Goal: Task Accomplishment & Management: Manage account settings

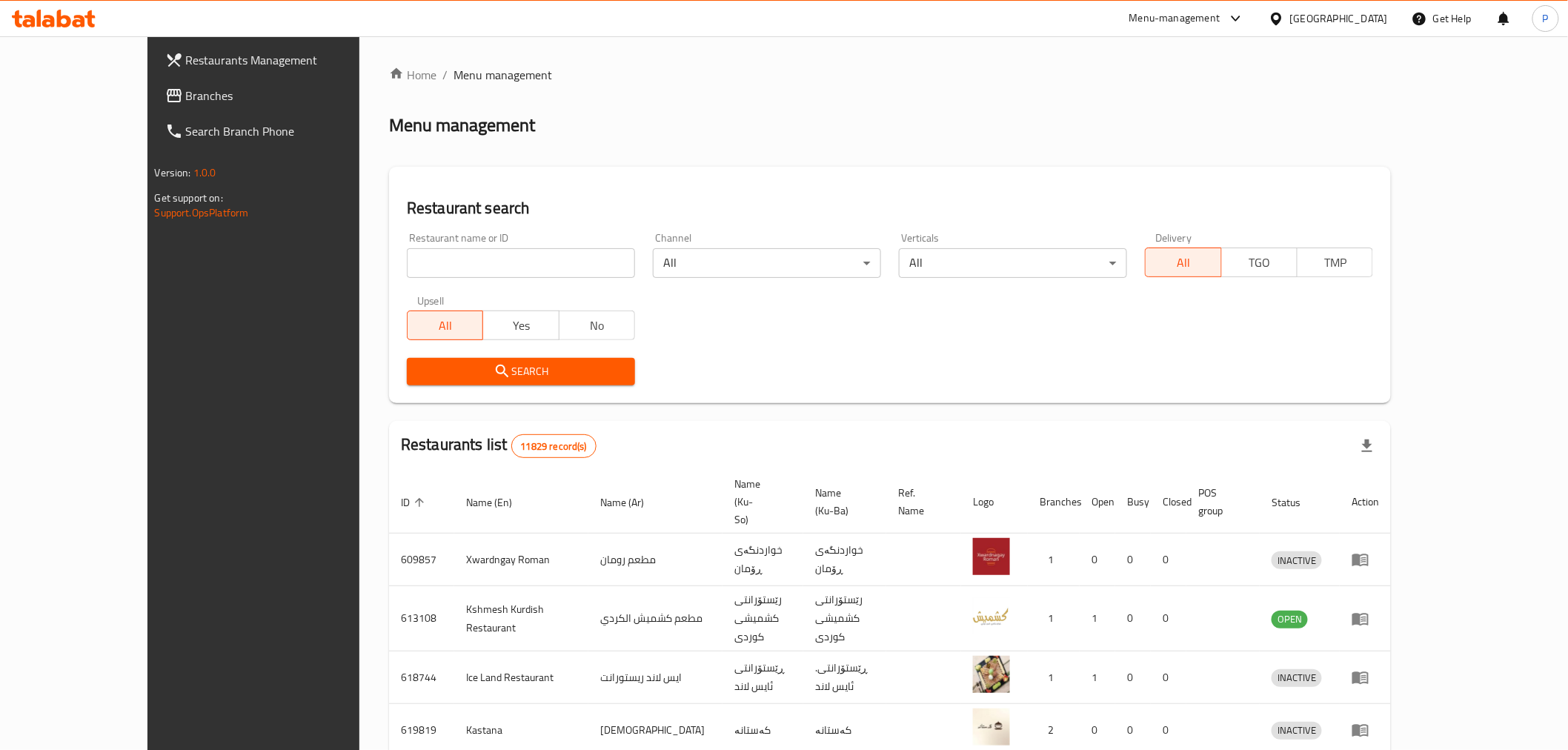
click at [460, 247] on div "Restaurant name or ID Restaurant name or ID" at bounding box center [521, 255] width 229 height 46
click at [927, 401] on div "Restaurant search Restaurant name or ID Restaurant name or ID Channel All ​ Ver…" at bounding box center [890, 285] width 1002 height 236
click at [453, 271] on input "search" at bounding box center [521, 263] width 229 height 30
type input "[GEOGRAPHIC_DATA]"
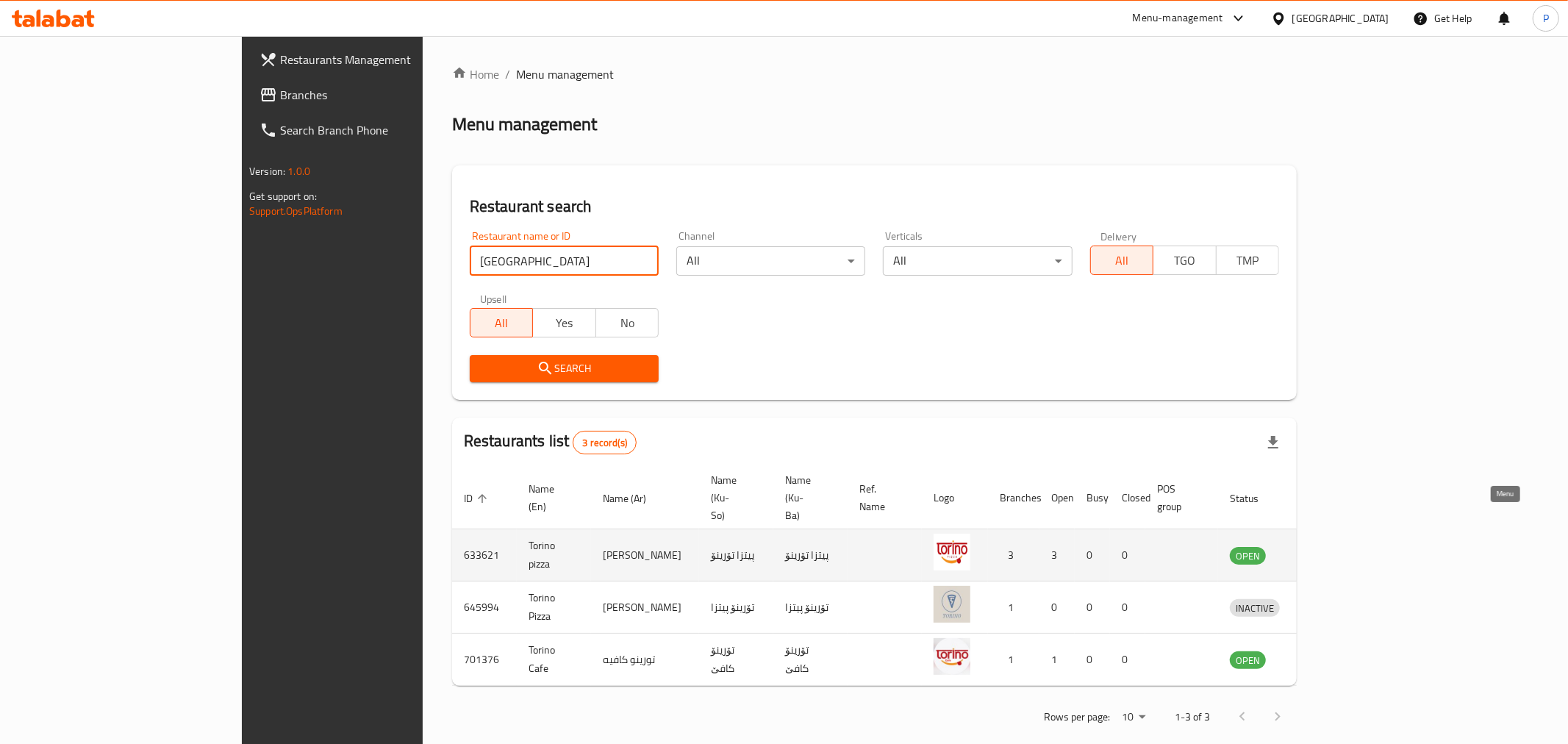
click at [1327, 546] on icon "enhanced table" at bounding box center [1318, 555] width 17 height 17
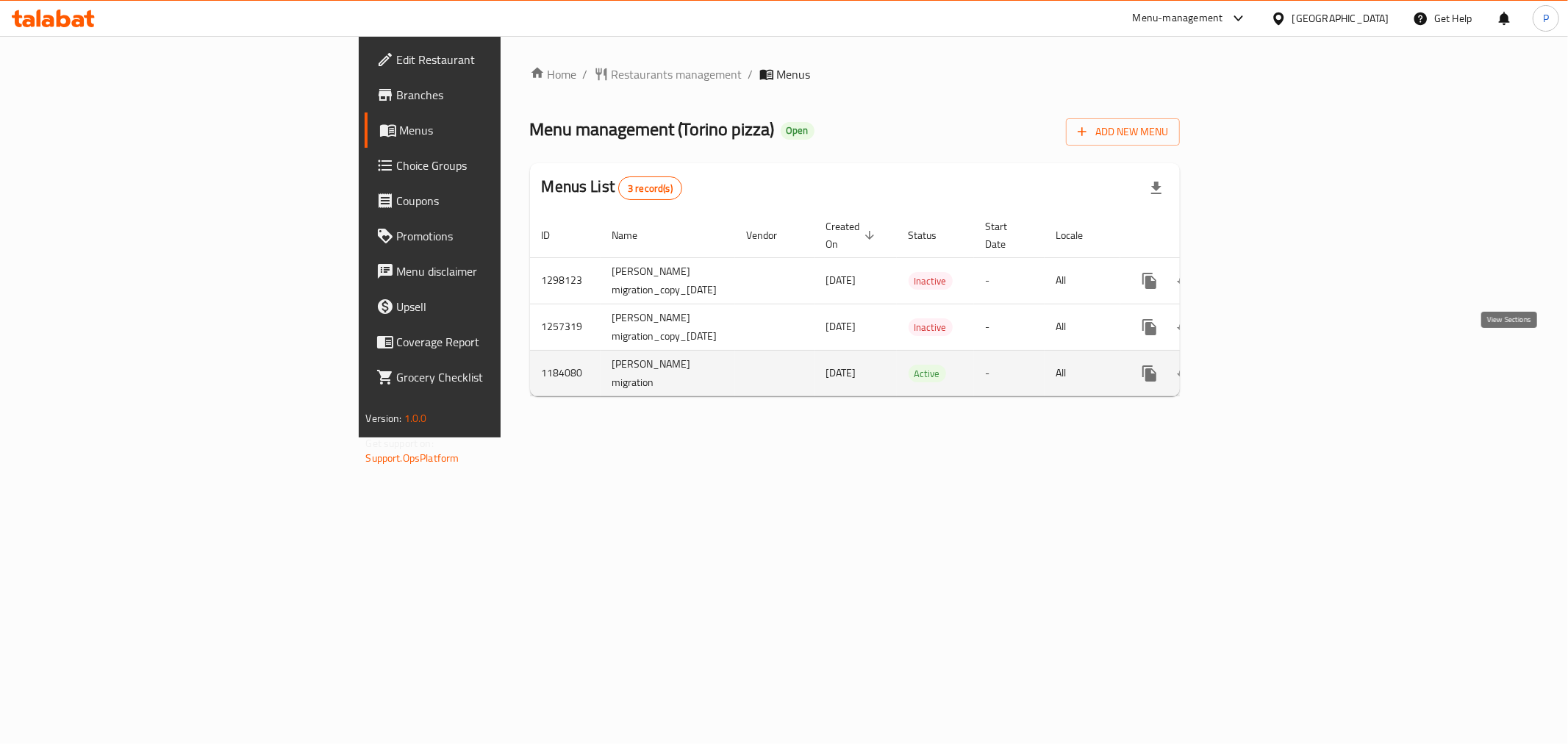
click at [1264, 364] on icon "enhanced table" at bounding box center [1256, 373] width 17 height 17
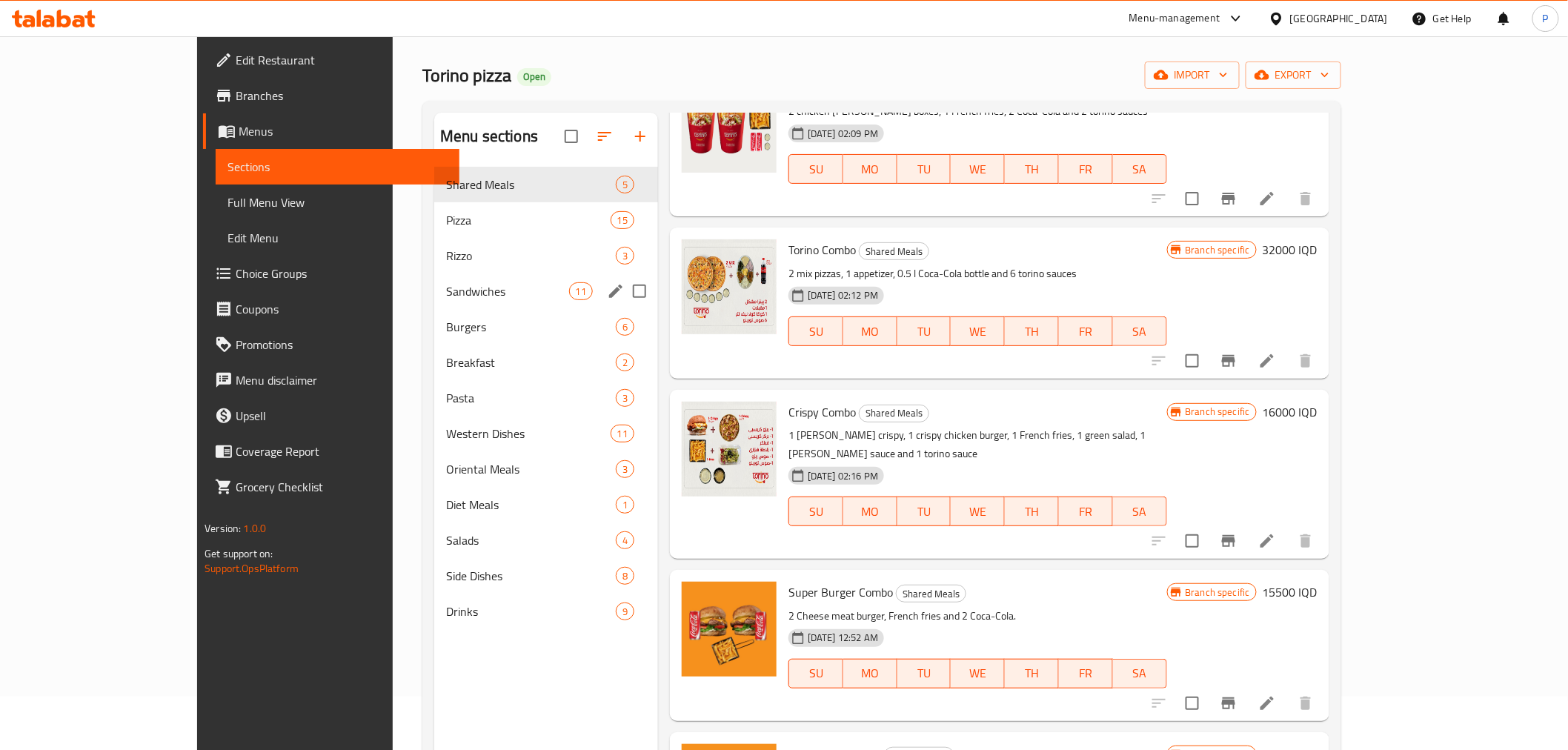
scroll to position [82, 0]
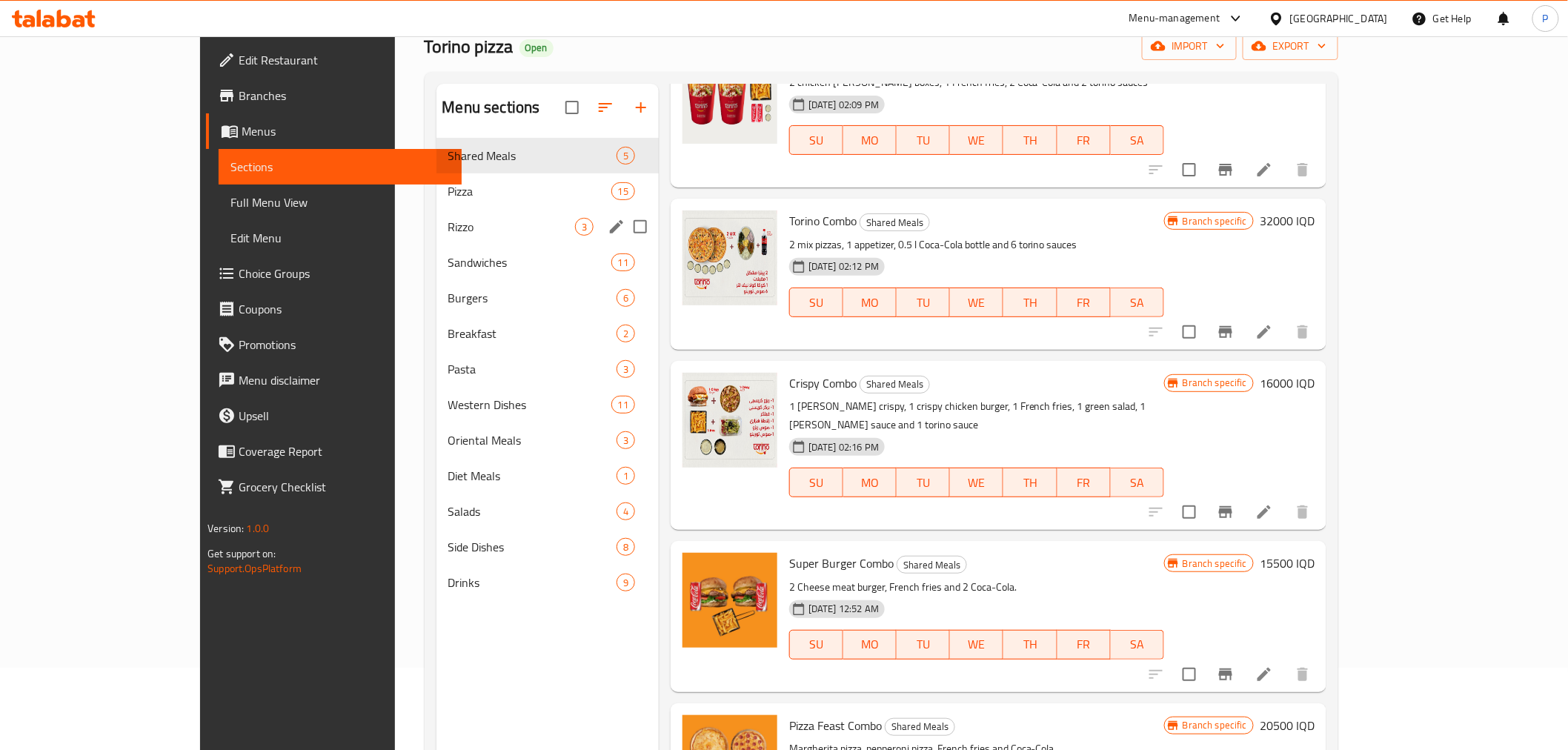
click at [436, 213] on div "[PERSON_NAME] 3" at bounding box center [547, 227] width 222 height 36
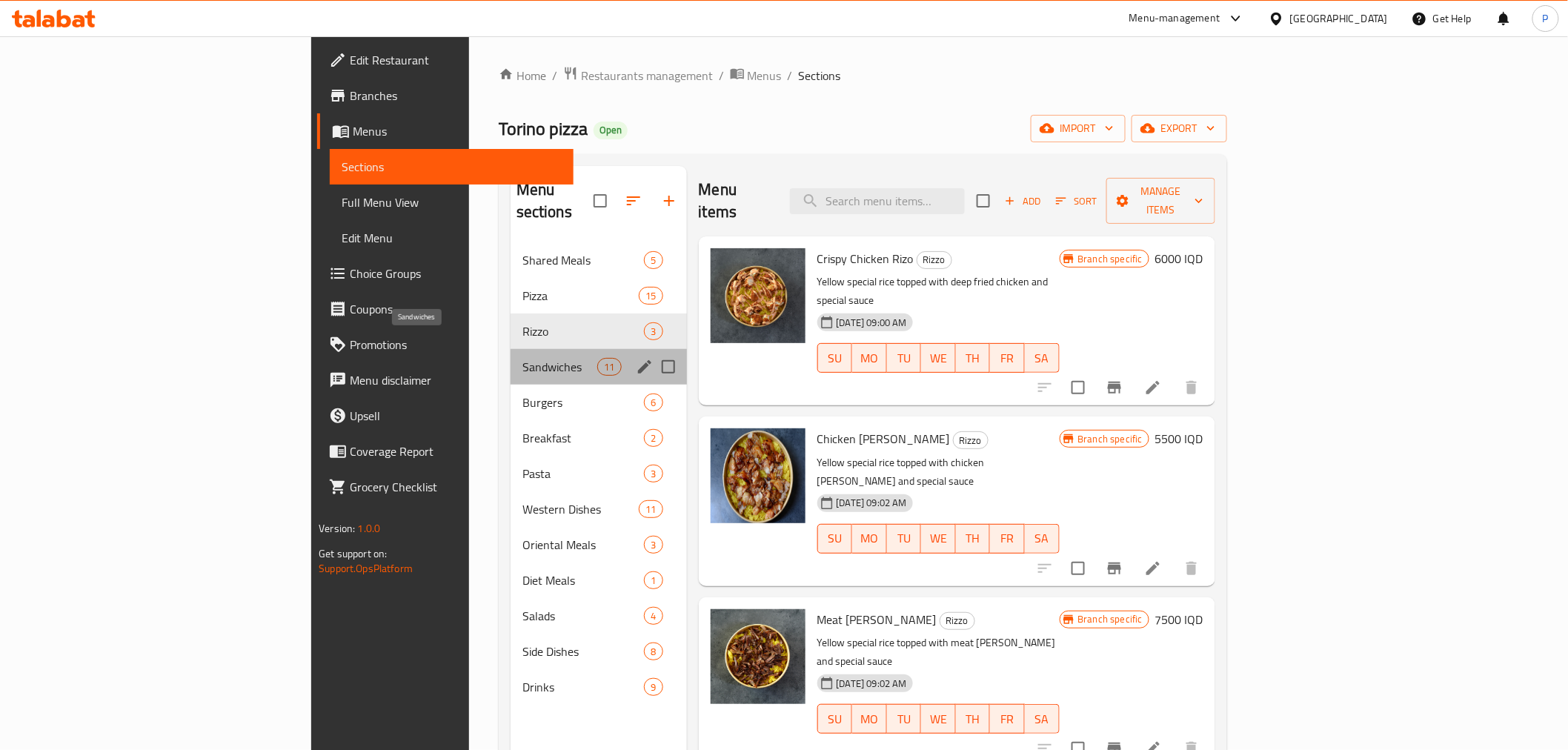
click at [522, 358] on span "Sandwiches" at bounding box center [559, 366] width 75 height 17
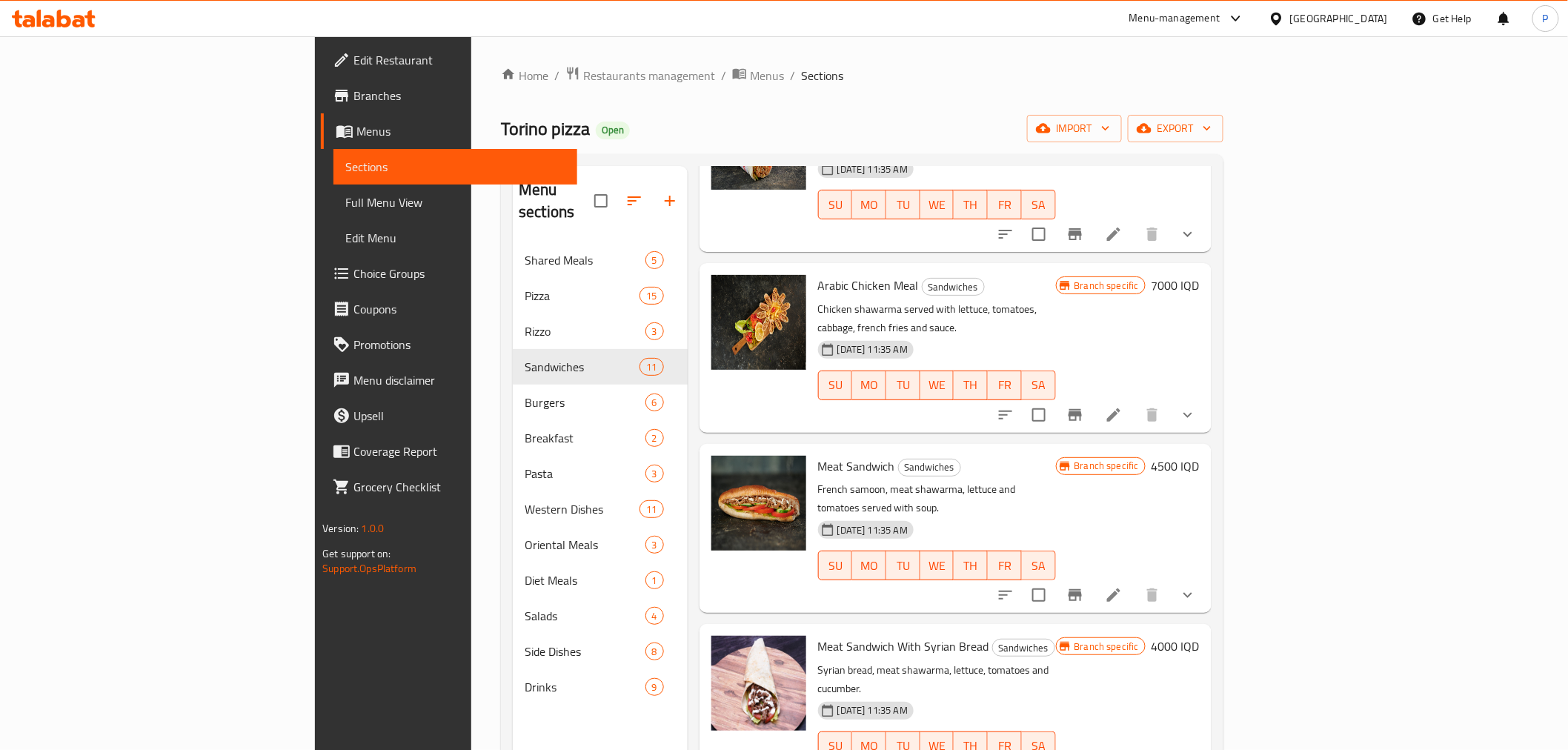
scroll to position [987, 0]
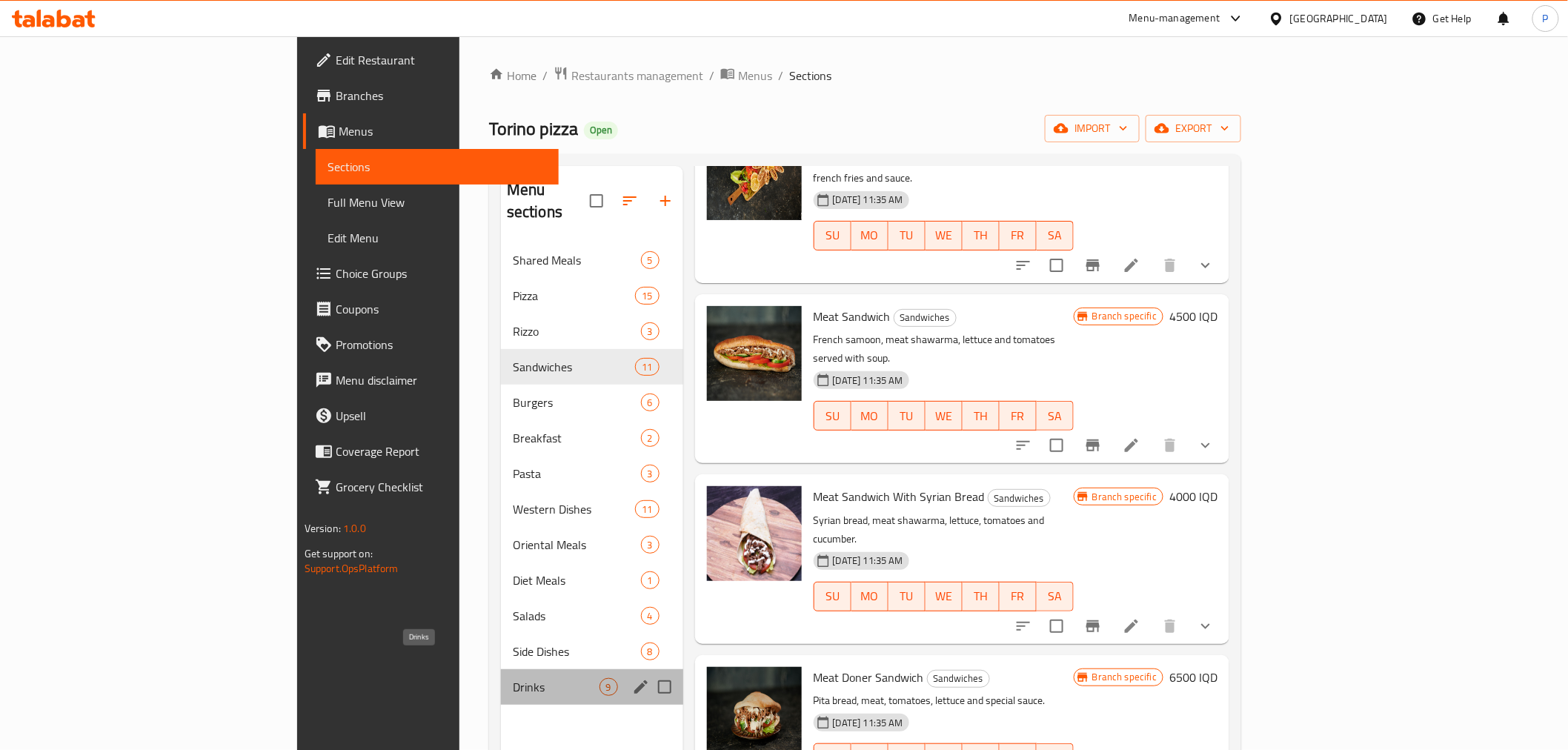
click at [513, 678] on span "Drinks" at bounding box center [555, 687] width 86 height 17
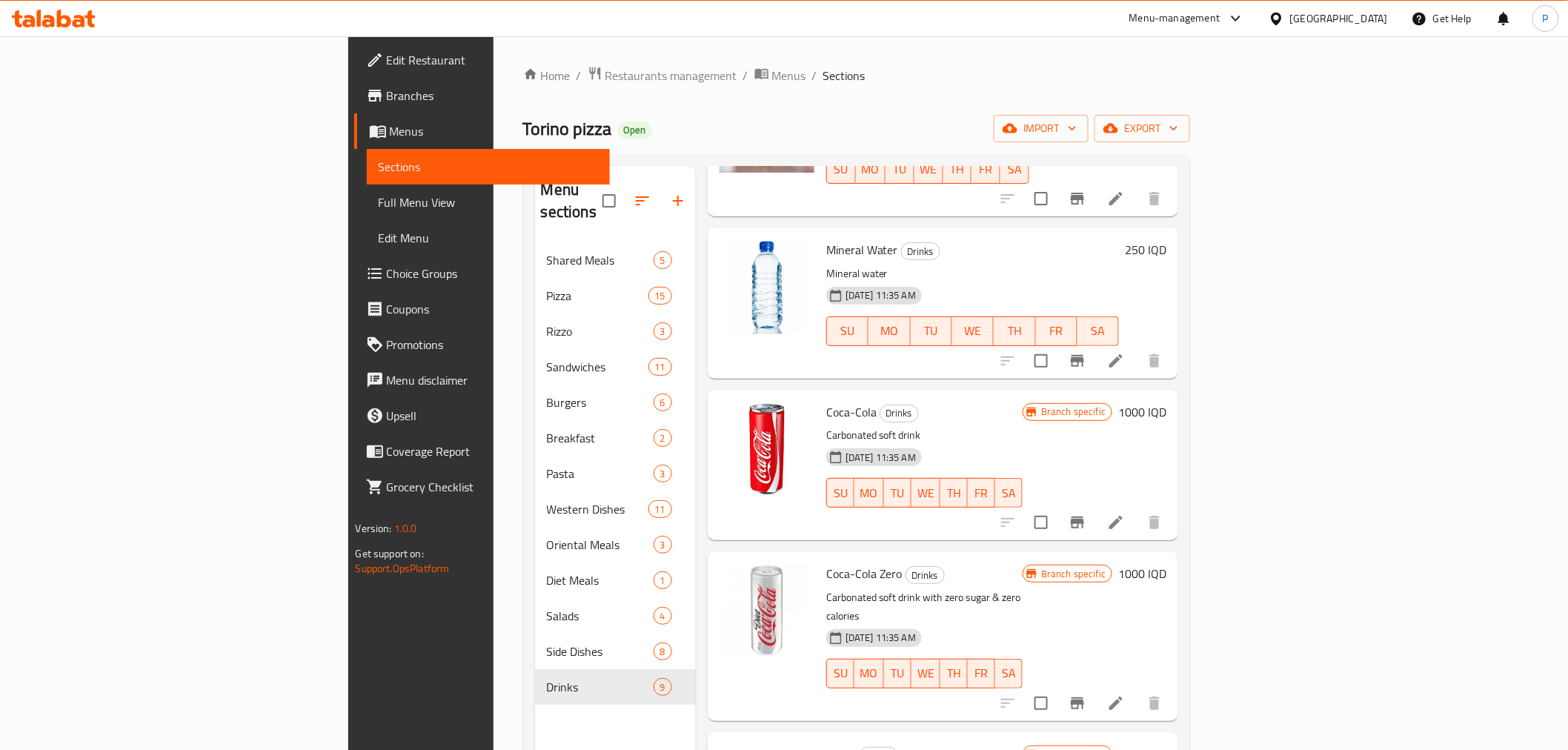
scroll to position [658, 0]
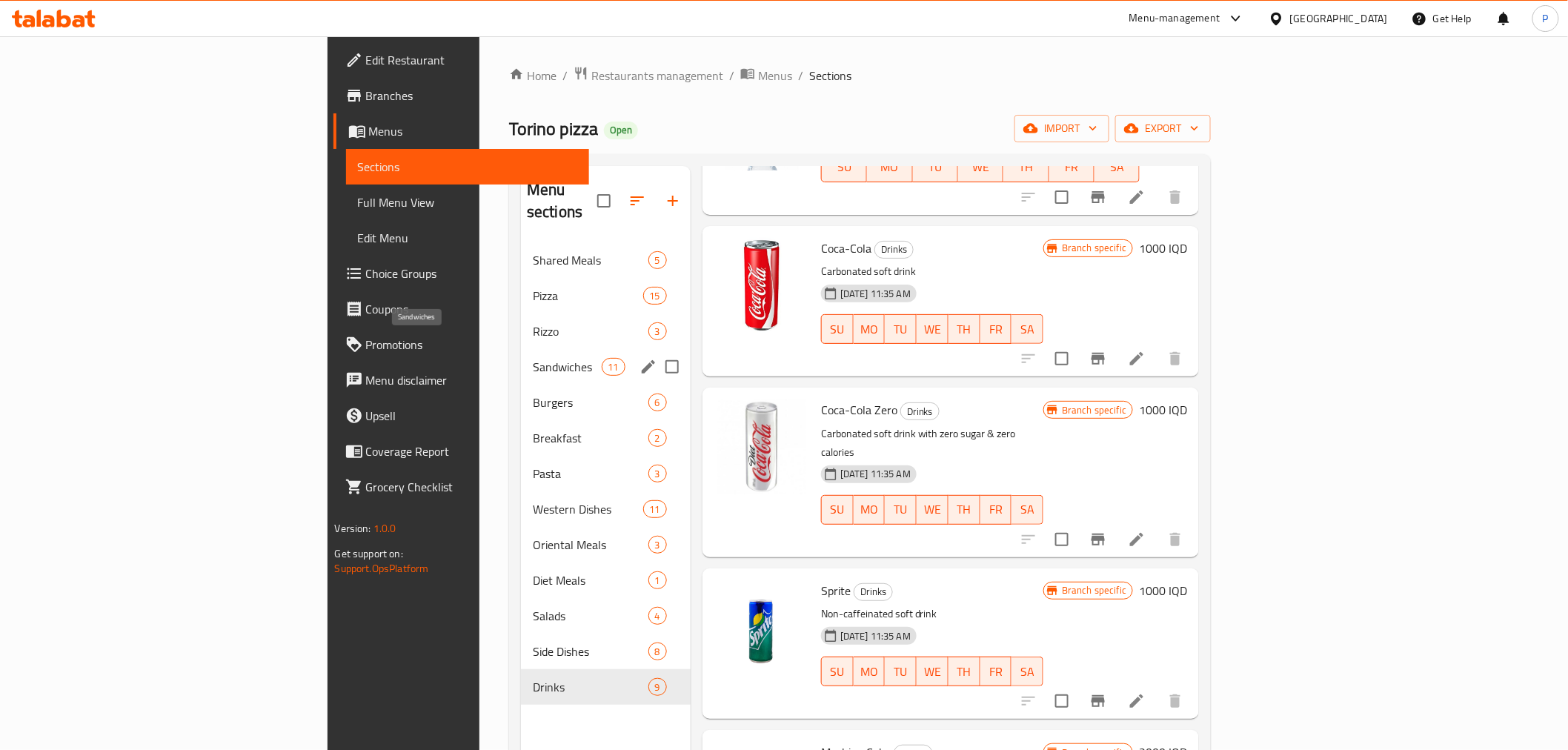
click at [533, 358] on span "Sandwiches" at bounding box center [567, 366] width 69 height 17
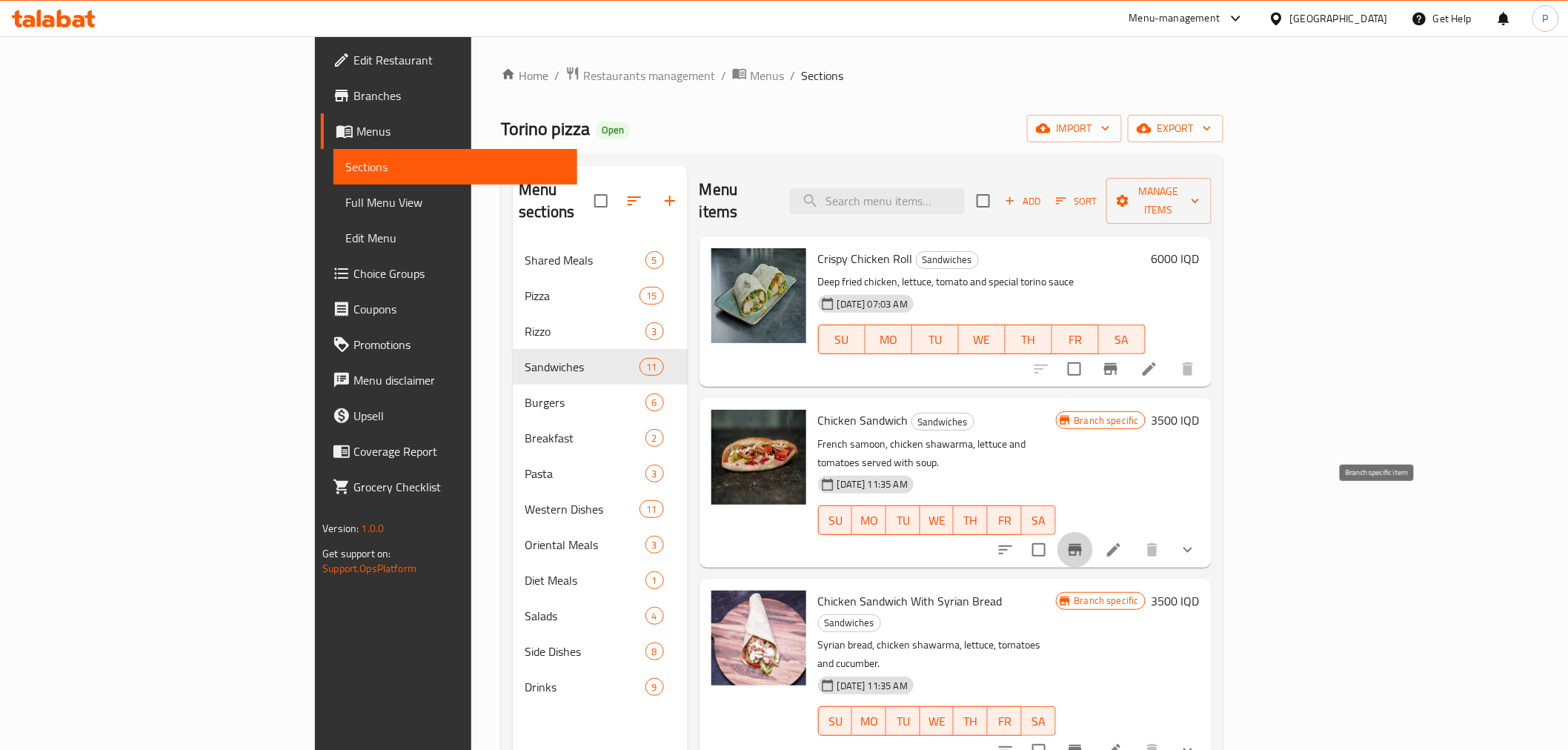
click at [1082, 544] on icon "Branch-specific-item" at bounding box center [1076, 549] width 14 height 12
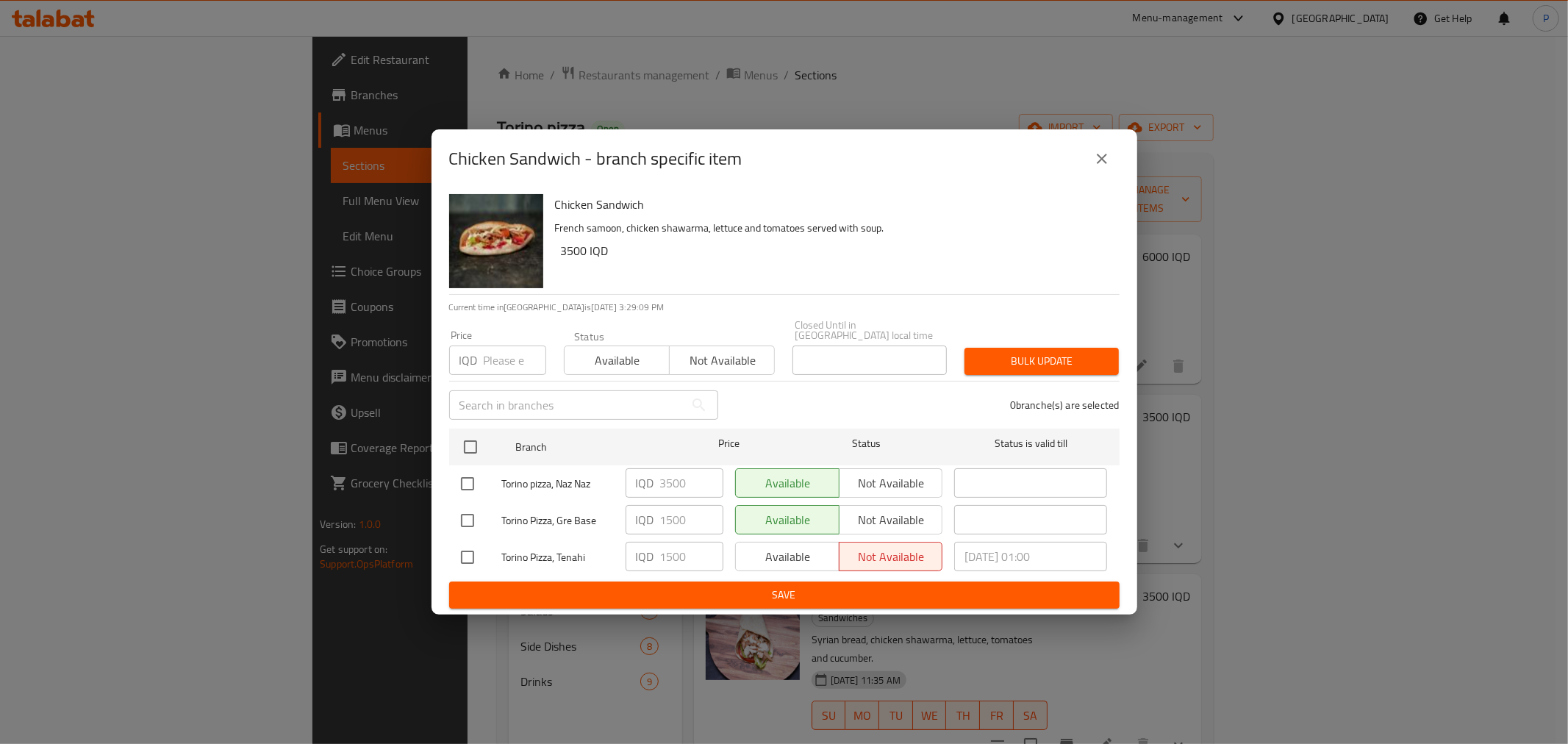
click at [1096, 165] on icon "close" at bounding box center [1102, 159] width 17 height 17
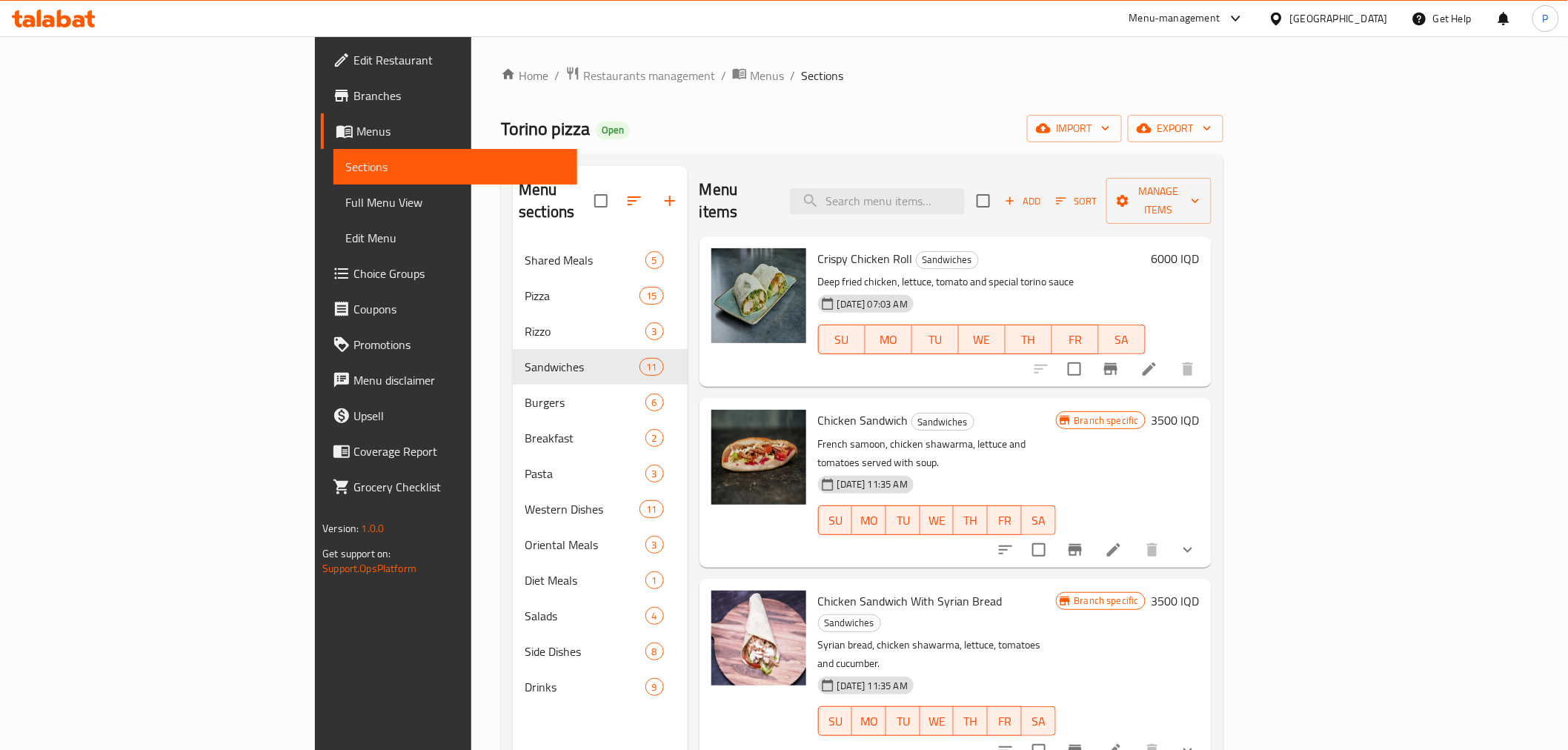
click at [855, 371] on div "Menu items Add Sort Manage items Crispy Chicken Roll Sandwiches Deep fried chic…" at bounding box center [950, 541] width 524 height 750
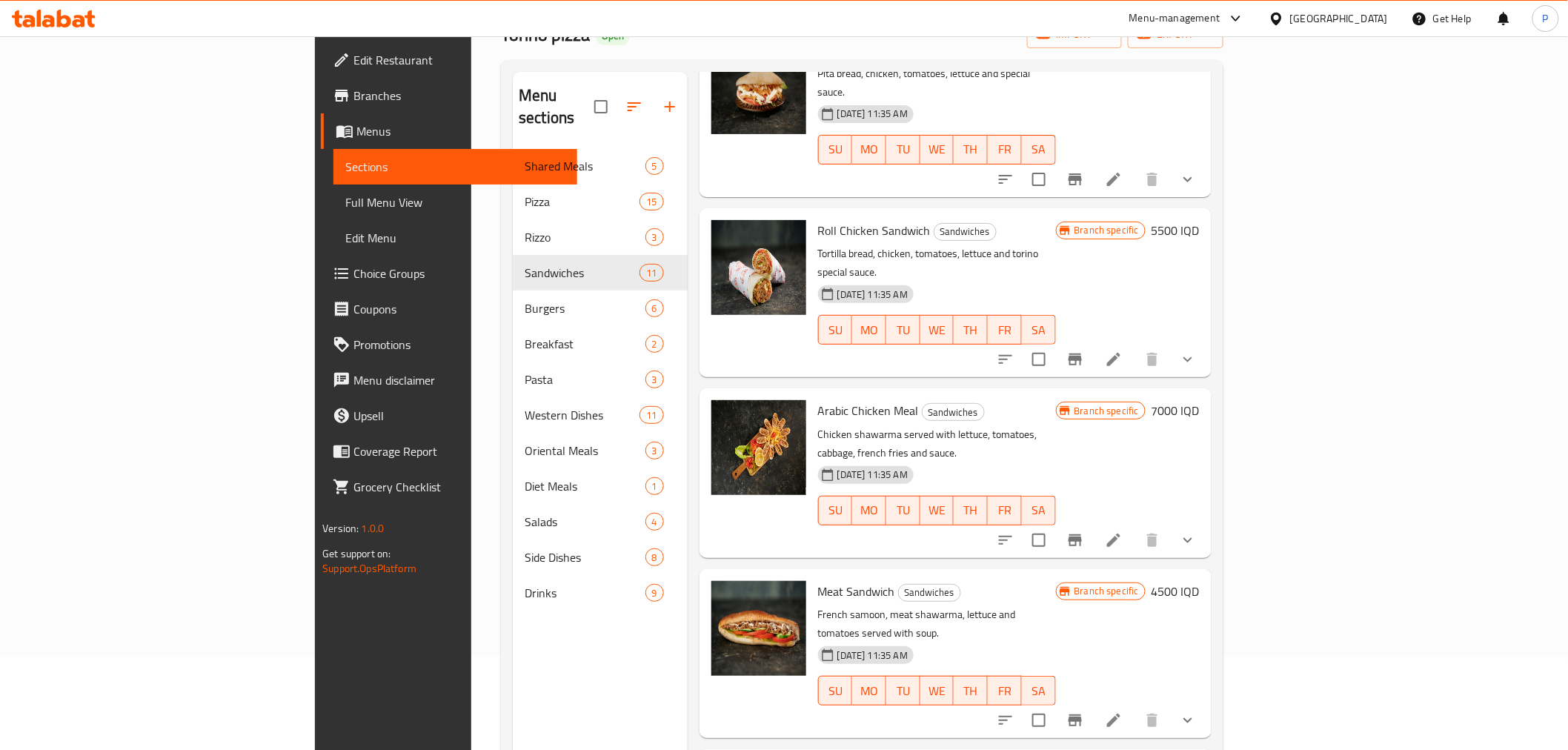
scroll to position [207, 0]
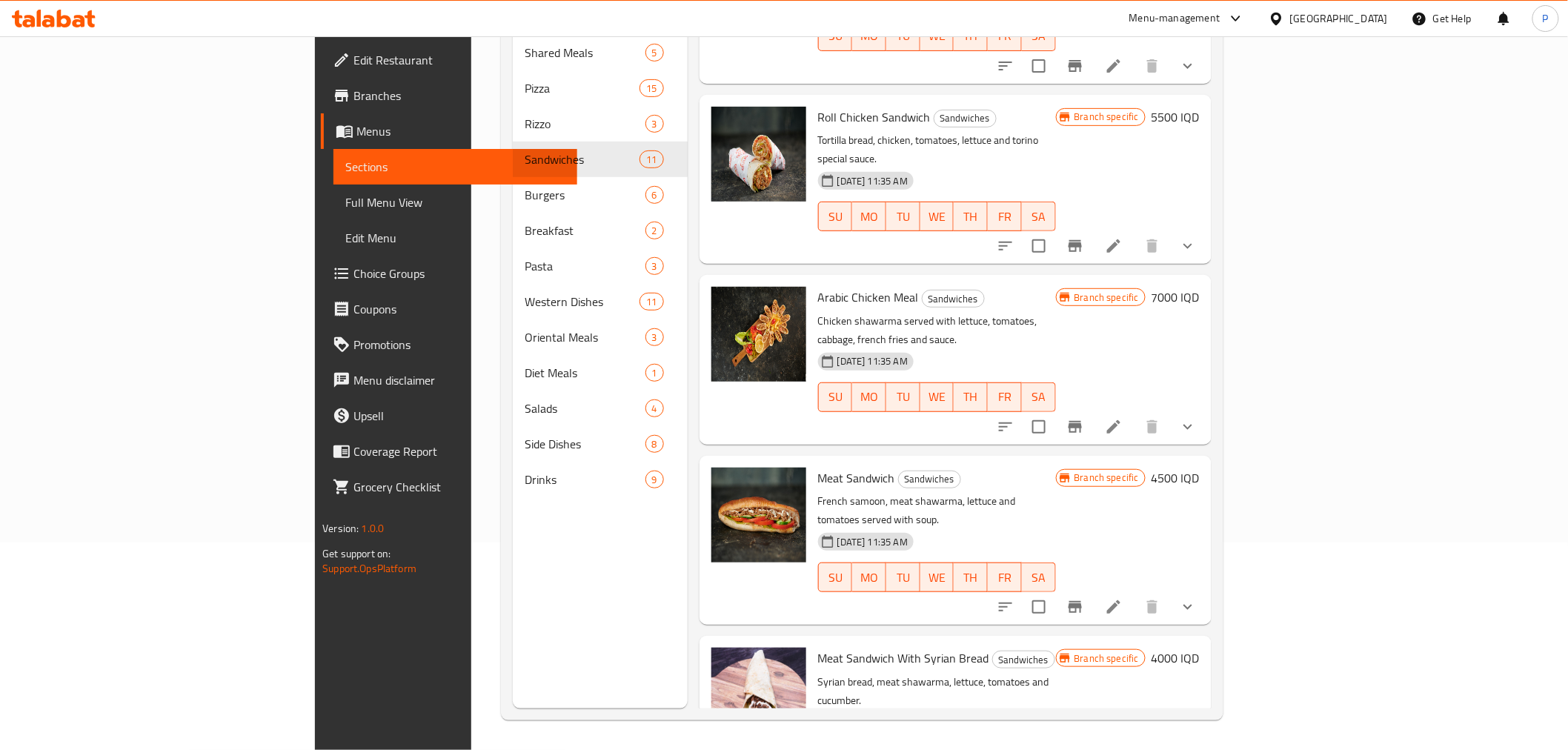
click at [513, 461] on div "Drinks 9" at bounding box center [600, 479] width 174 height 36
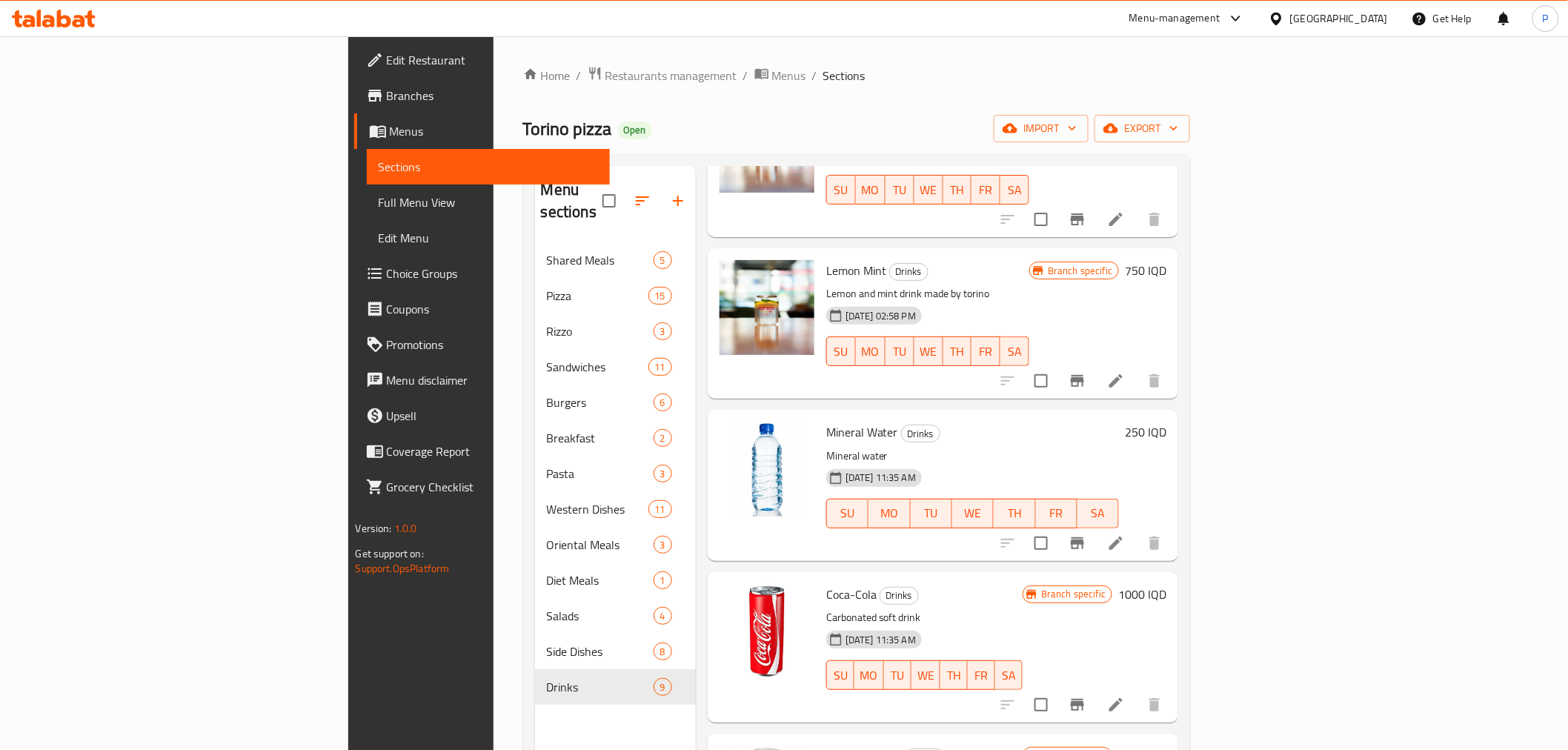
scroll to position [496, 0]
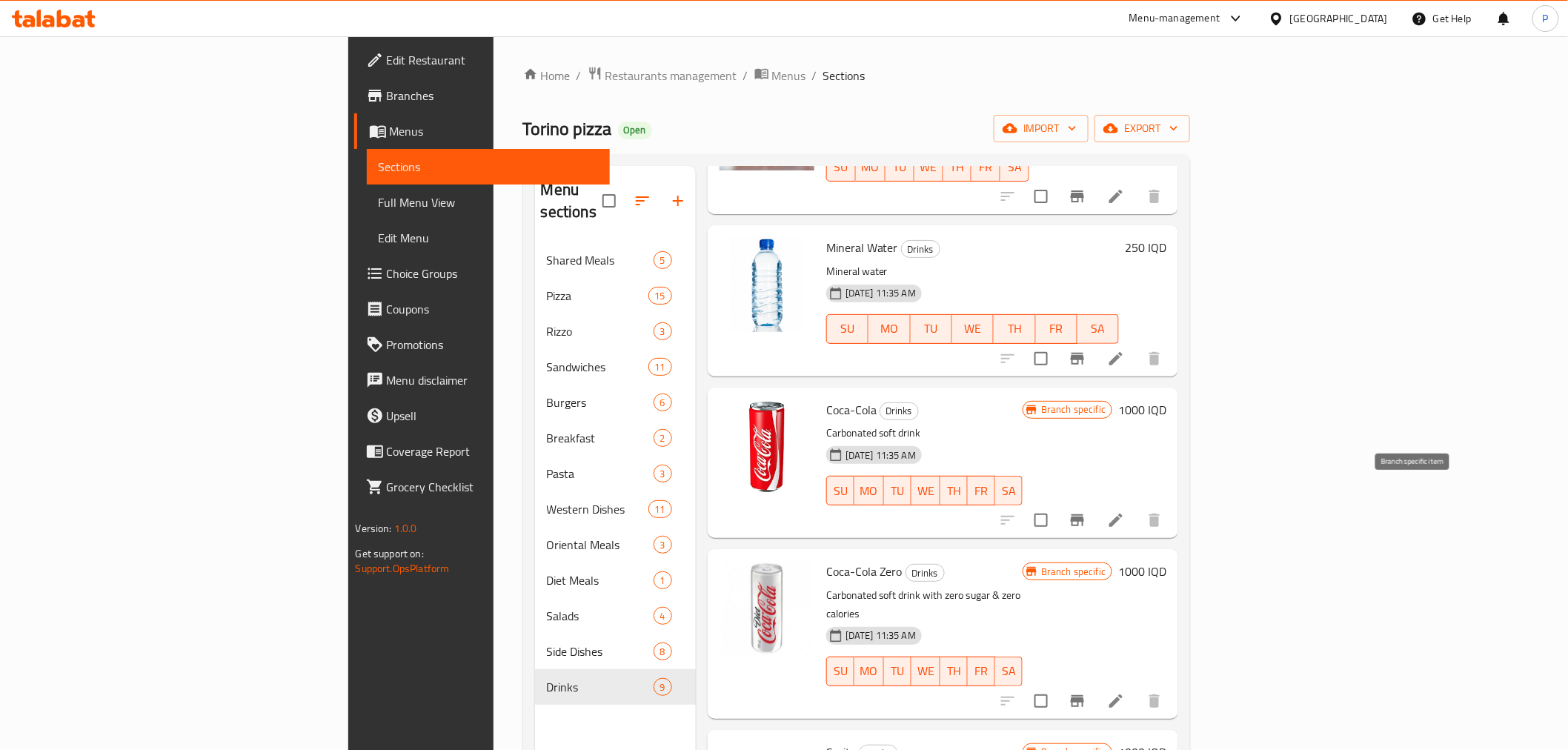
click at [1084, 515] on icon "Branch-specific-item" at bounding box center [1078, 520] width 14 height 12
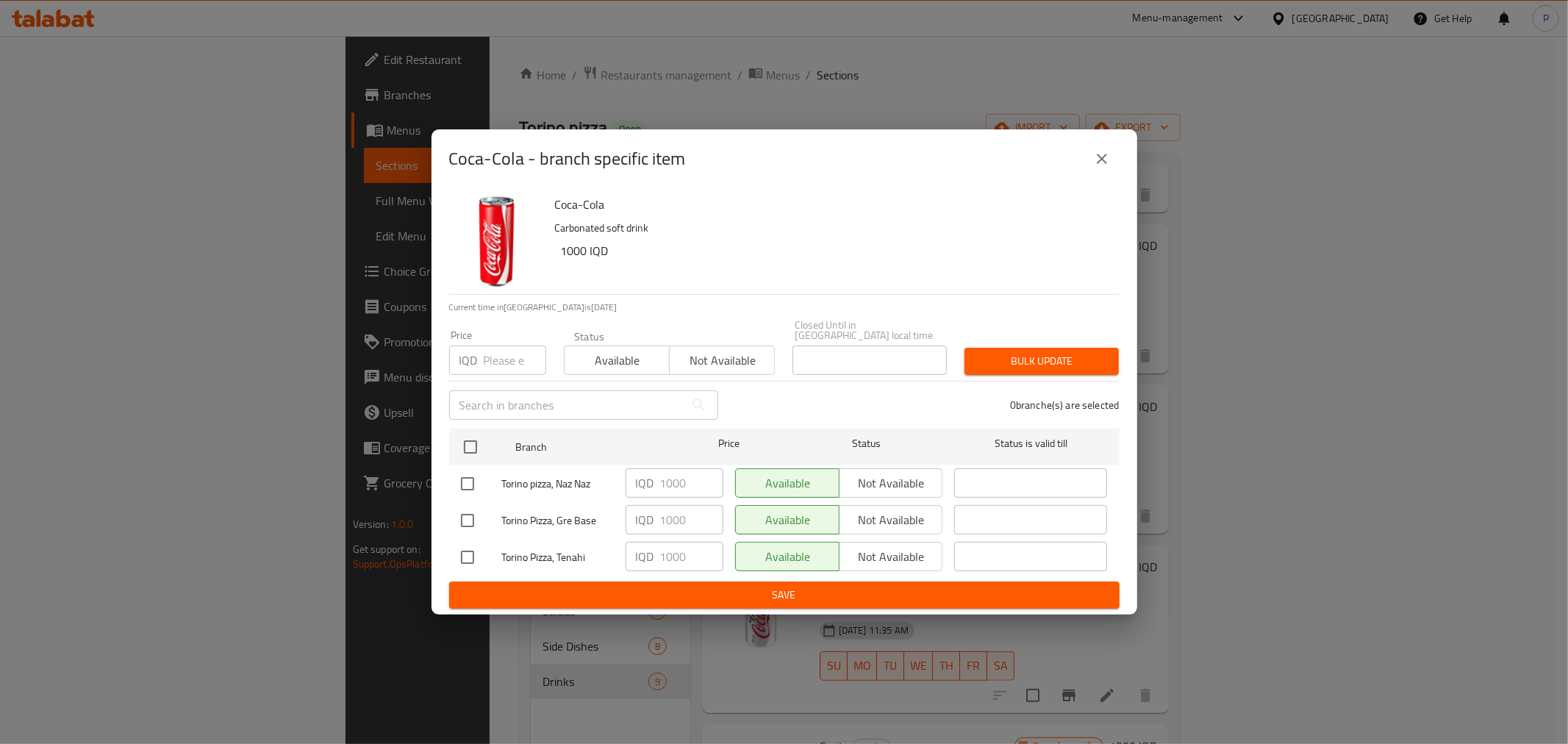
click at [1098, 164] on icon "close" at bounding box center [1102, 159] width 11 height 11
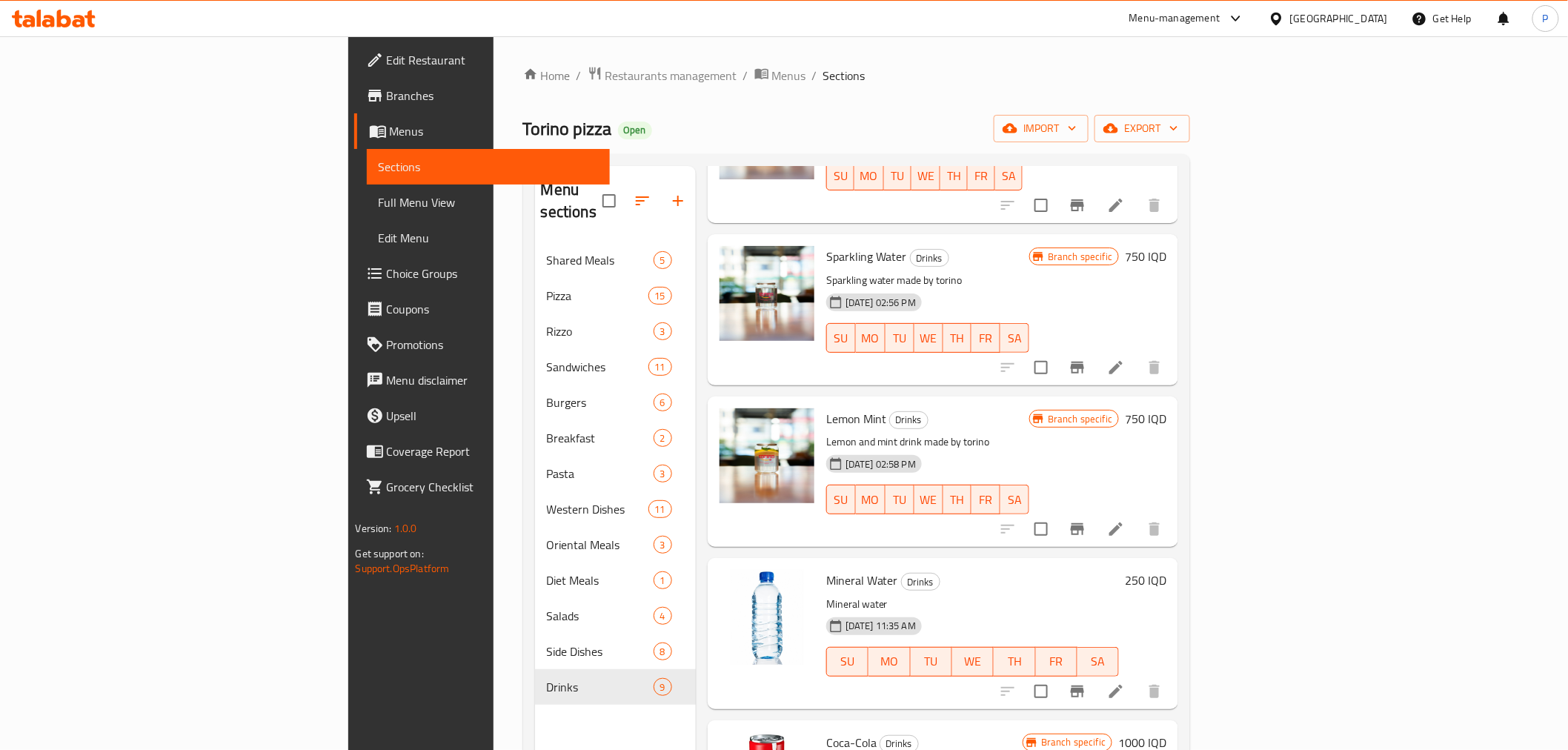
scroll to position [329, 0]
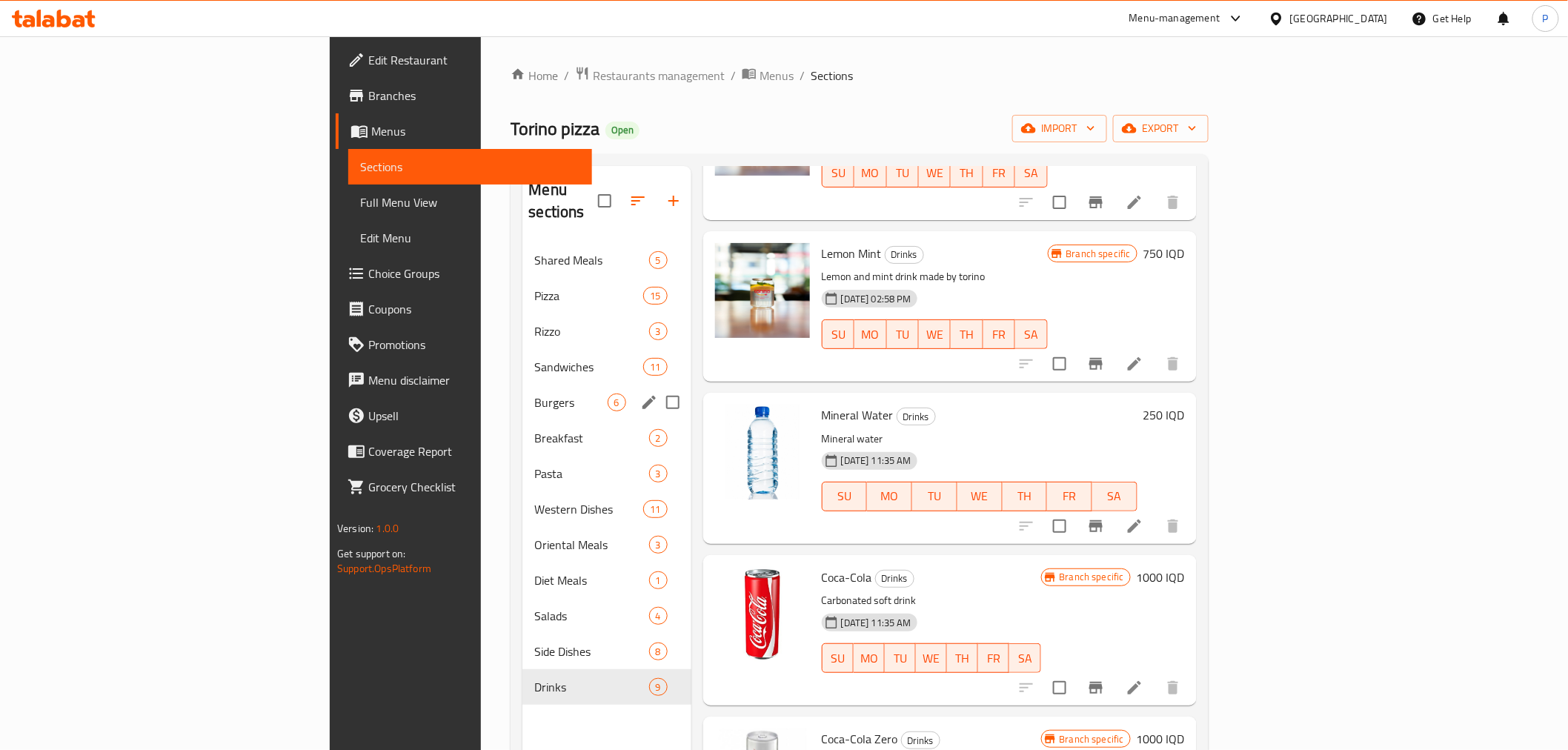
click at [534, 358] on span "Sandwiches" at bounding box center [588, 366] width 109 height 17
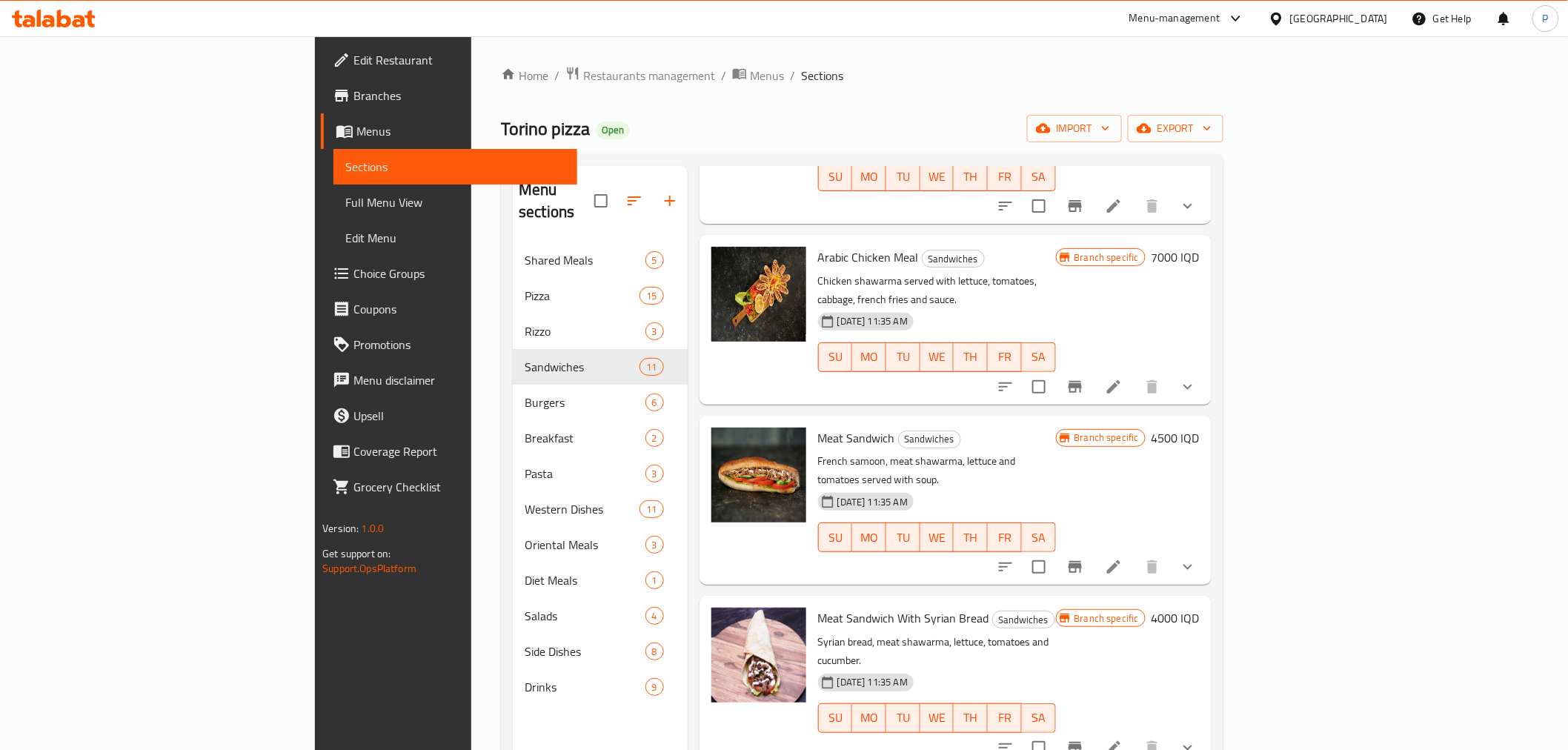
scroll to position [1067, 0]
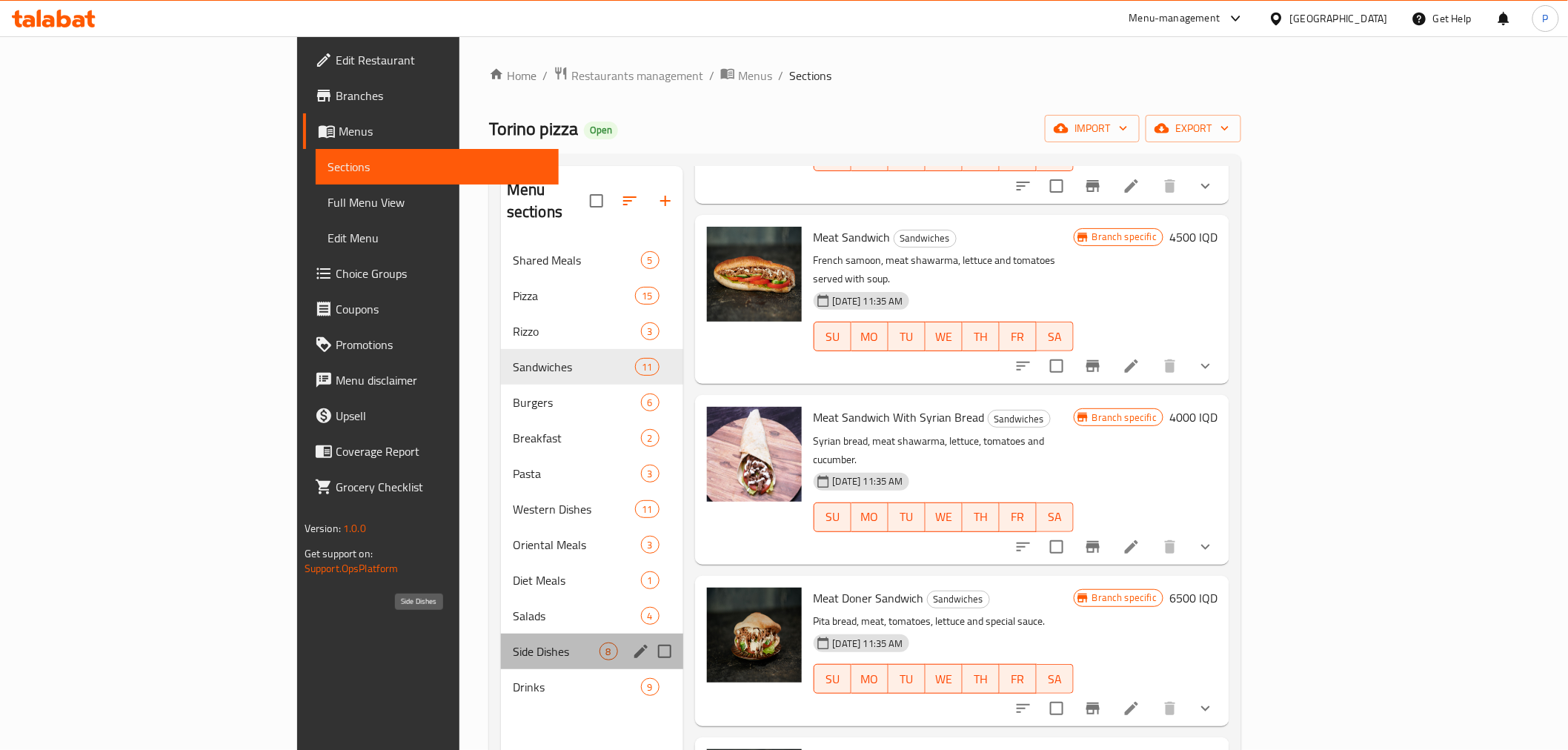
click at [513, 642] on span "Side Dishes" at bounding box center [555, 651] width 86 height 17
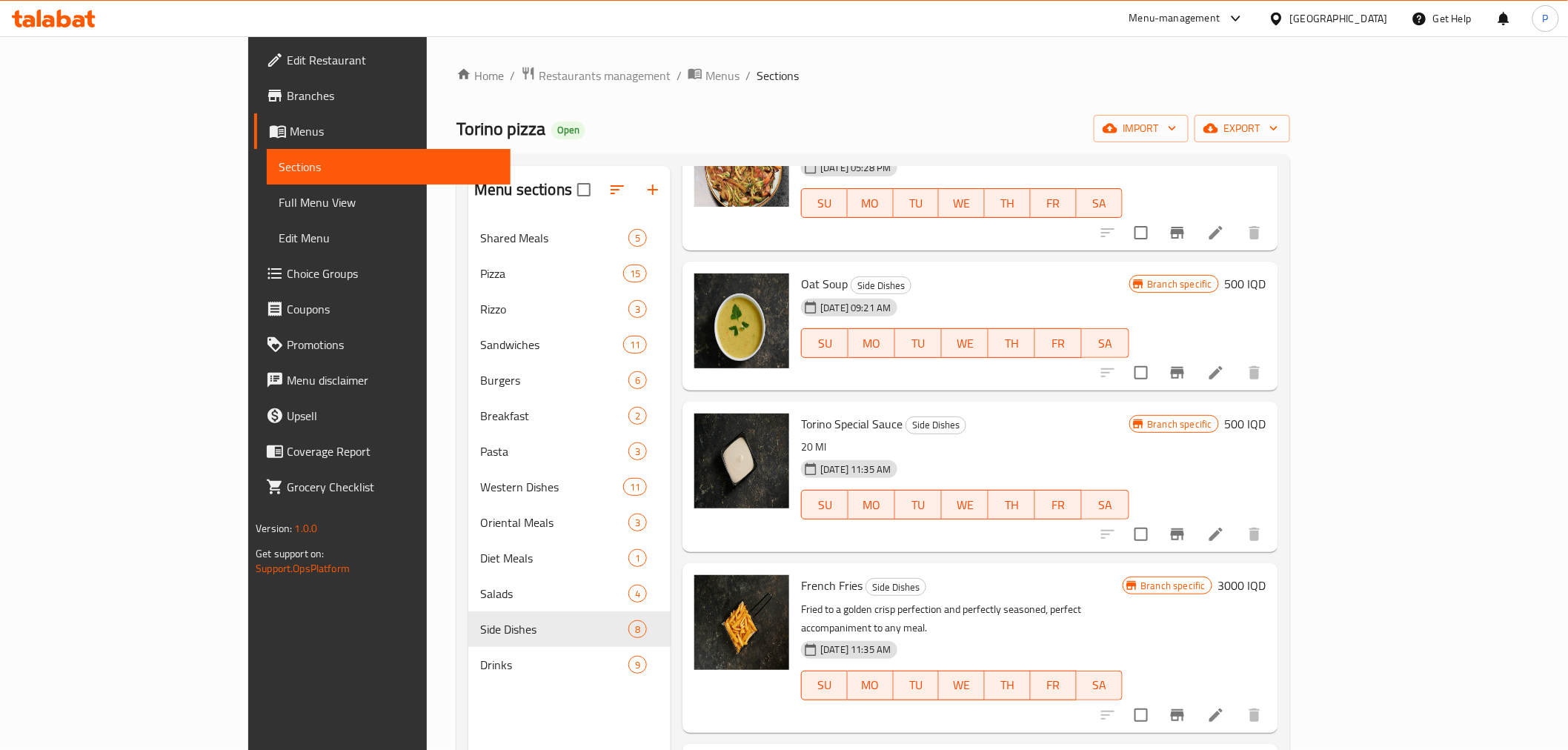
scroll to position [559, 0]
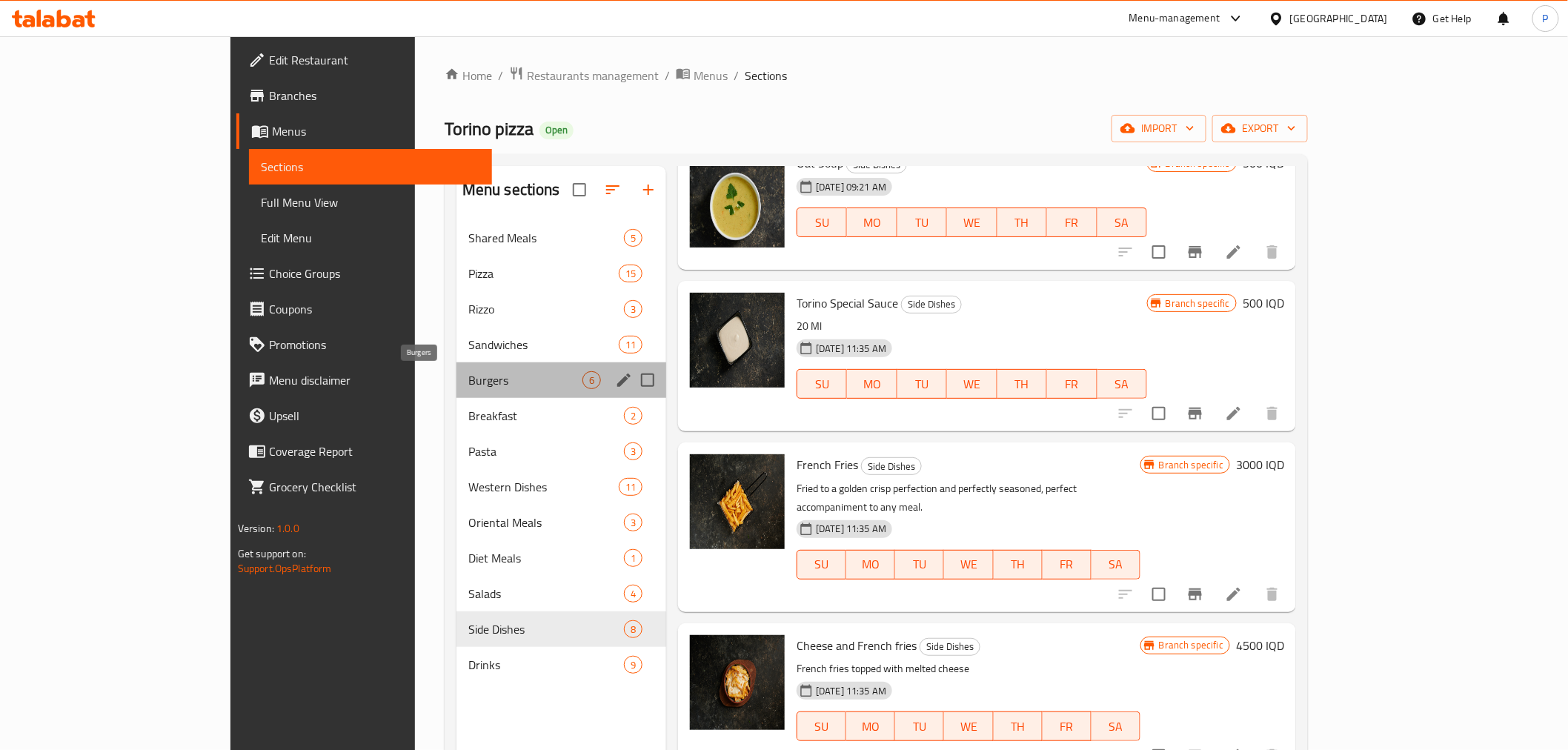
click at [468, 371] on span "Burgers" at bounding box center [525, 380] width 114 height 17
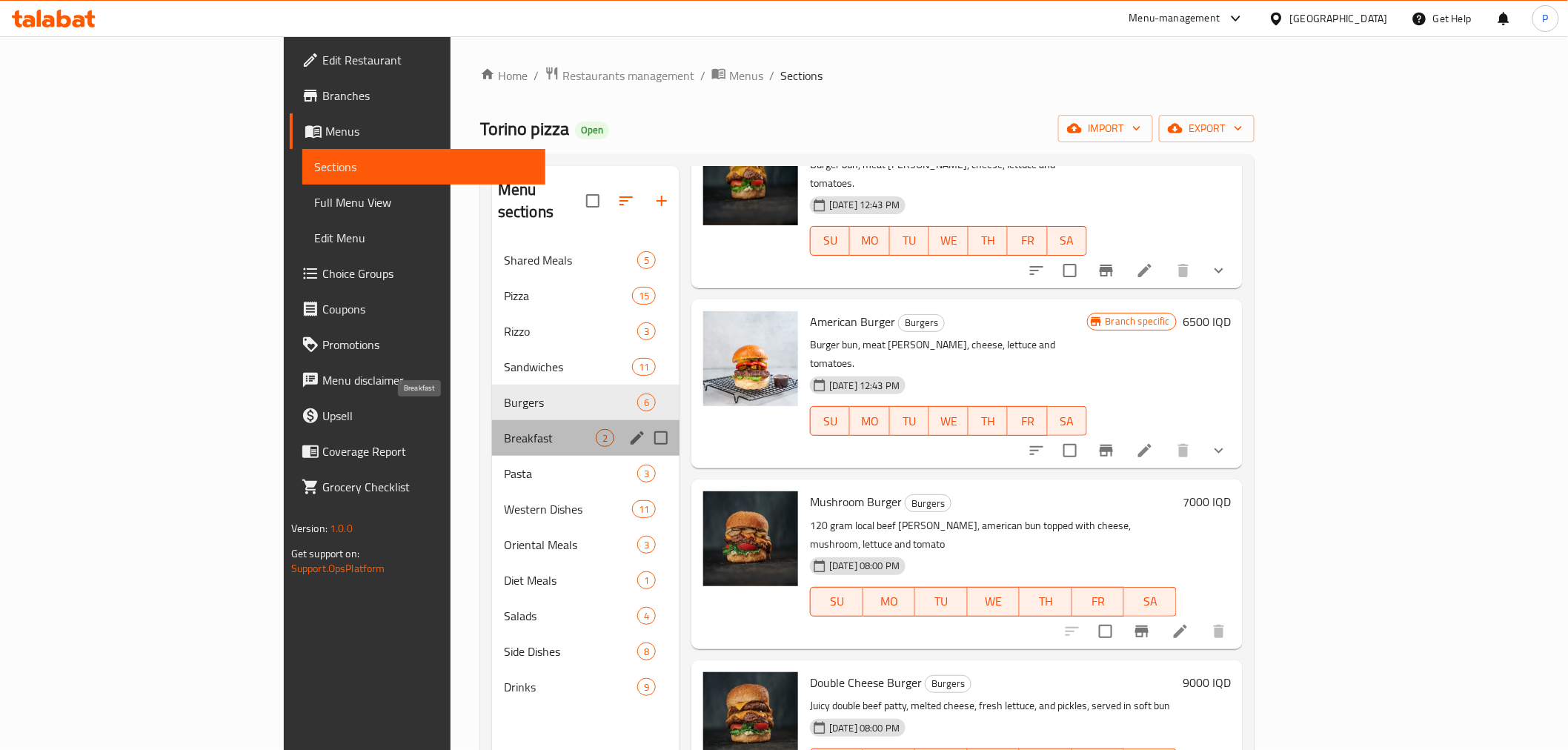
click at [504, 429] on span "Breakfast" at bounding box center [549, 438] width 92 height 17
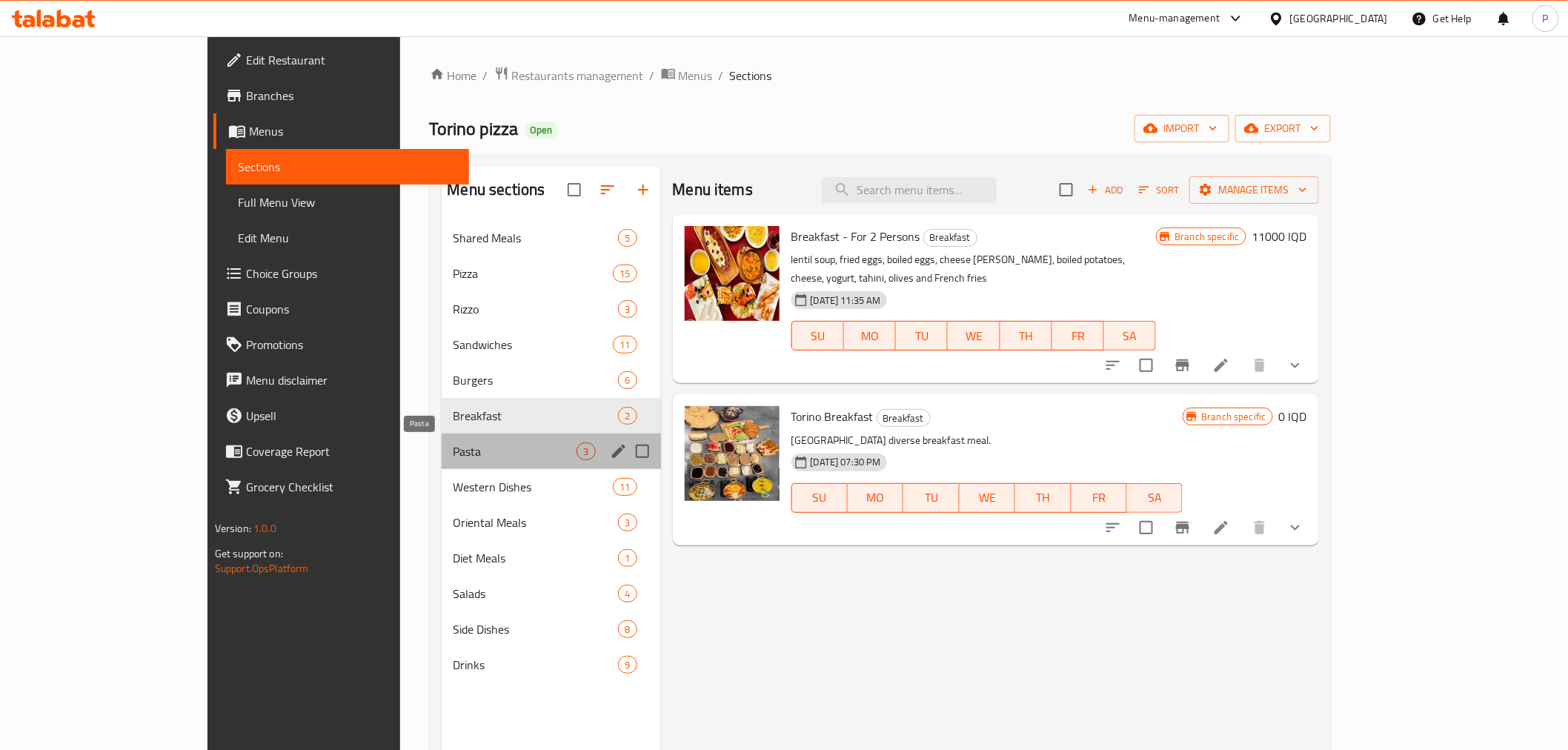
click at [454, 443] on span "Pasta" at bounding box center [516, 452] width 124 height 17
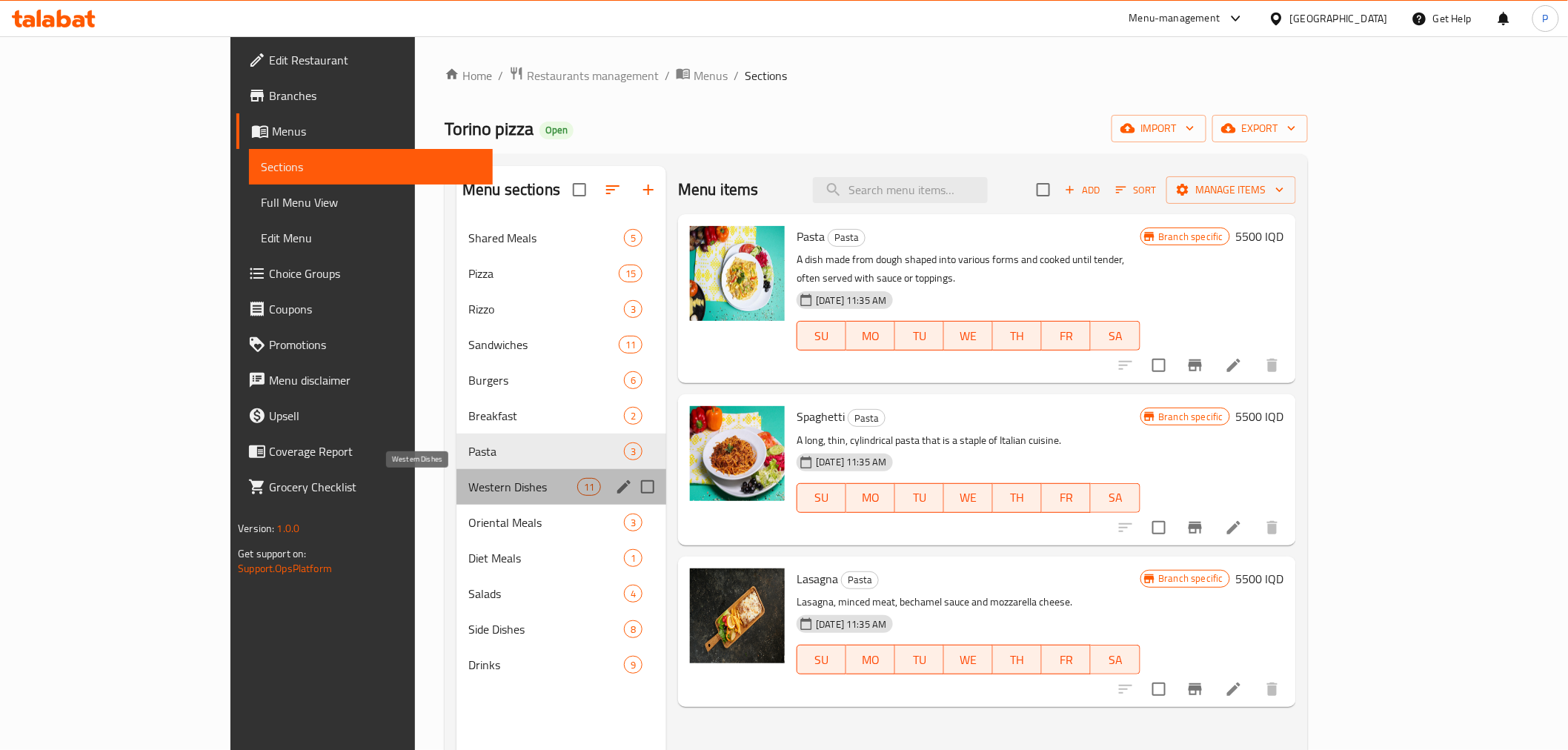
click at [456, 477] on div "Western Dishes 11" at bounding box center [561, 486] width 209 height 36
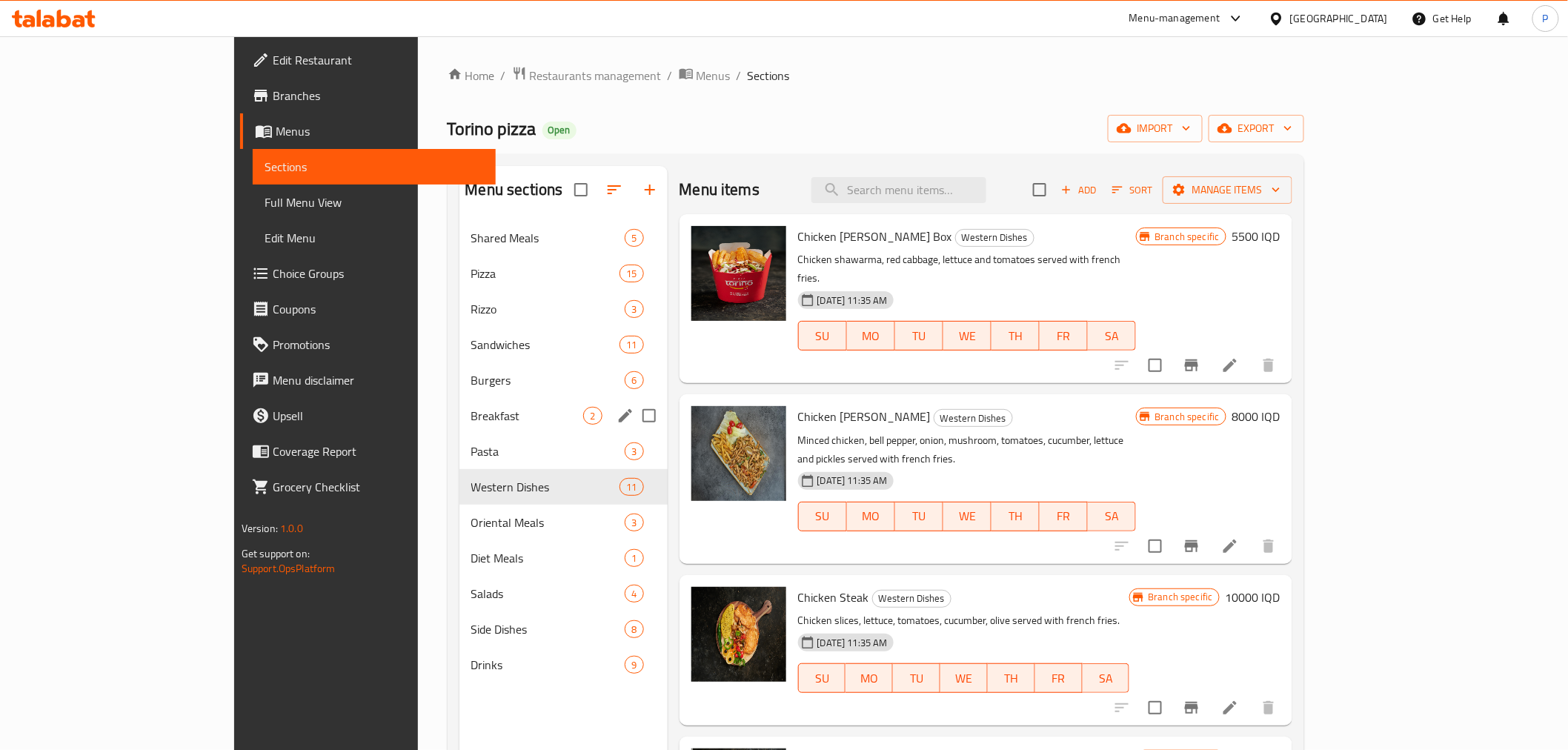
click at [459, 405] on div "Breakfast 2" at bounding box center [563, 416] width 208 height 36
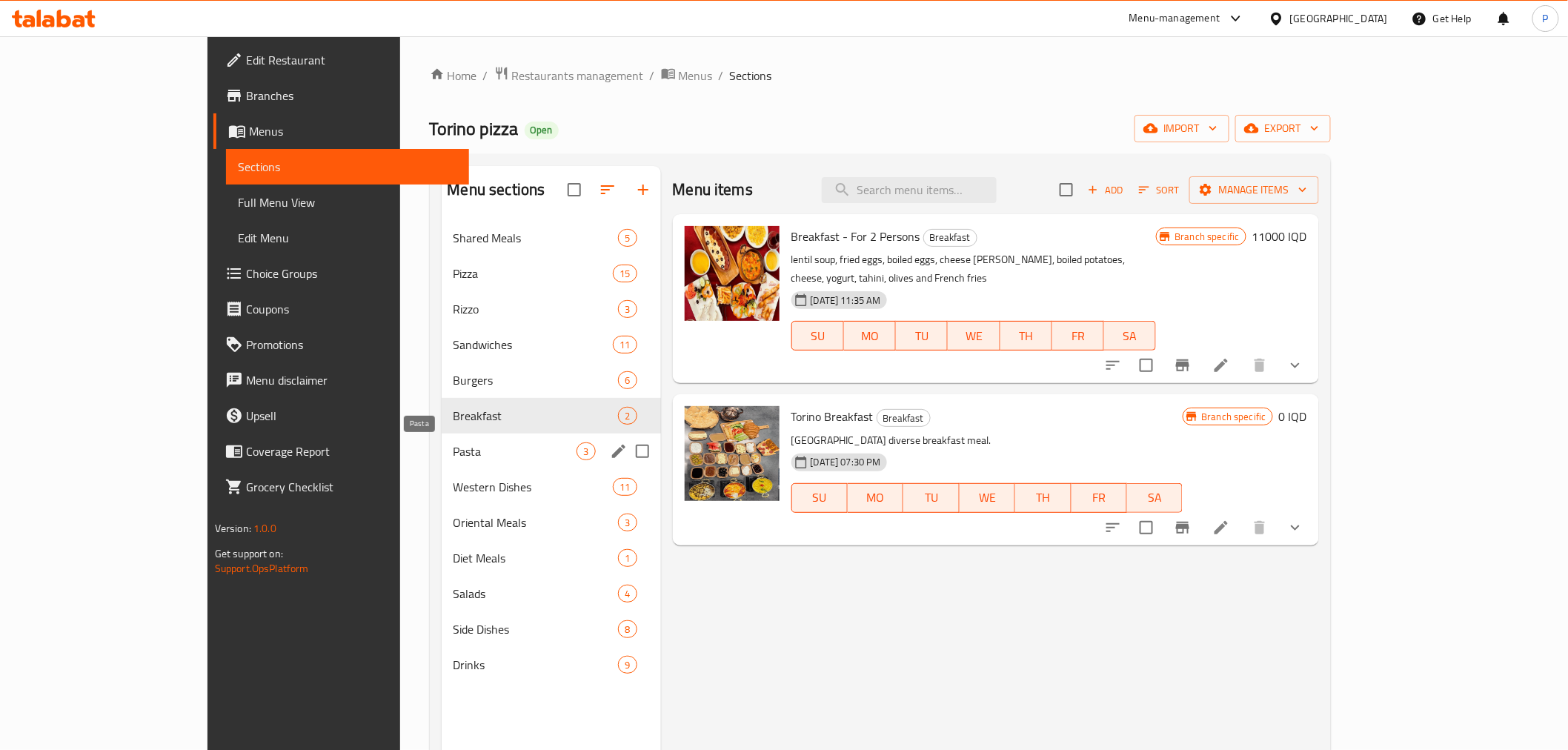
click at [454, 448] on span "Pasta" at bounding box center [516, 452] width 124 height 17
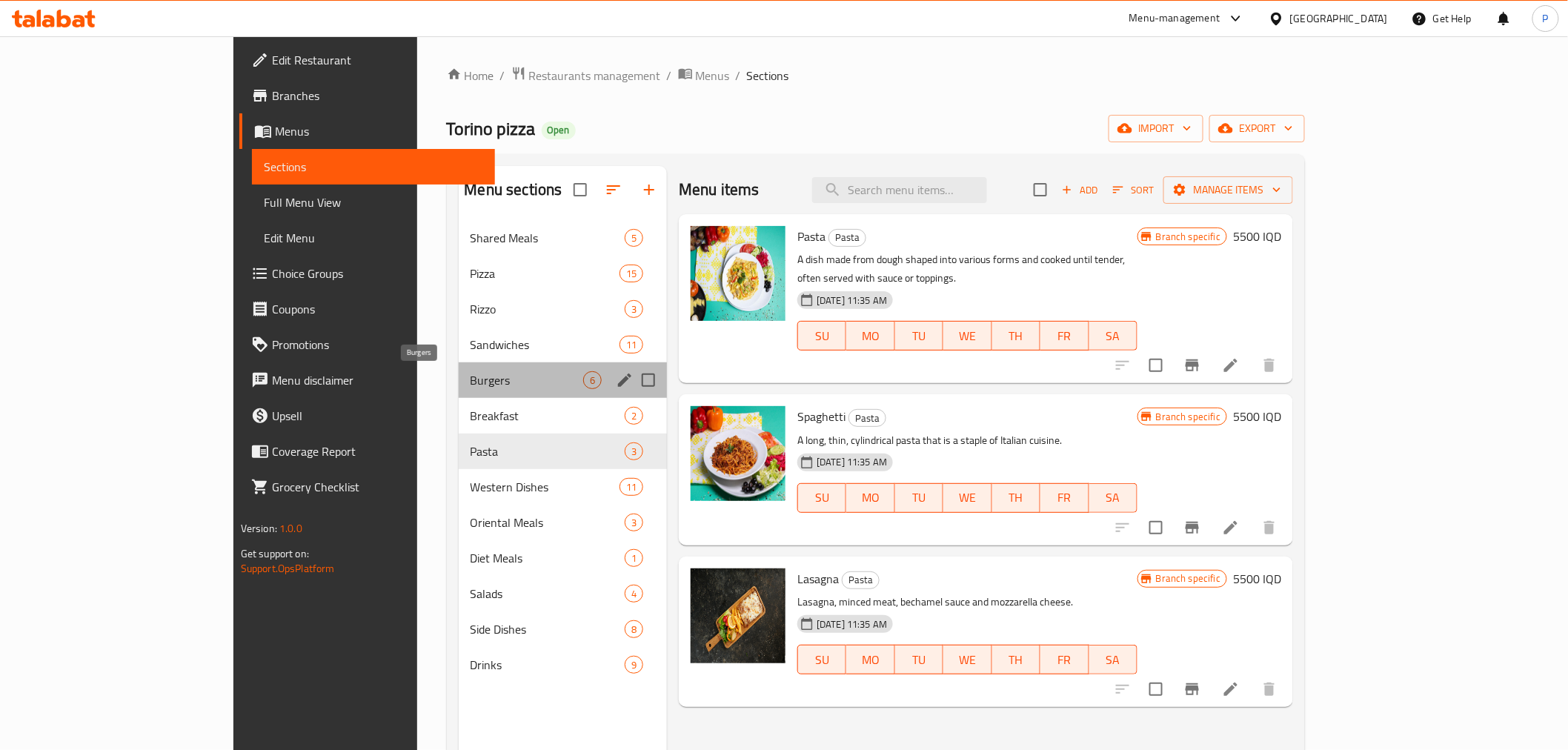
click at [471, 386] on span "Burgers" at bounding box center [527, 380] width 113 height 17
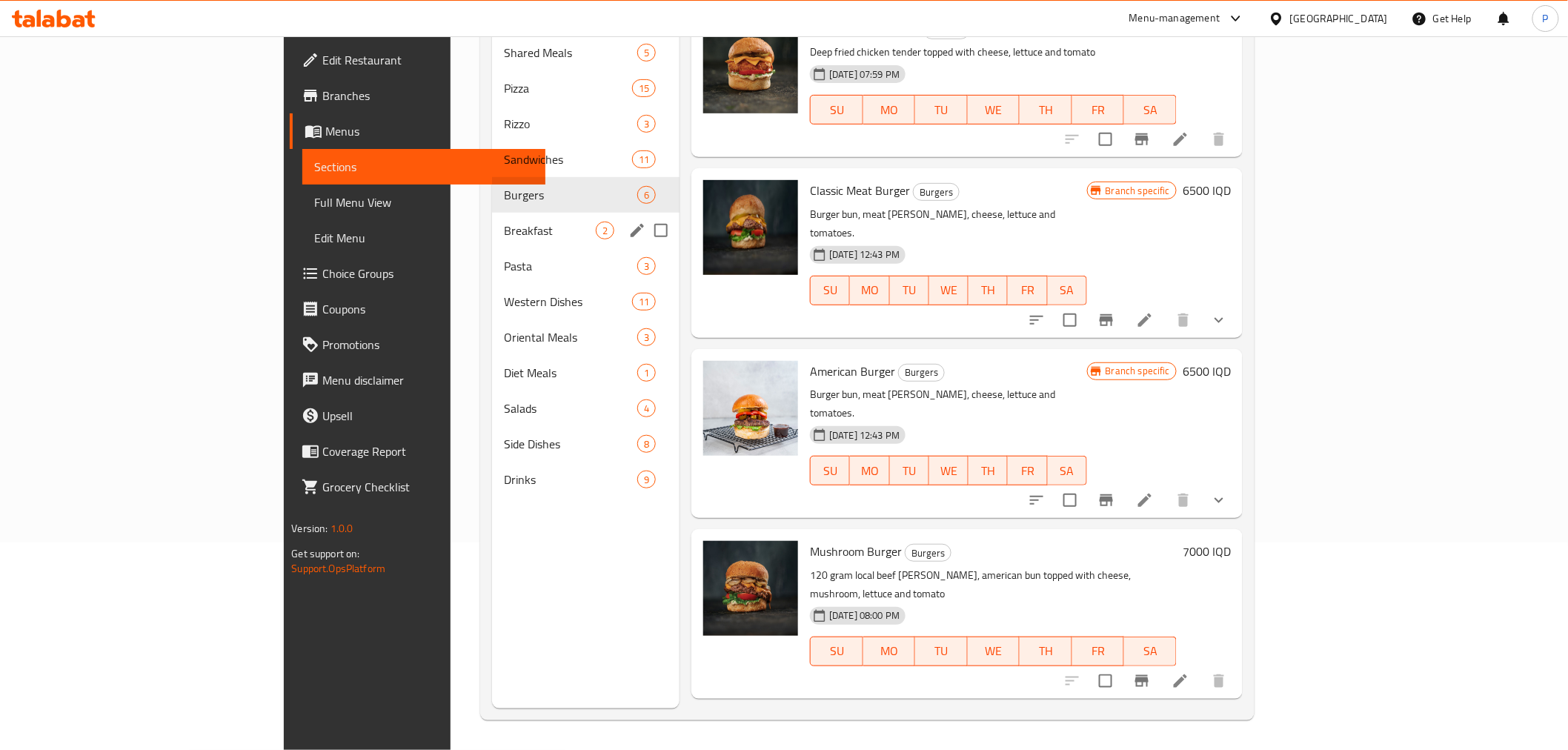
scroll to position [43, 0]
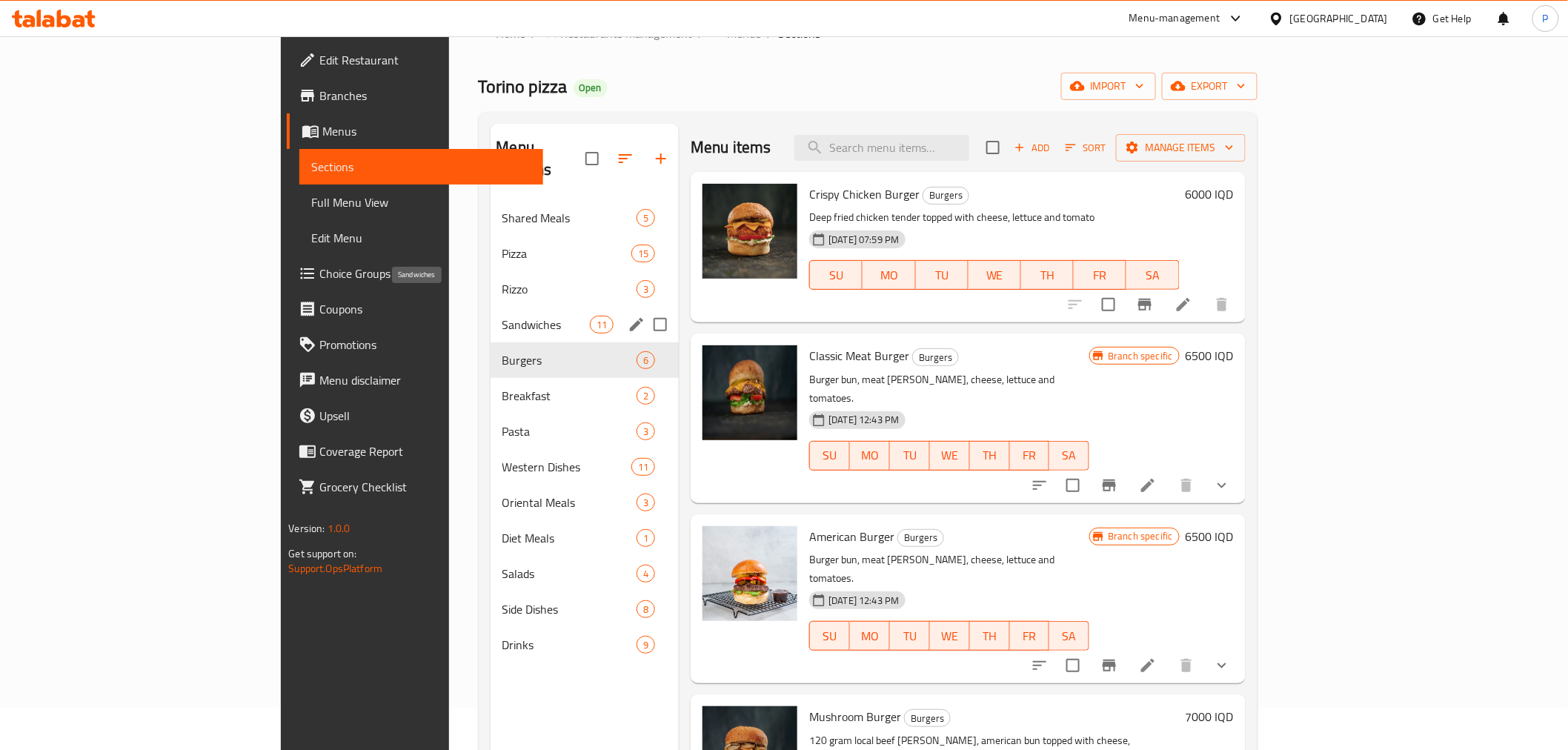
click at [502, 316] on span "Sandwiches" at bounding box center [546, 325] width 87 height 17
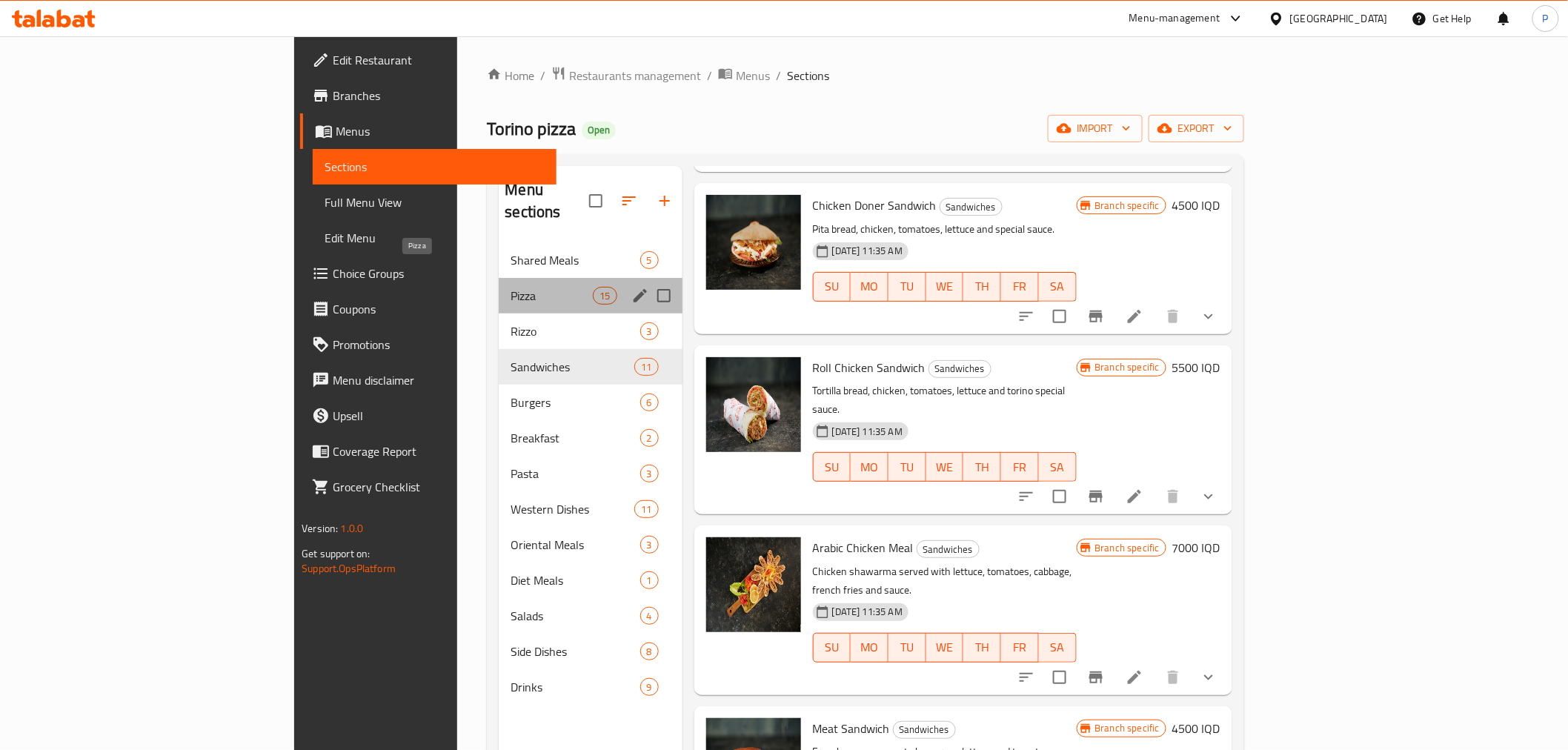
click at [511, 287] on span "Pizza" at bounding box center [551, 296] width 82 height 17
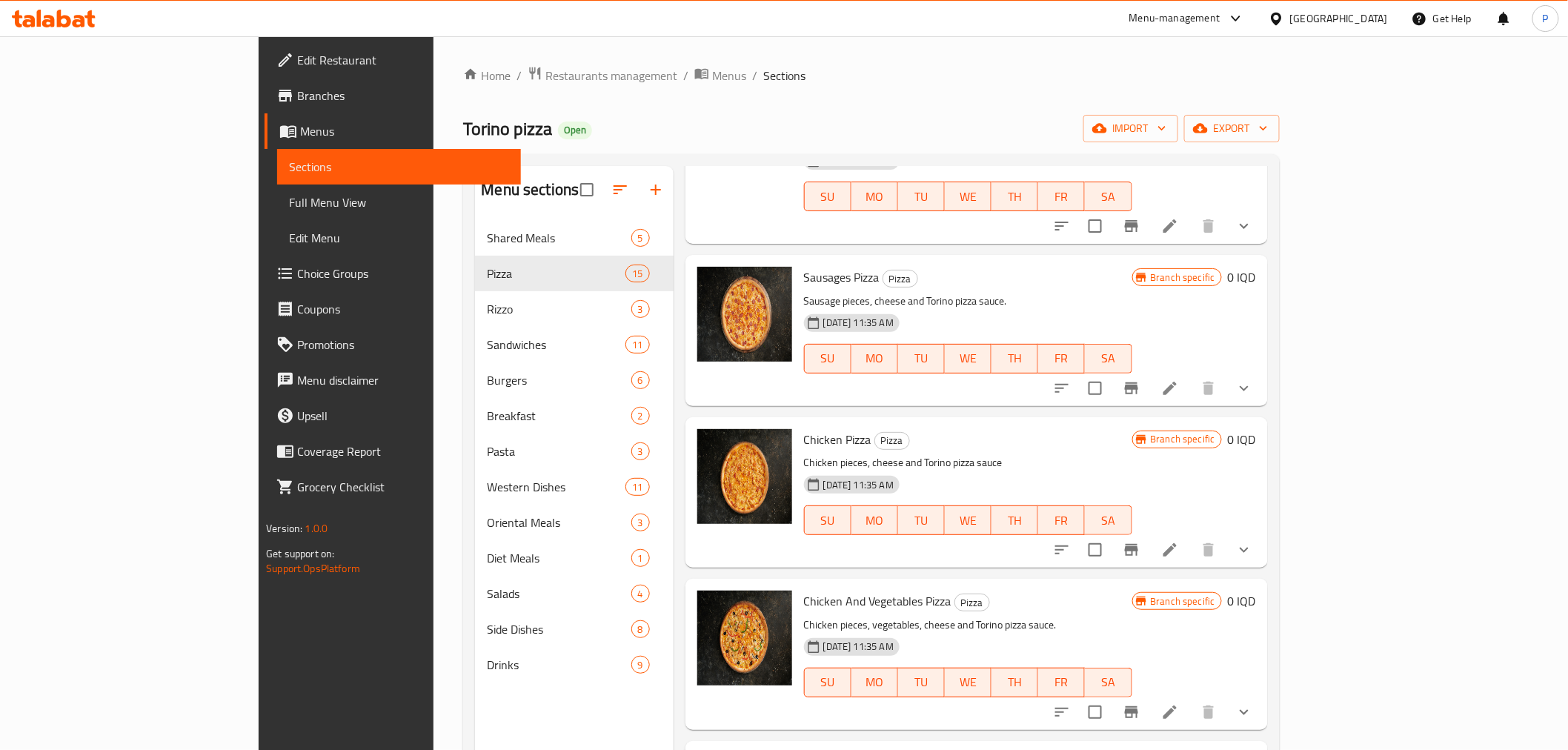
scroll to position [329, 0]
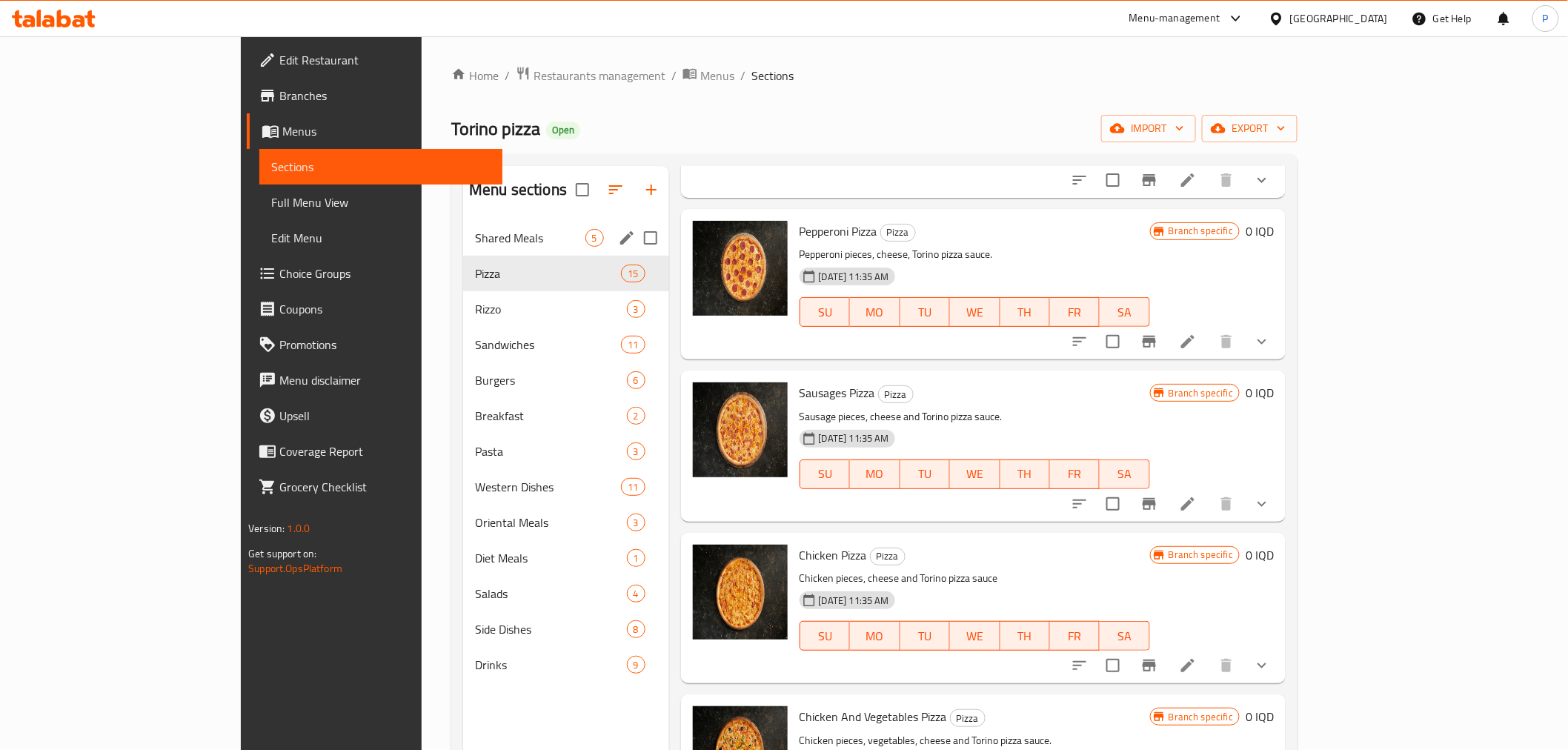
click at [475, 238] on span "Shared Meals" at bounding box center [529, 237] width 110 height 17
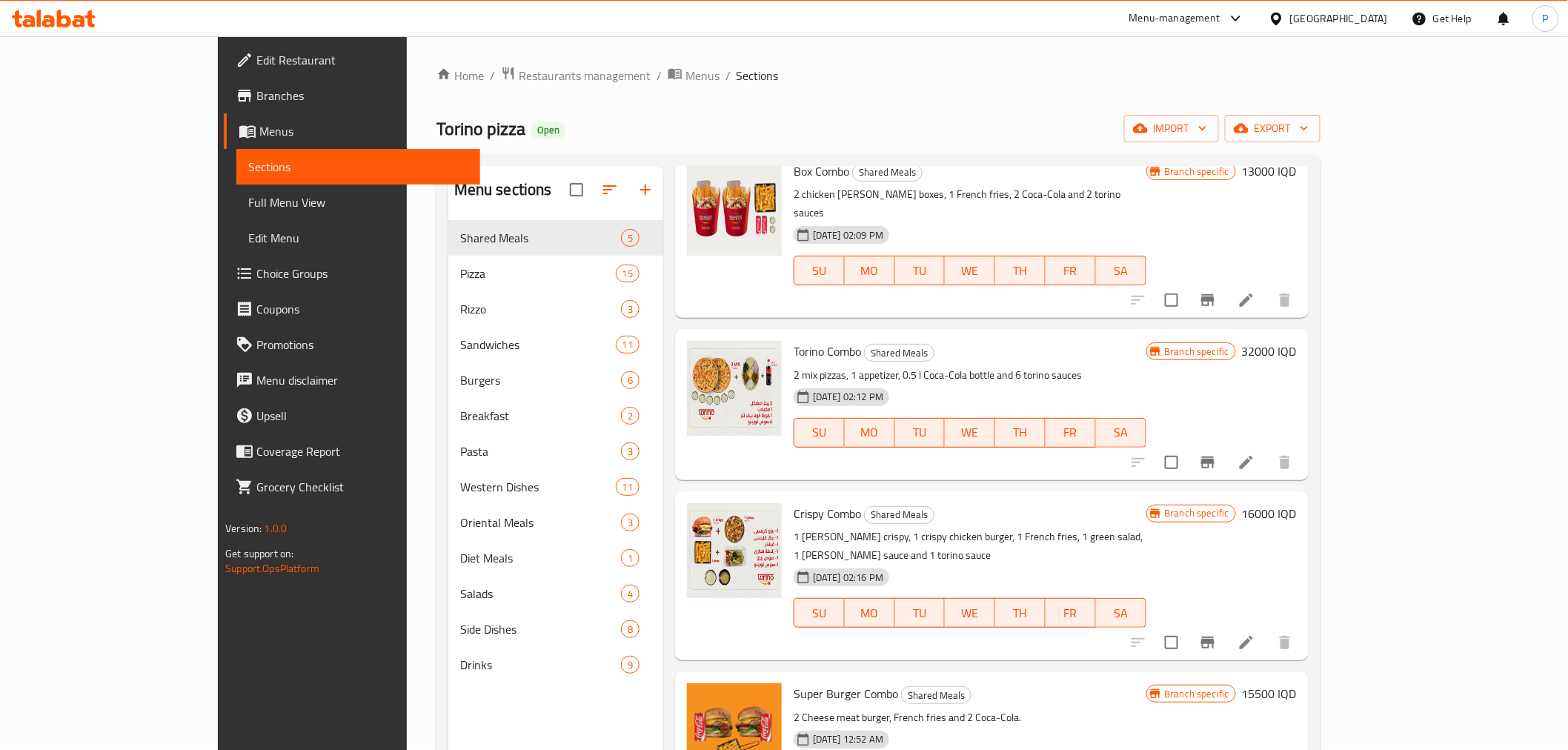
scroll to position [95, 0]
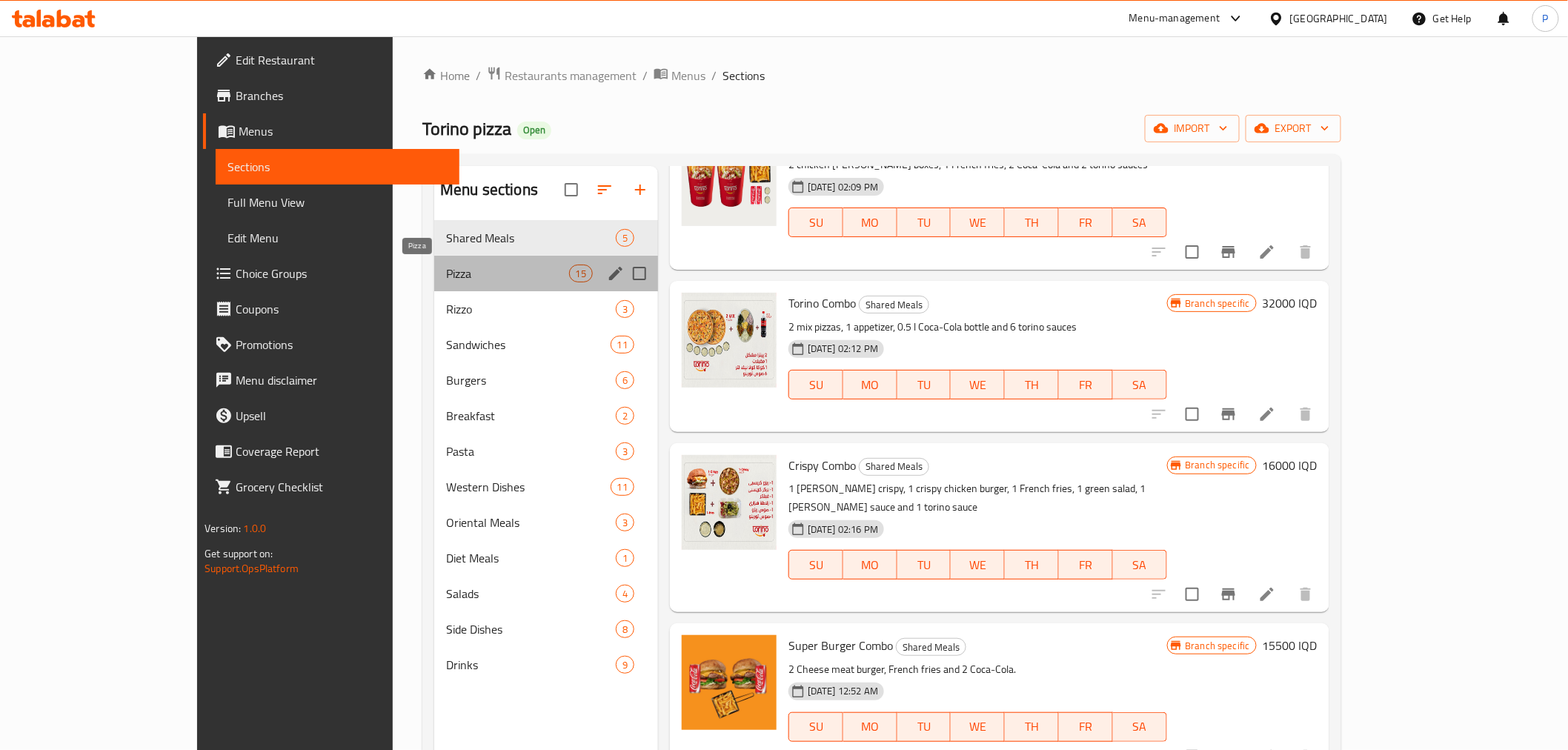
click at [450, 272] on span "Pizza" at bounding box center [507, 273] width 123 height 17
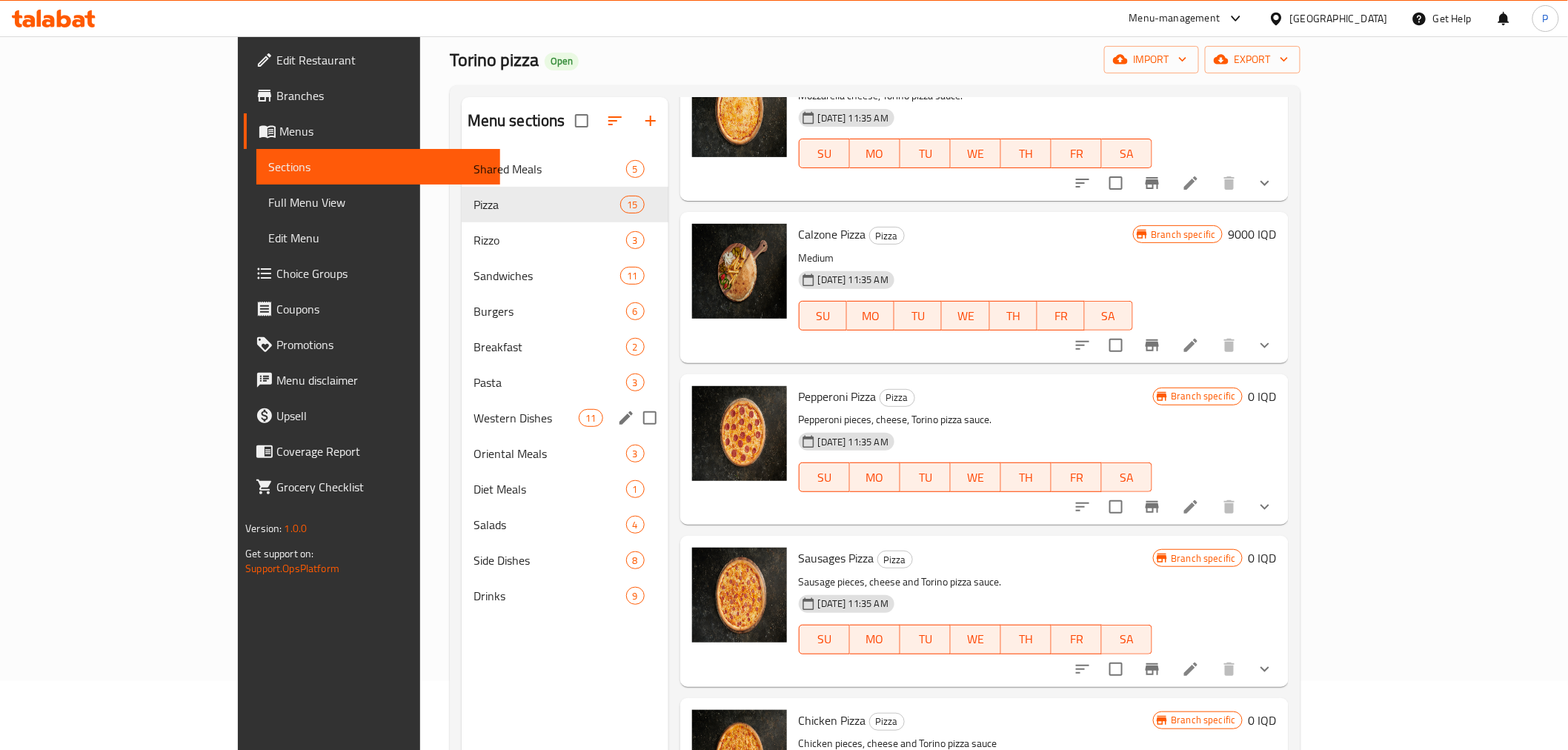
scroll to position [165, 0]
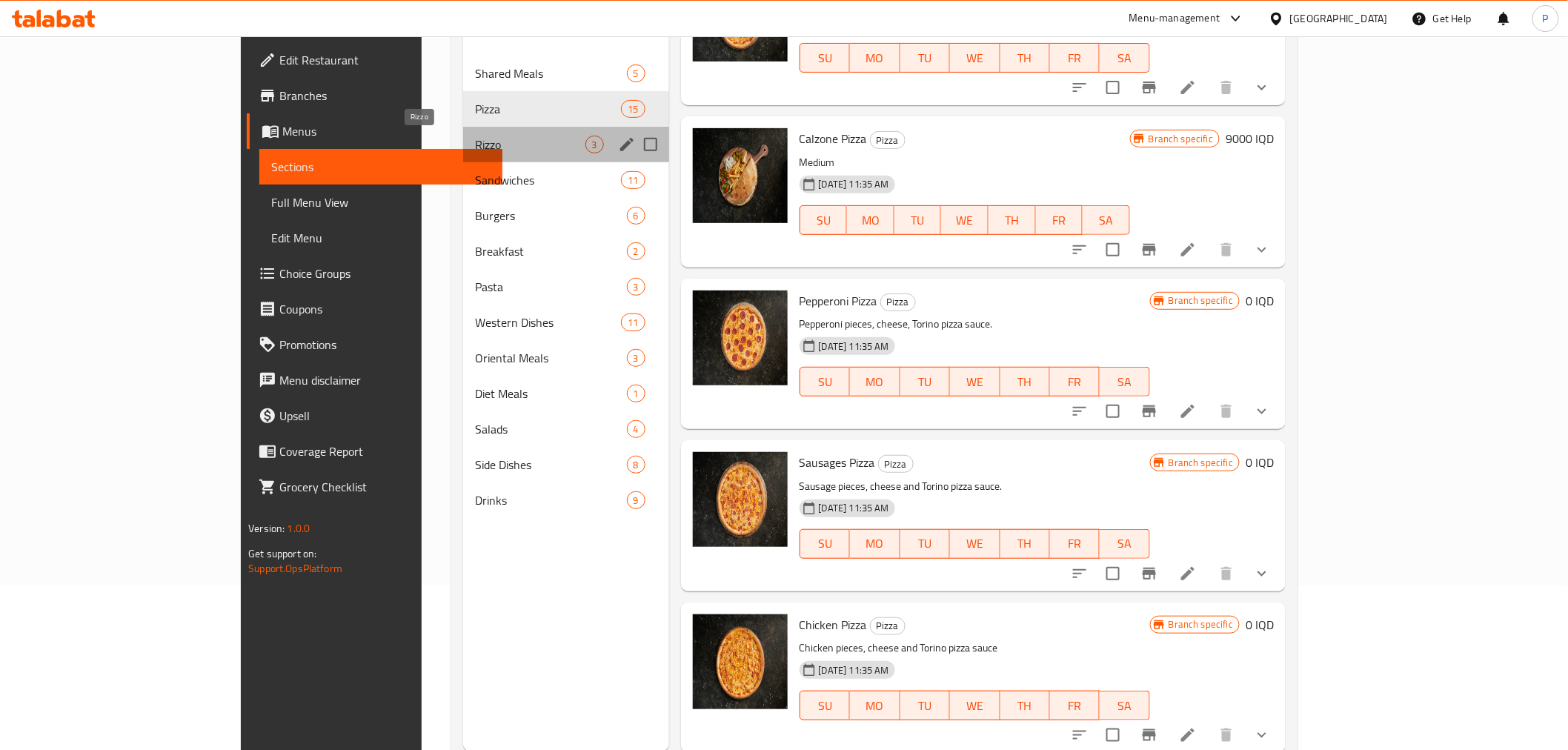
click at [475, 151] on span "Rizzo" at bounding box center [529, 144] width 110 height 17
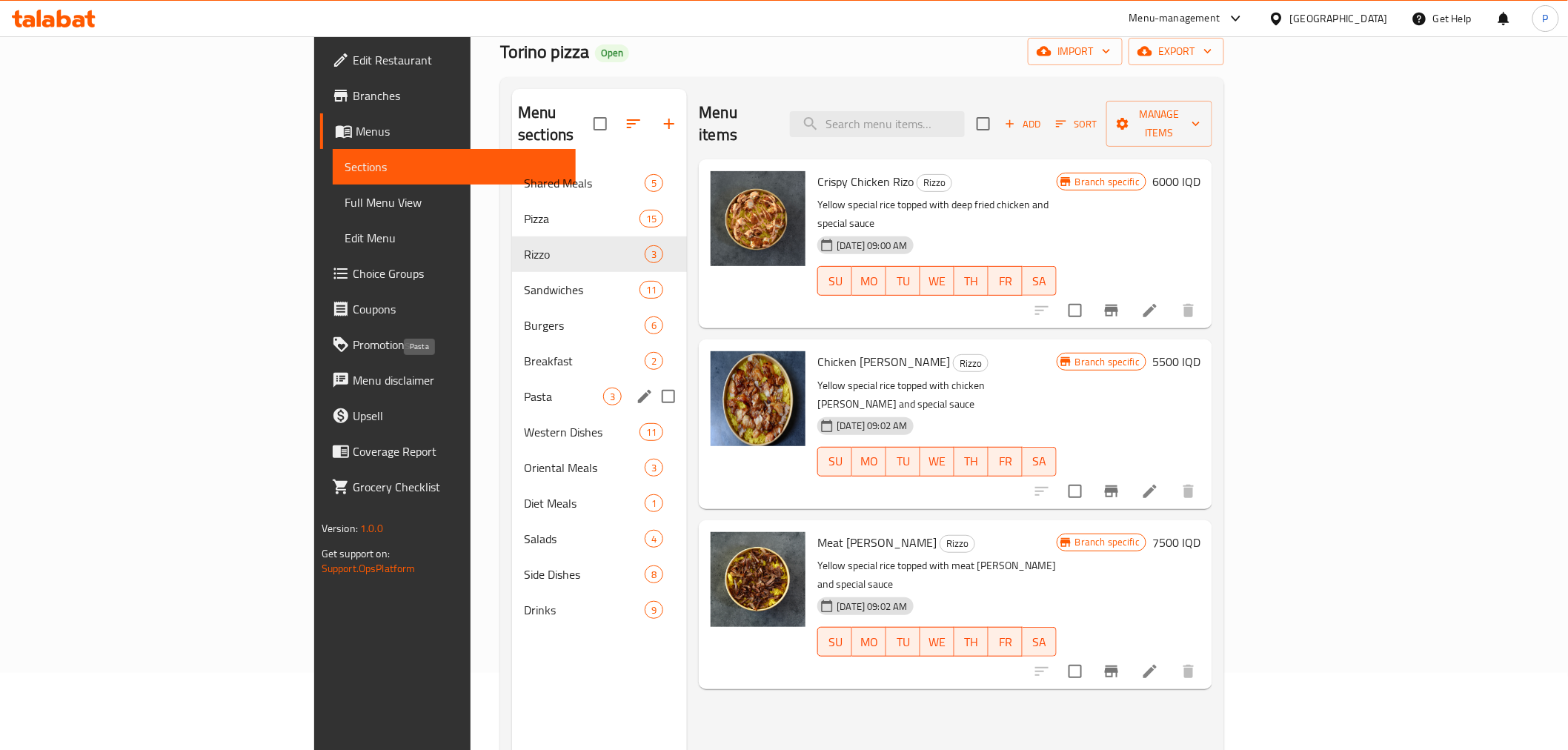
scroll to position [165, 0]
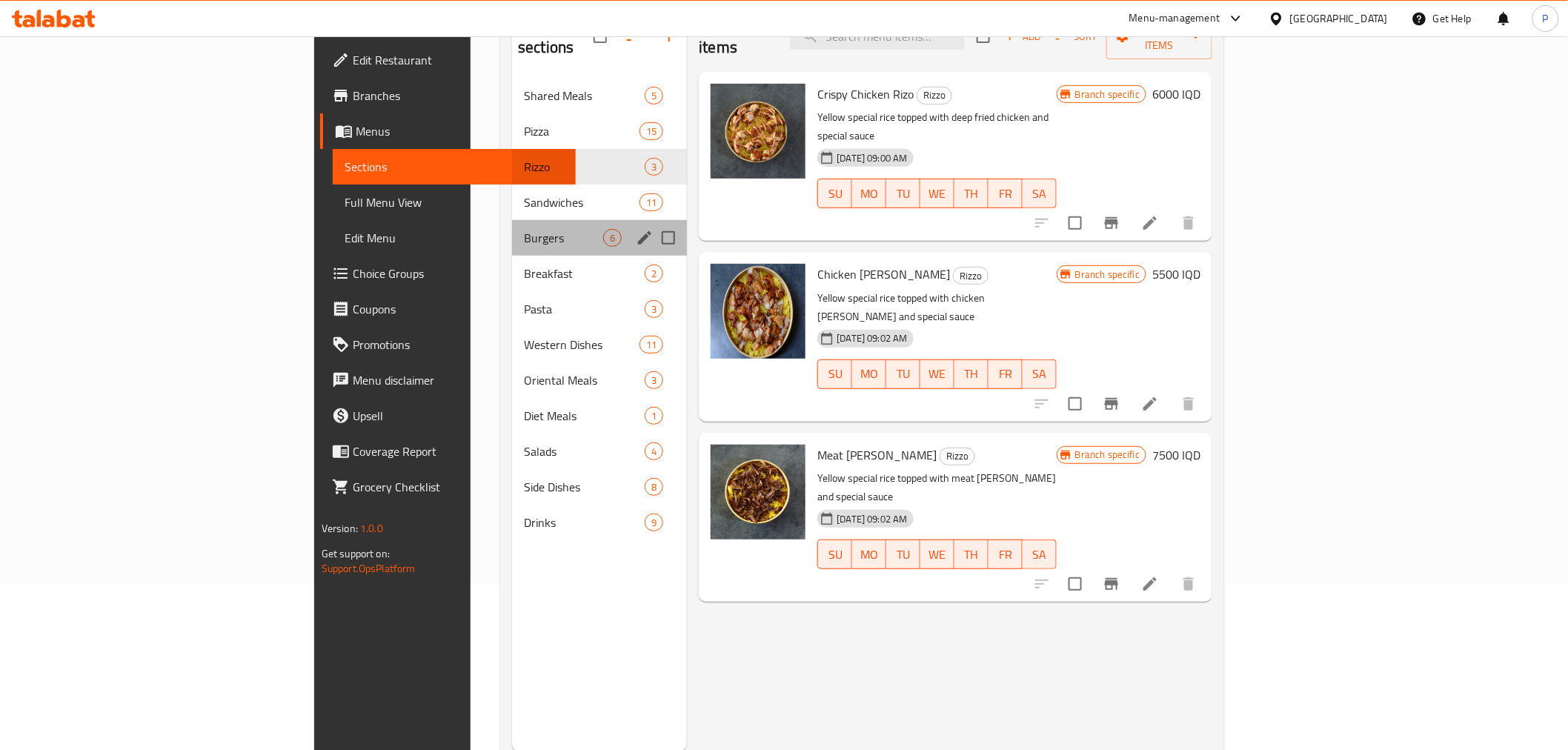
click at [512, 225] on div "Burgers 6" at bounding box center [599, 237] width 174 height 36
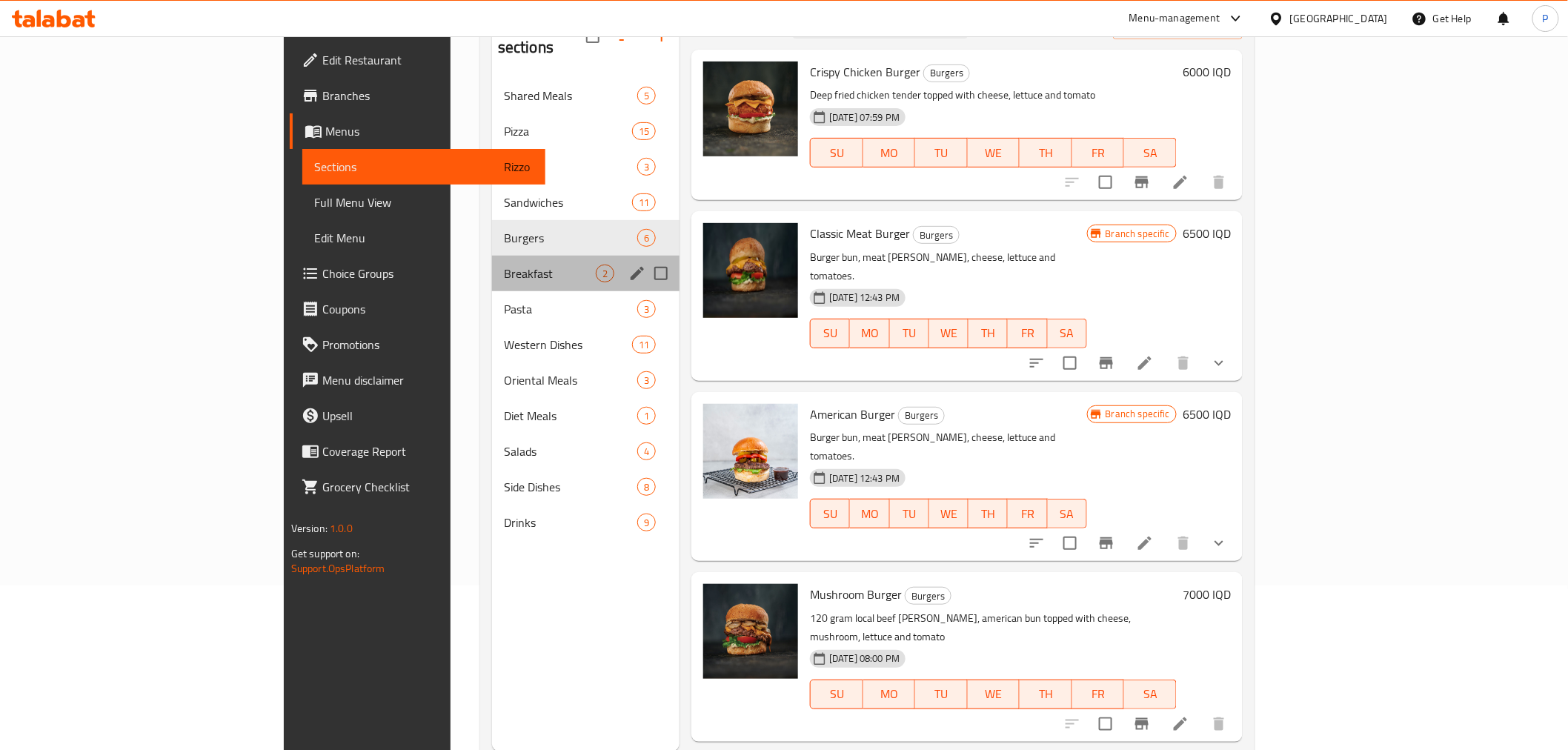
click at [492, 261] on div "Breakfast 2" at bounding box center [585, 273] width 187 height 36
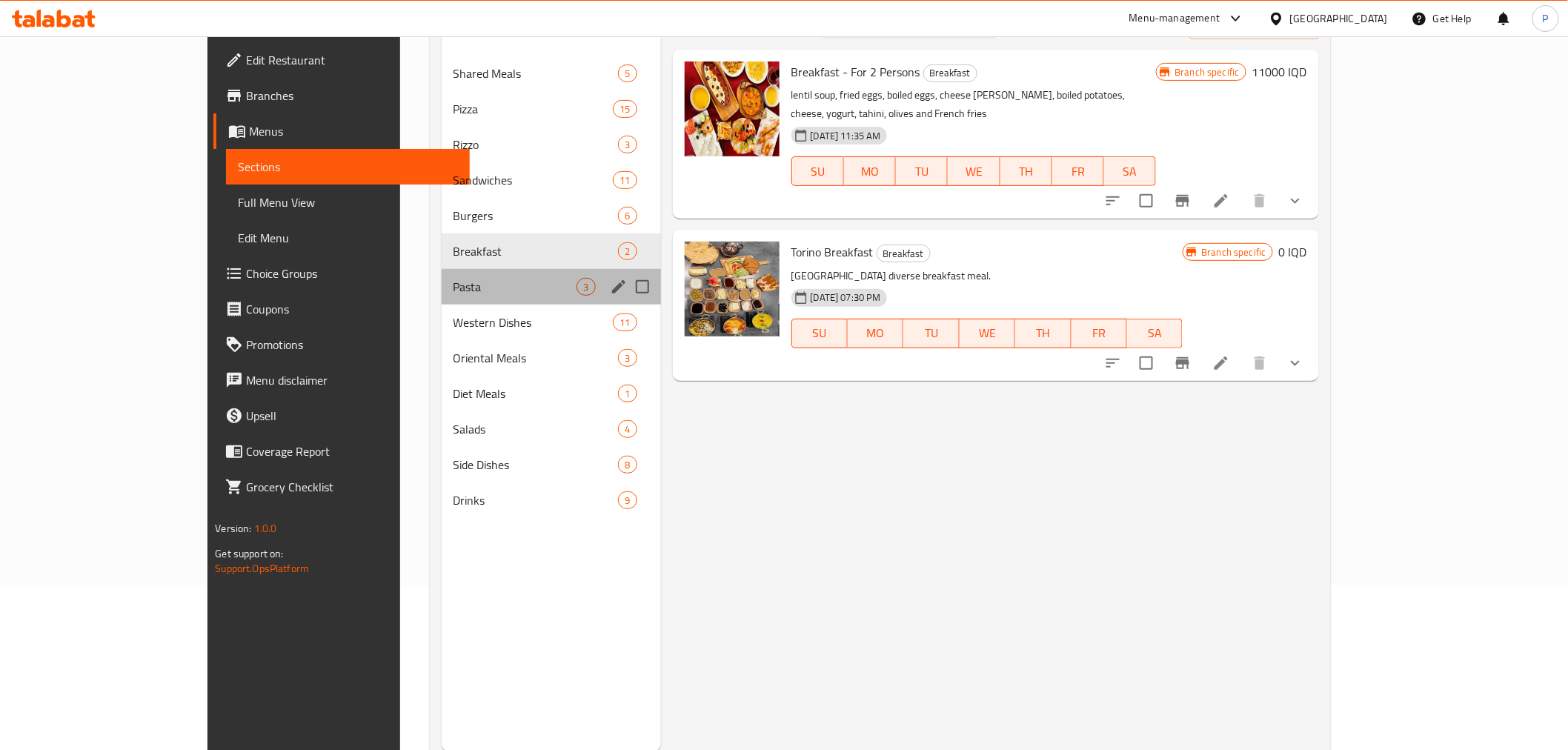
click at [442, 297] on div "Pasta 3" at bounding box center [551, 287] width 219 height 36
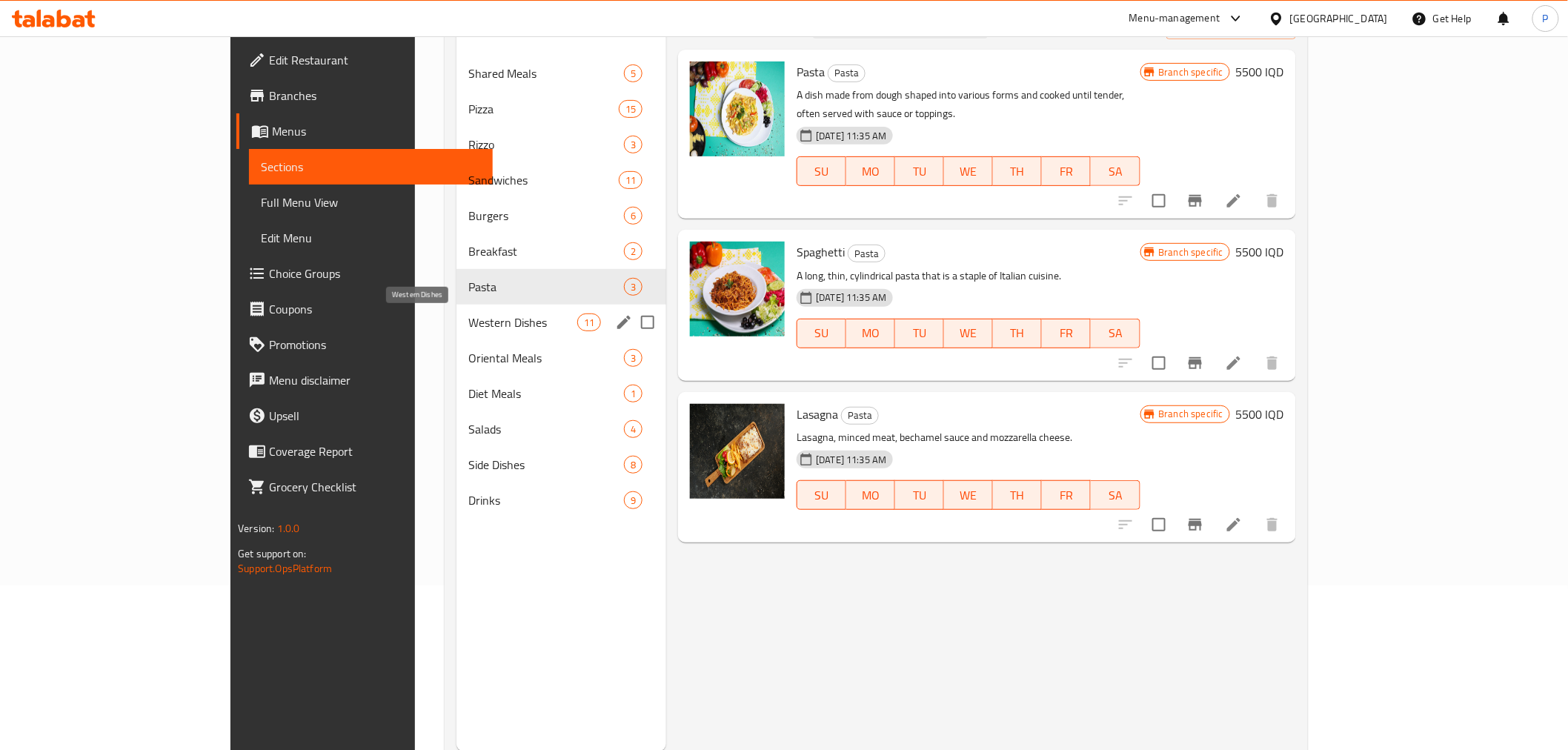
click at [468, 323] on span "Western Dishes" at bounding box center [522, 322] width 109 height 17
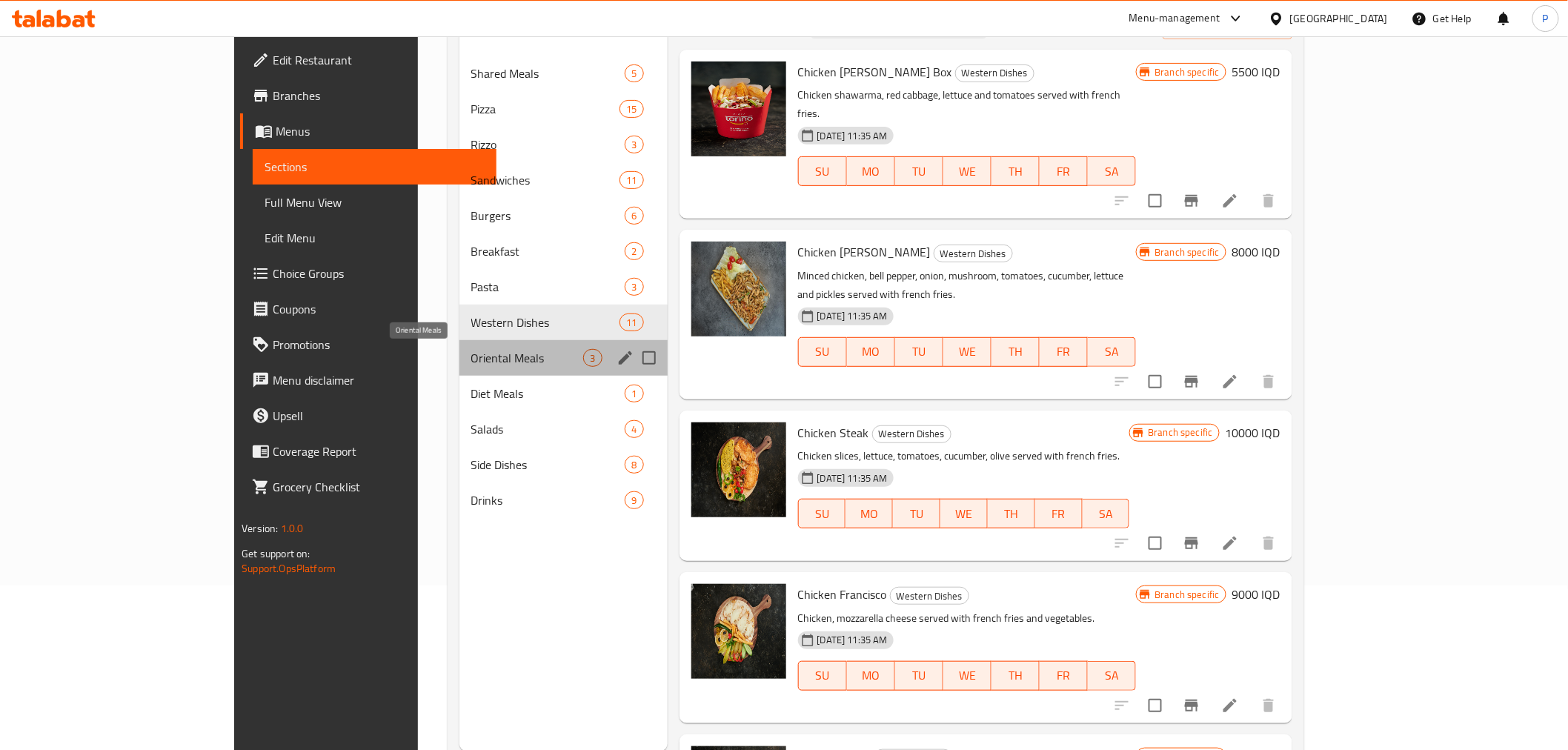
click at [471, 363] on span "Oriental Meals" at bounding box center [527, 358] width 112 height 17
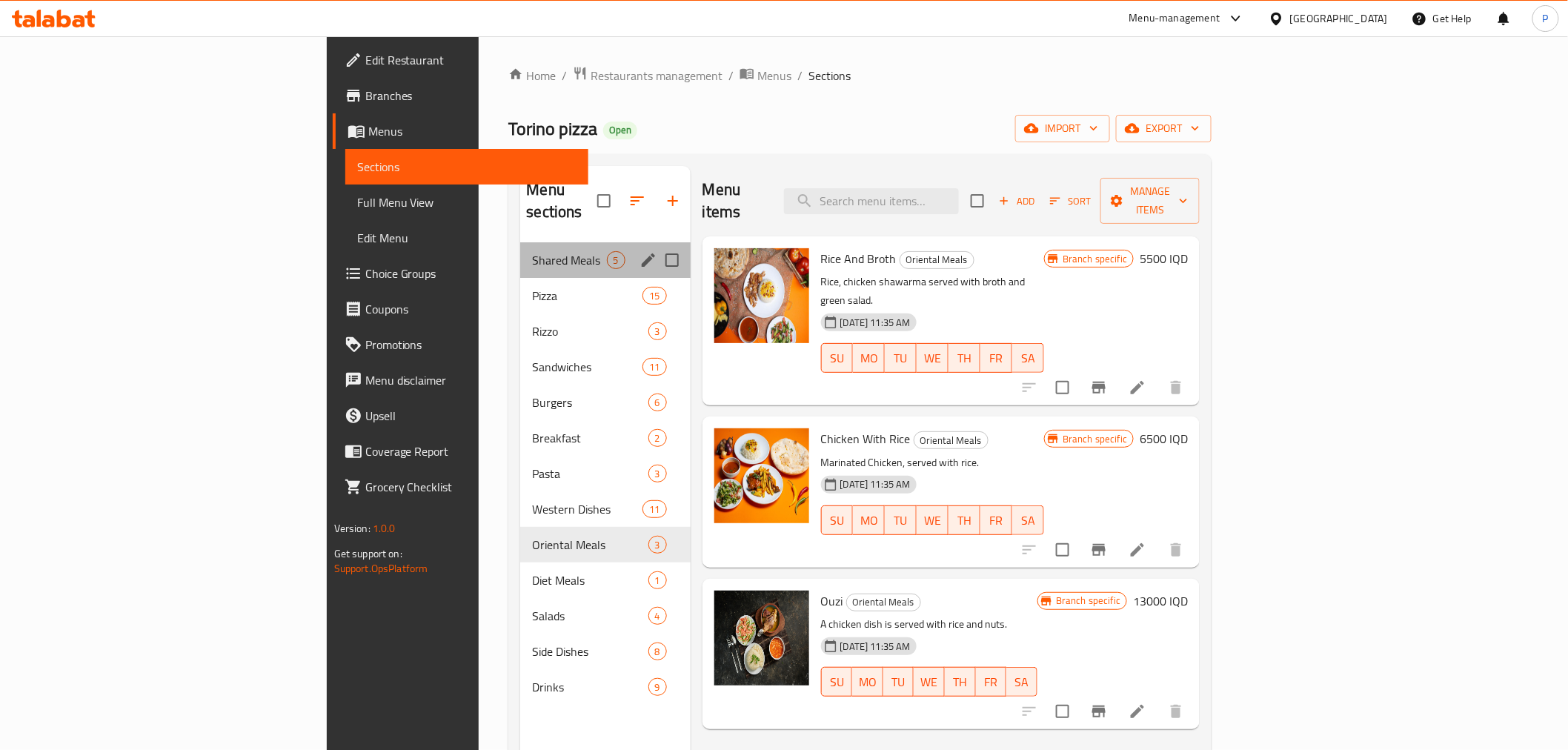
click at [520, 253] on div "Shared Meals 5" at bounding box center [605, 260] width 170 height 36
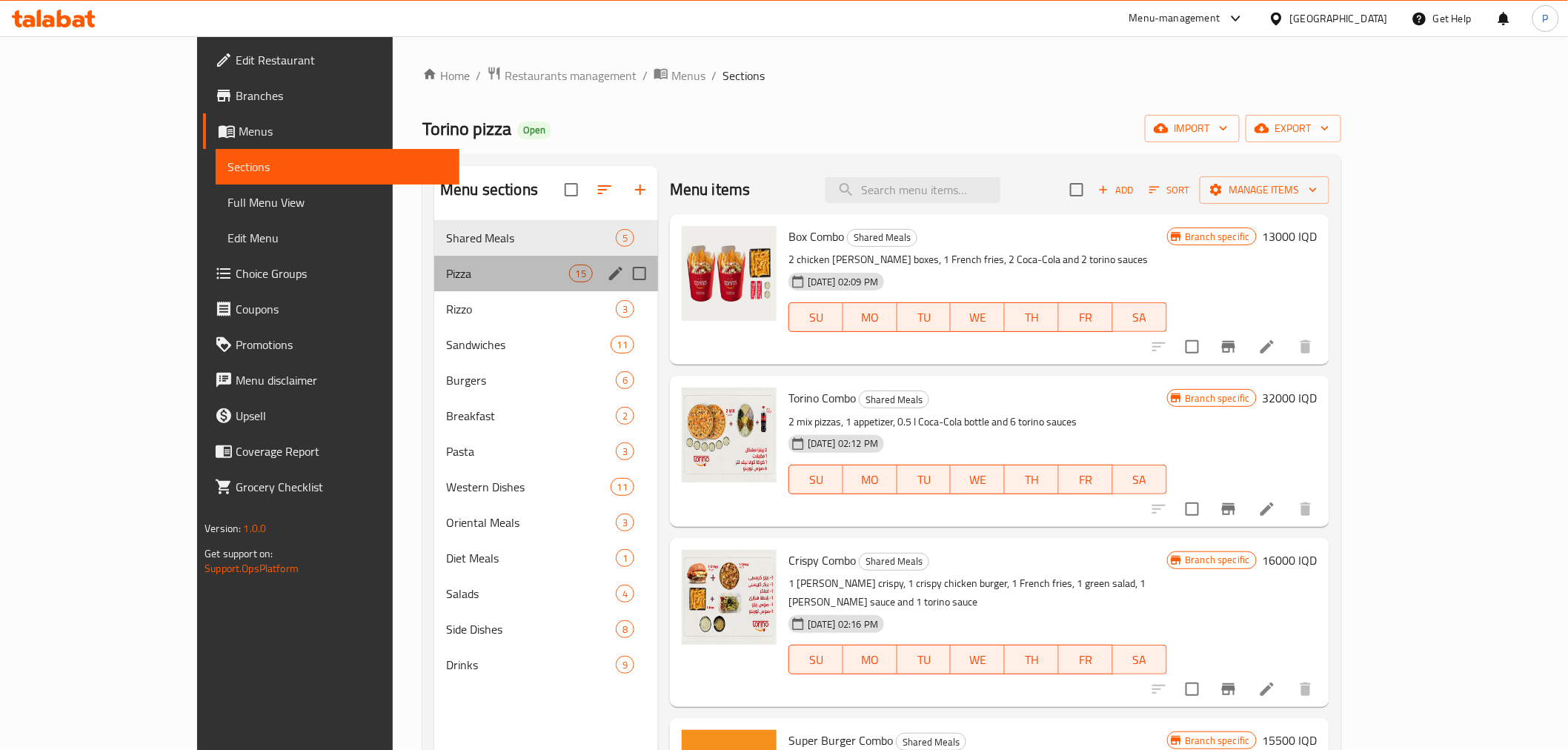
click at [434, 286] on div "Pizza 15" at bounding box center [546, 273] width 224 height 36
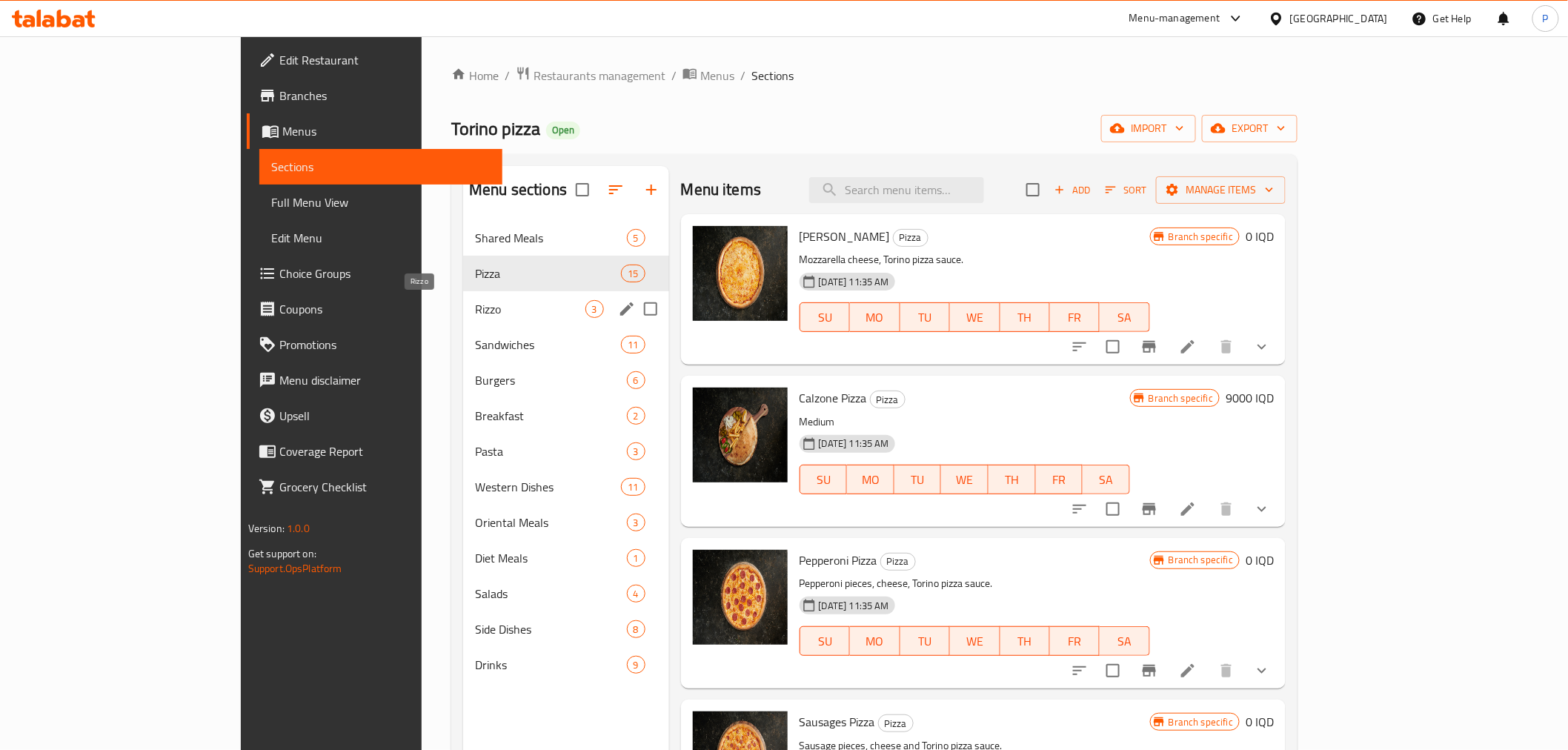
click at [475, 317] on span "Rizzo" at bounding box center [529, 309] width 110 height 17
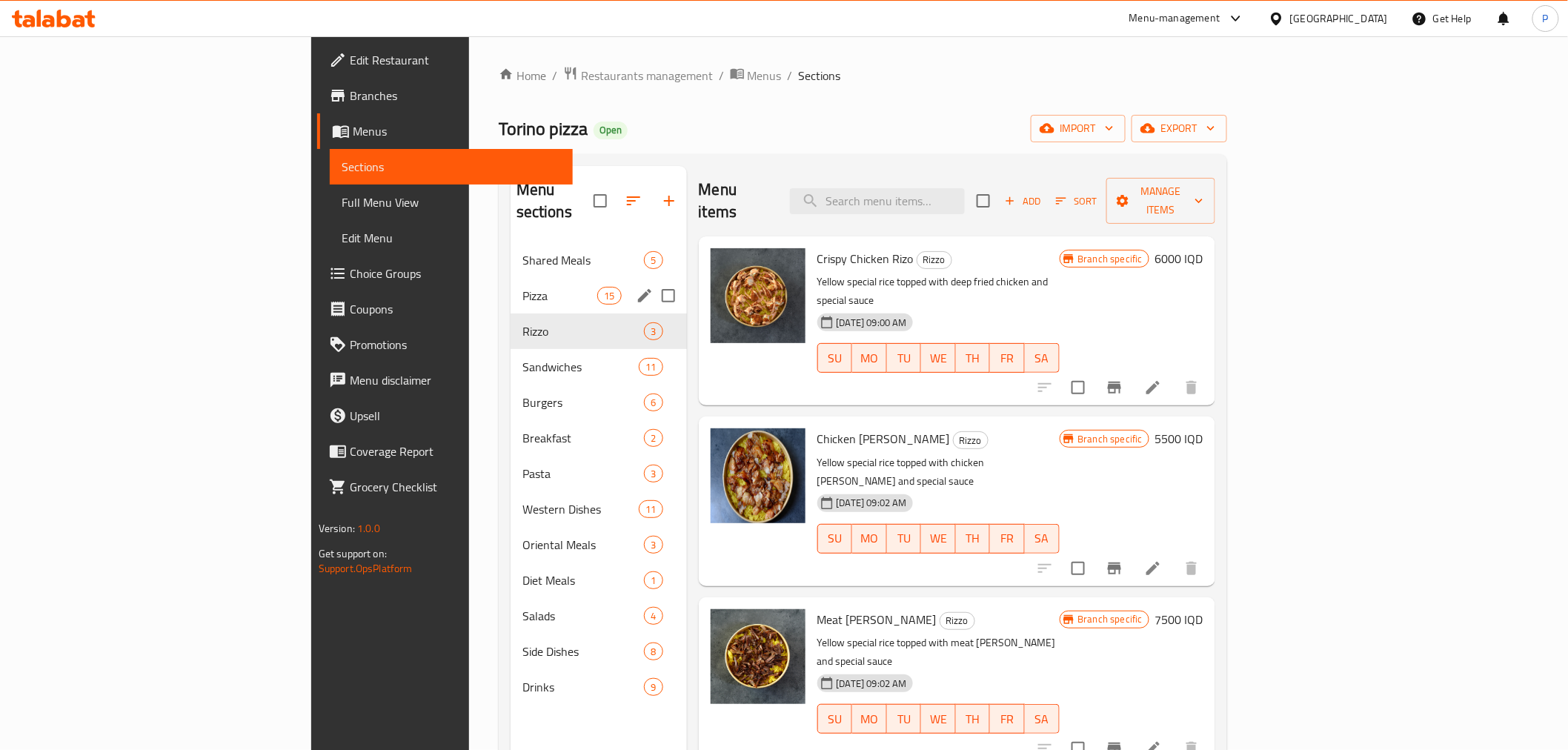
click at [511, 285] on div "Pizza 15" at bounding box center [599, 296] width 176 height 36
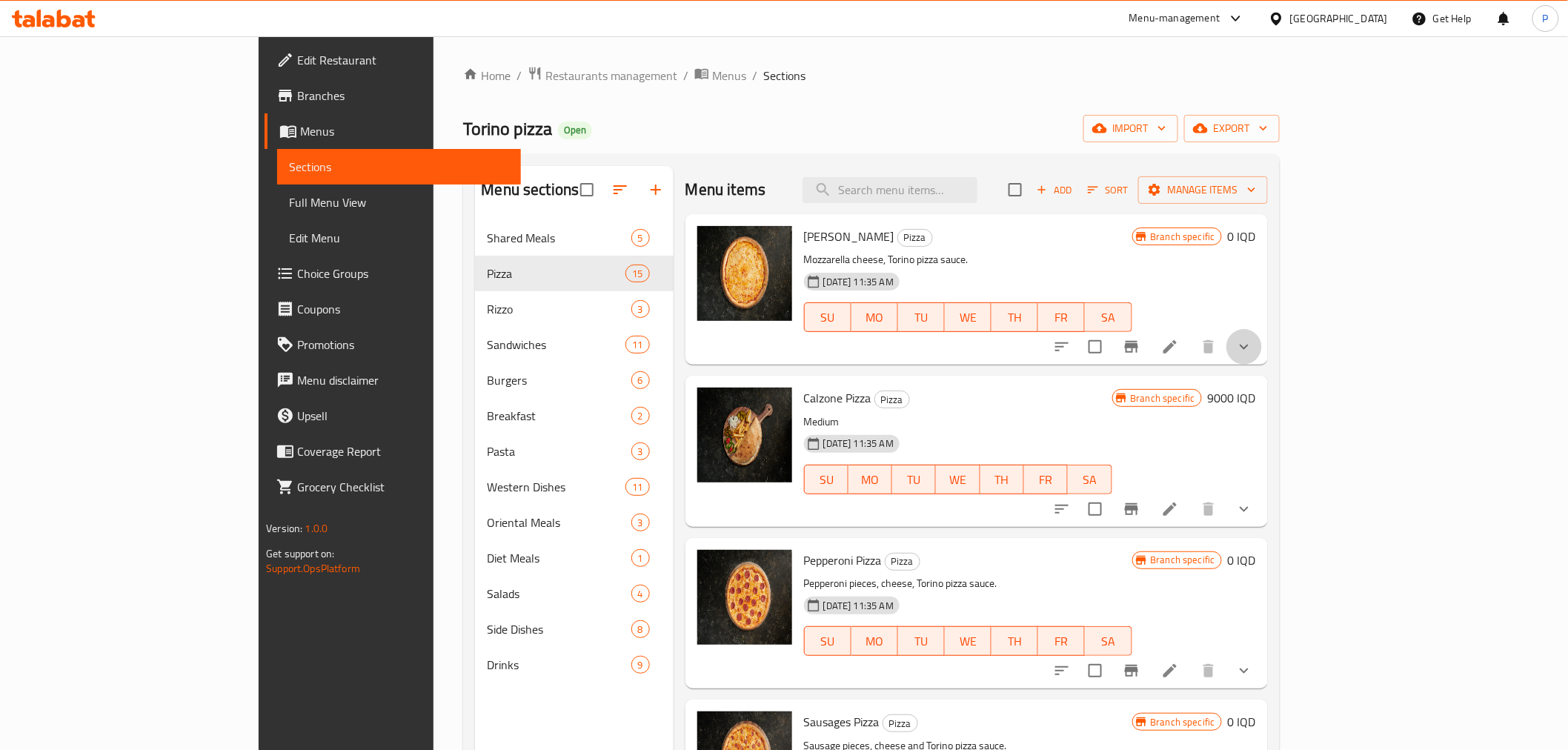
click at [1253, 338] on icon "show more" at bounding box center [1244, 347] width 17 height 17
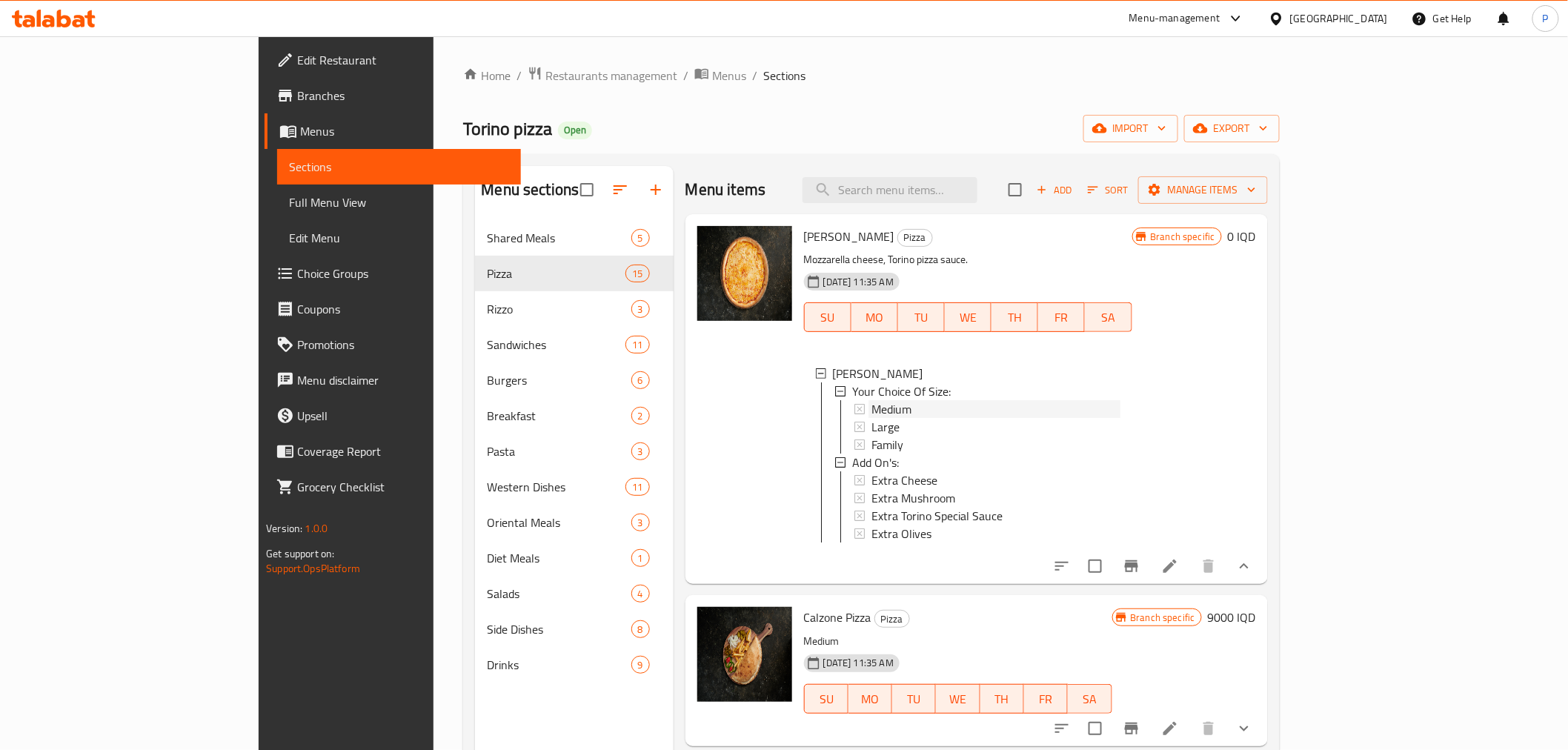
click at [871, 402] on div "Medium" at bounding box center [995, 409] width 249 height 17
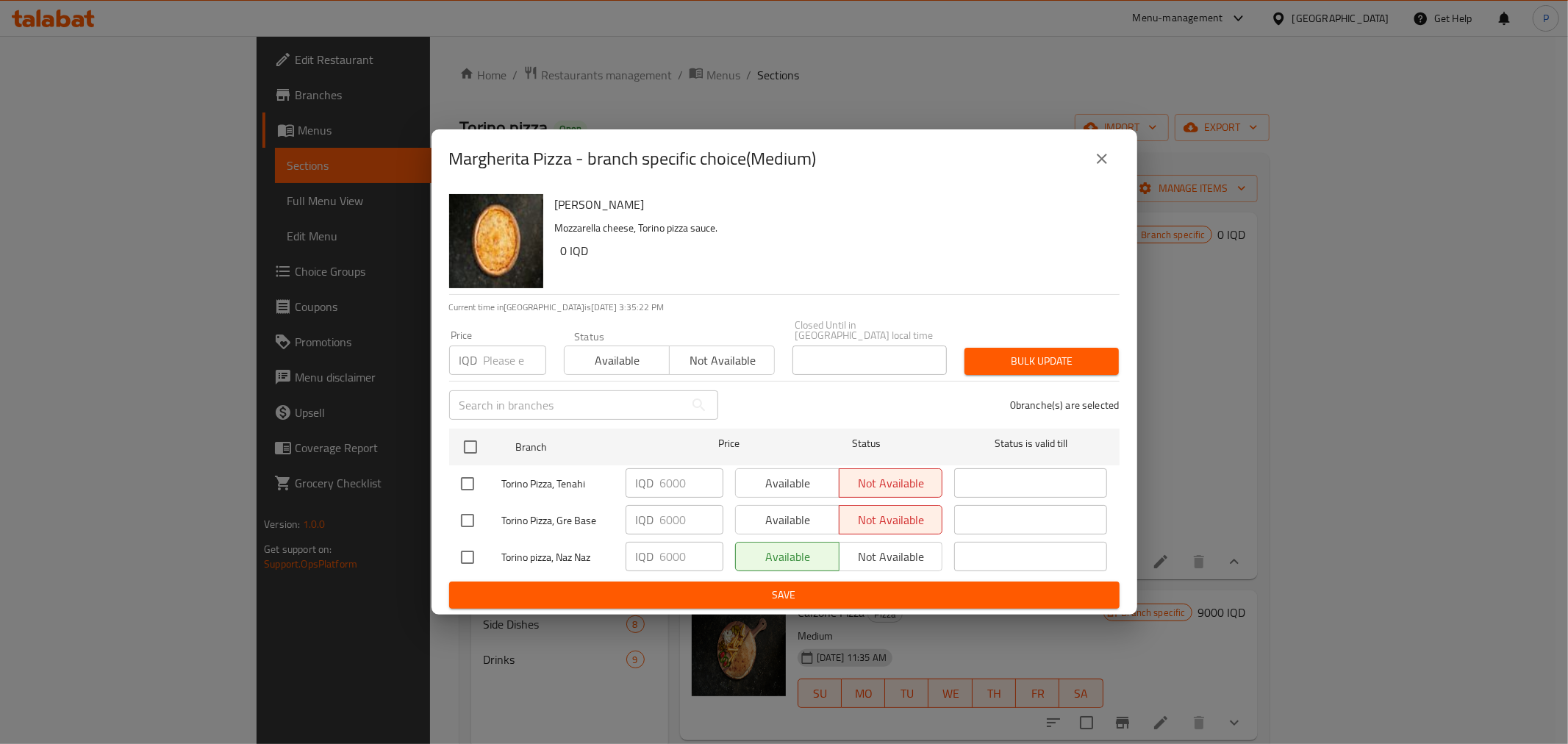
click at [1107, 165] on icon "close" at bounding box center [1102, 159] width 17 height 17
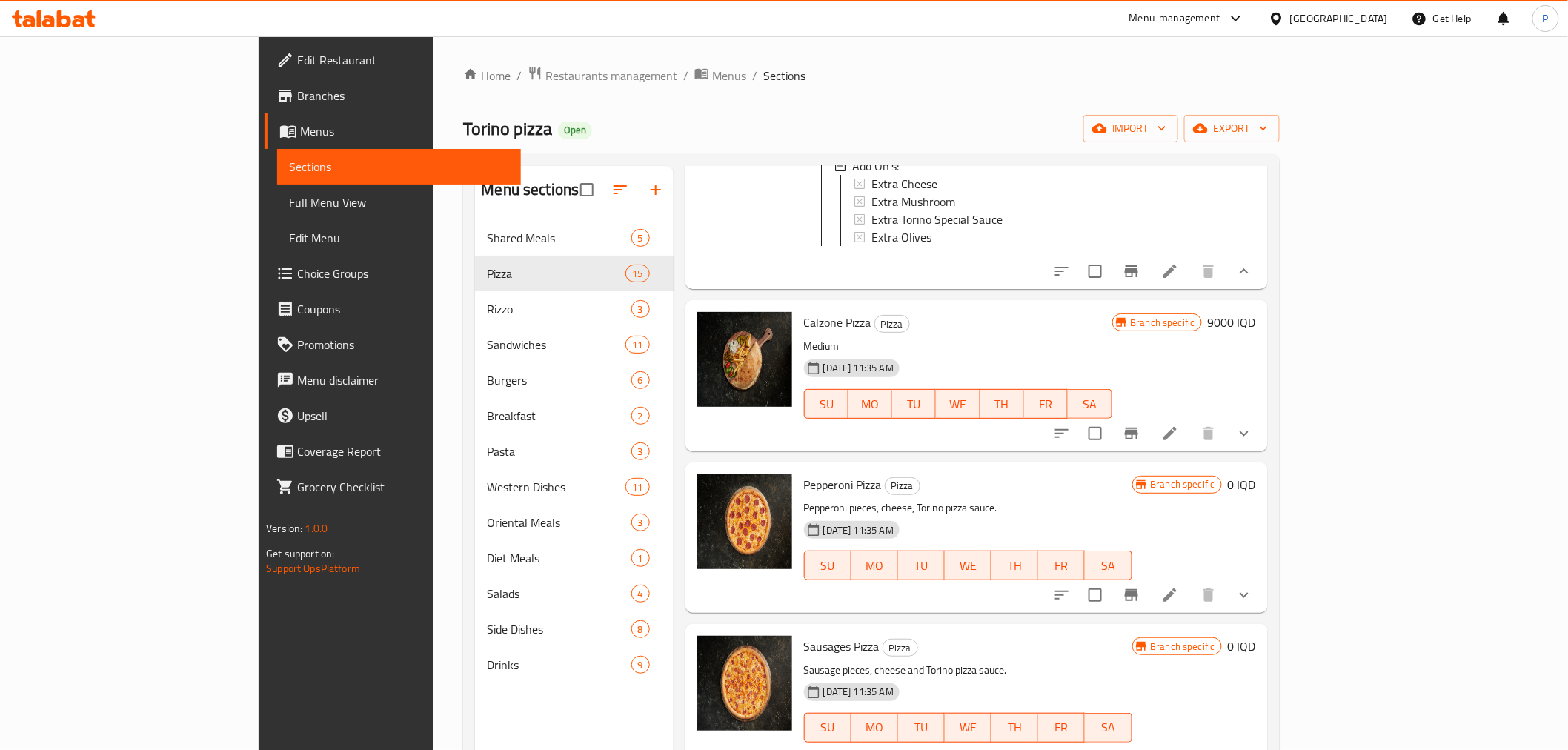
scroll to position [411, 0]
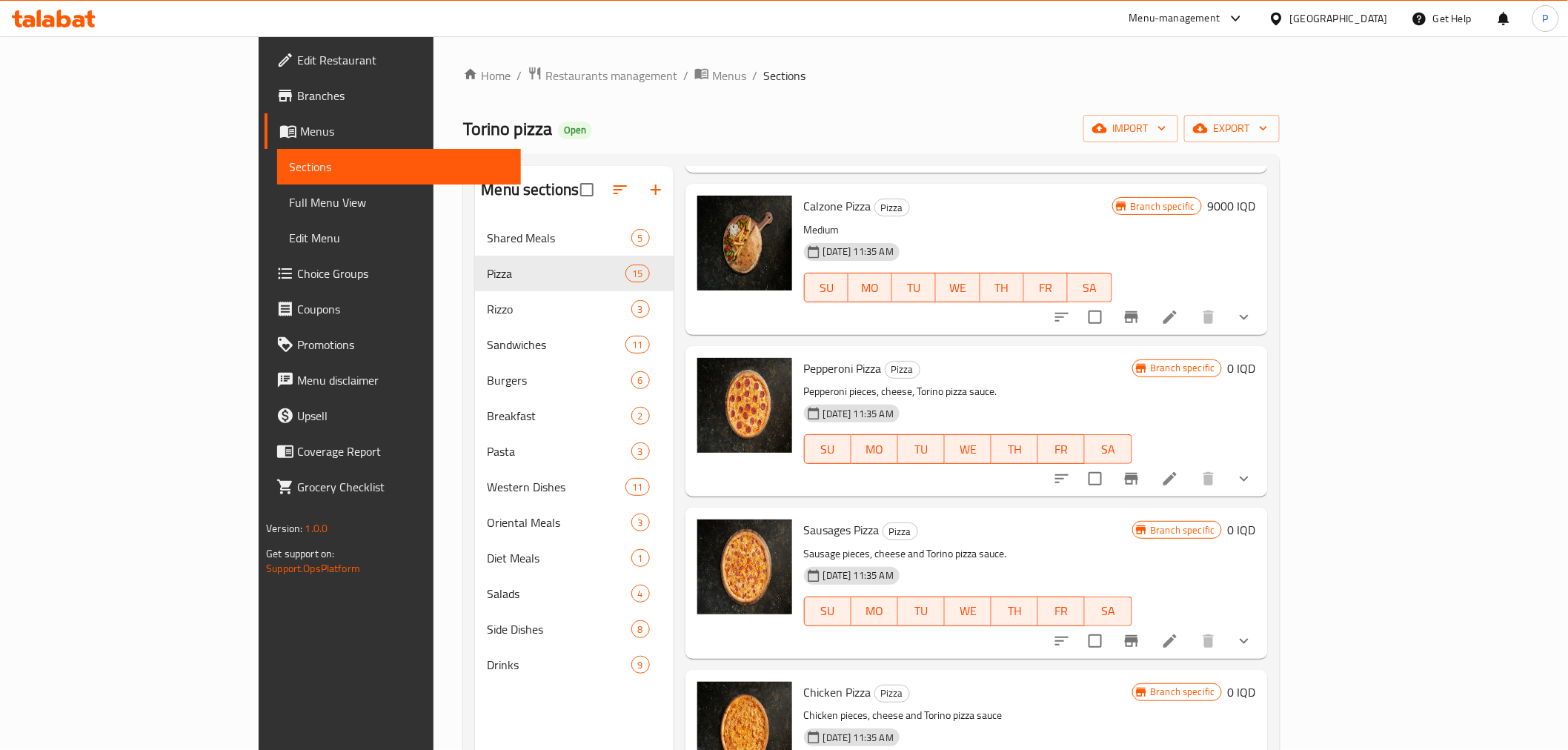
click at [1262, 496] on button "show more" at bounding box center [1244, 479] width 36 height 36
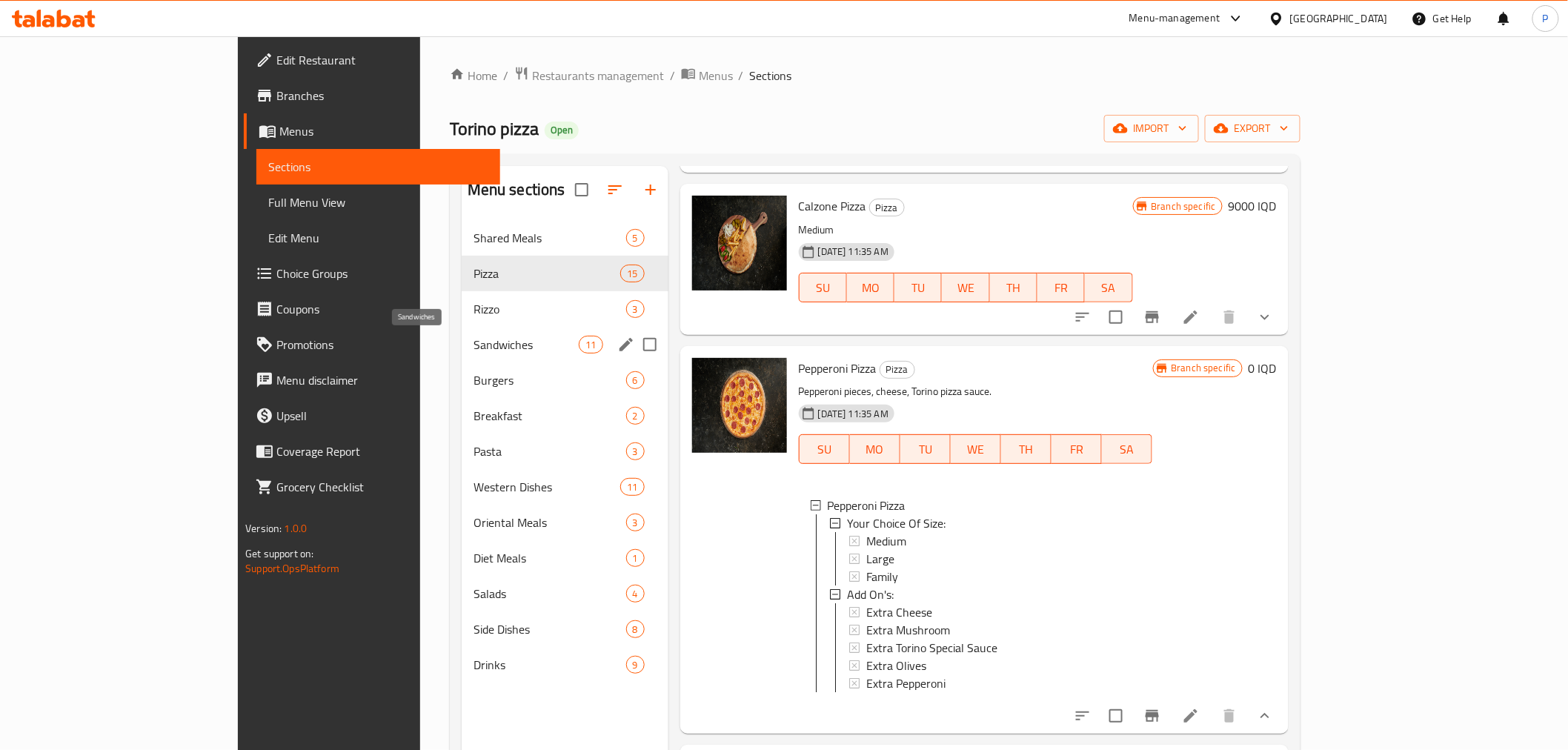
click at [461, 326] on div "Shared Meals 5 Pizza 15 [PERSON_NAME] 3 Sandwiches 11 Burgers 6 Breakfast 2 Pas…" at bounding box center [564, 451] width 206 height 462
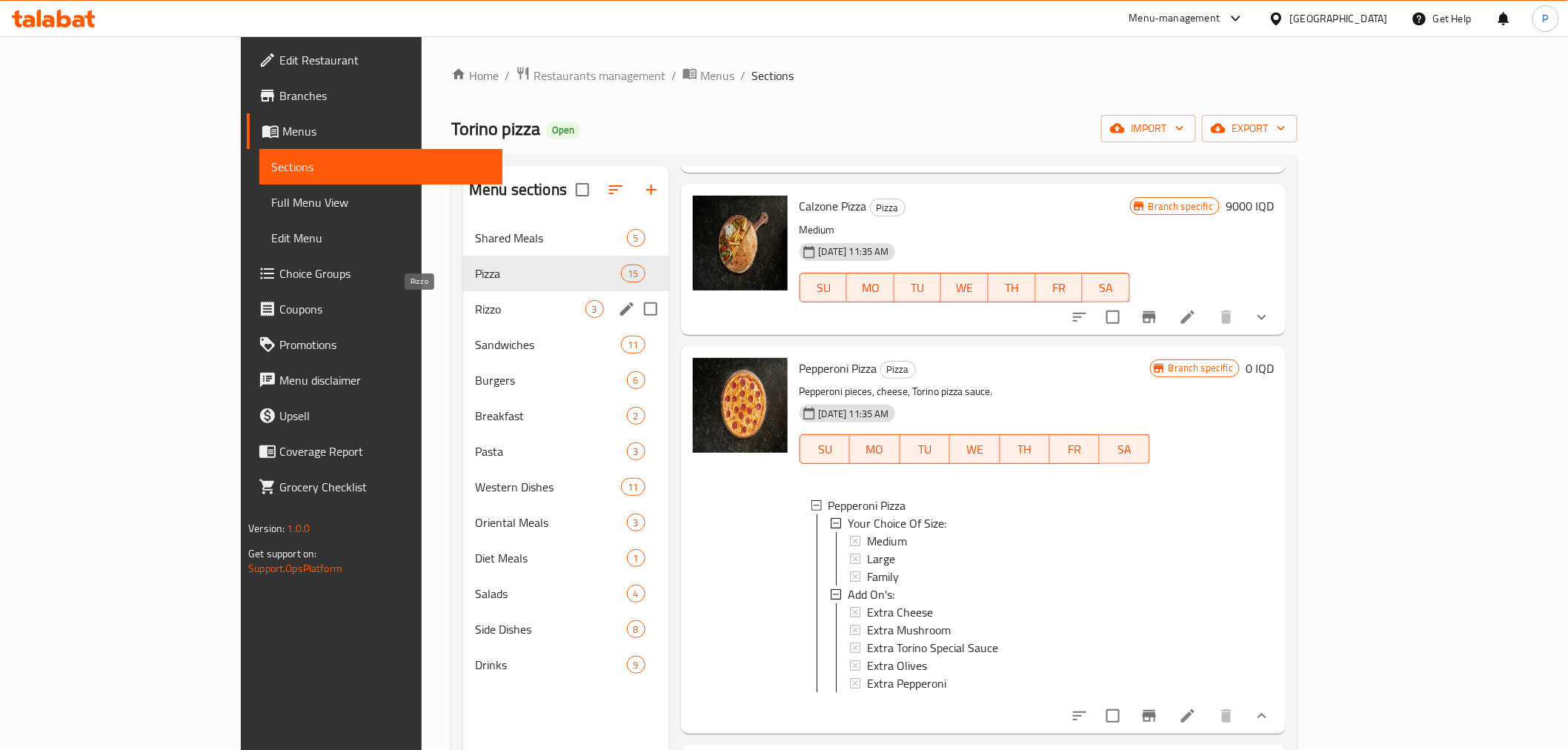
click at [475, 312] on span "Rizzo" at bounding box center [529, 309] width 110 height 17
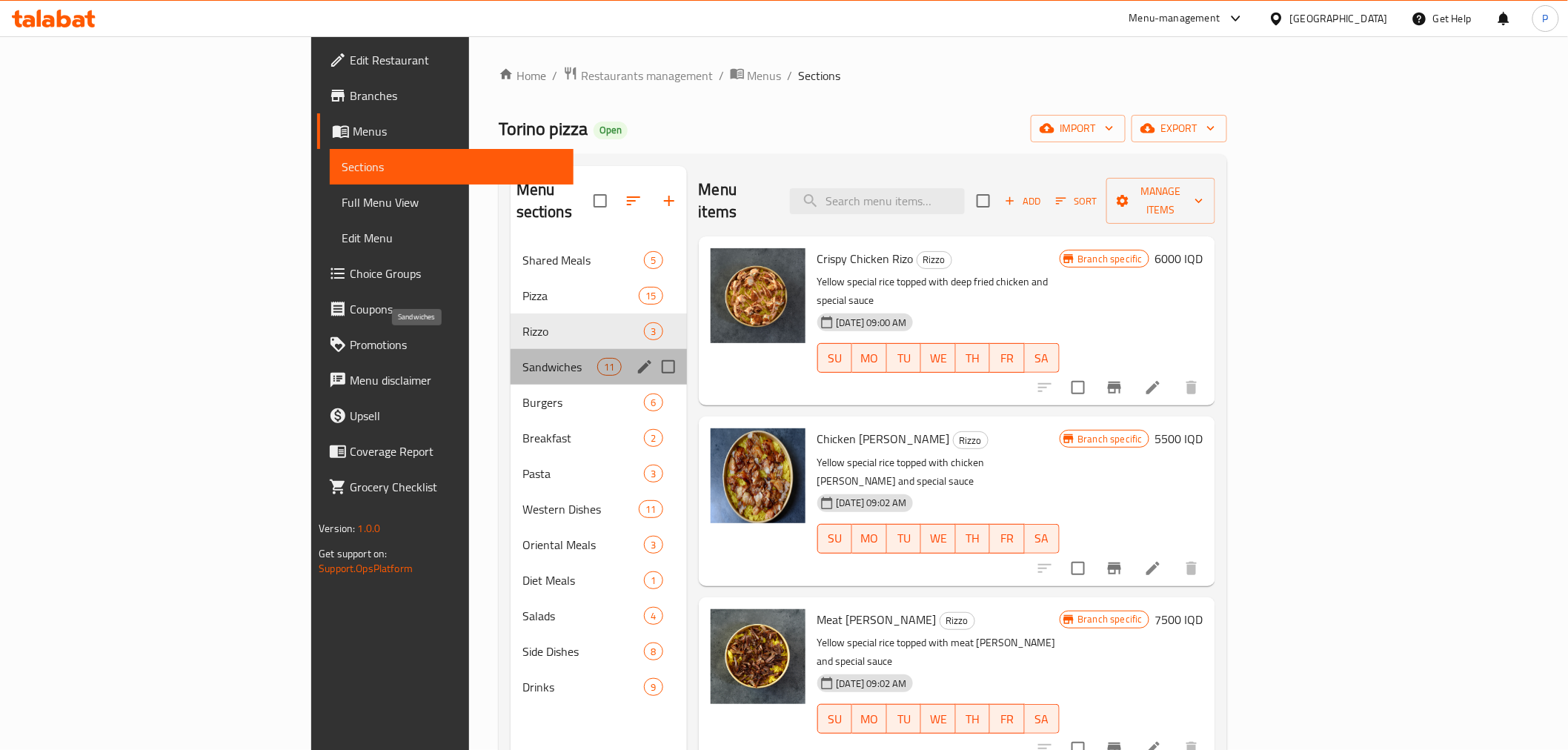
click at [522, 358] on span "Sandwiches" at bounding box center [559, 366] width 75 height 17
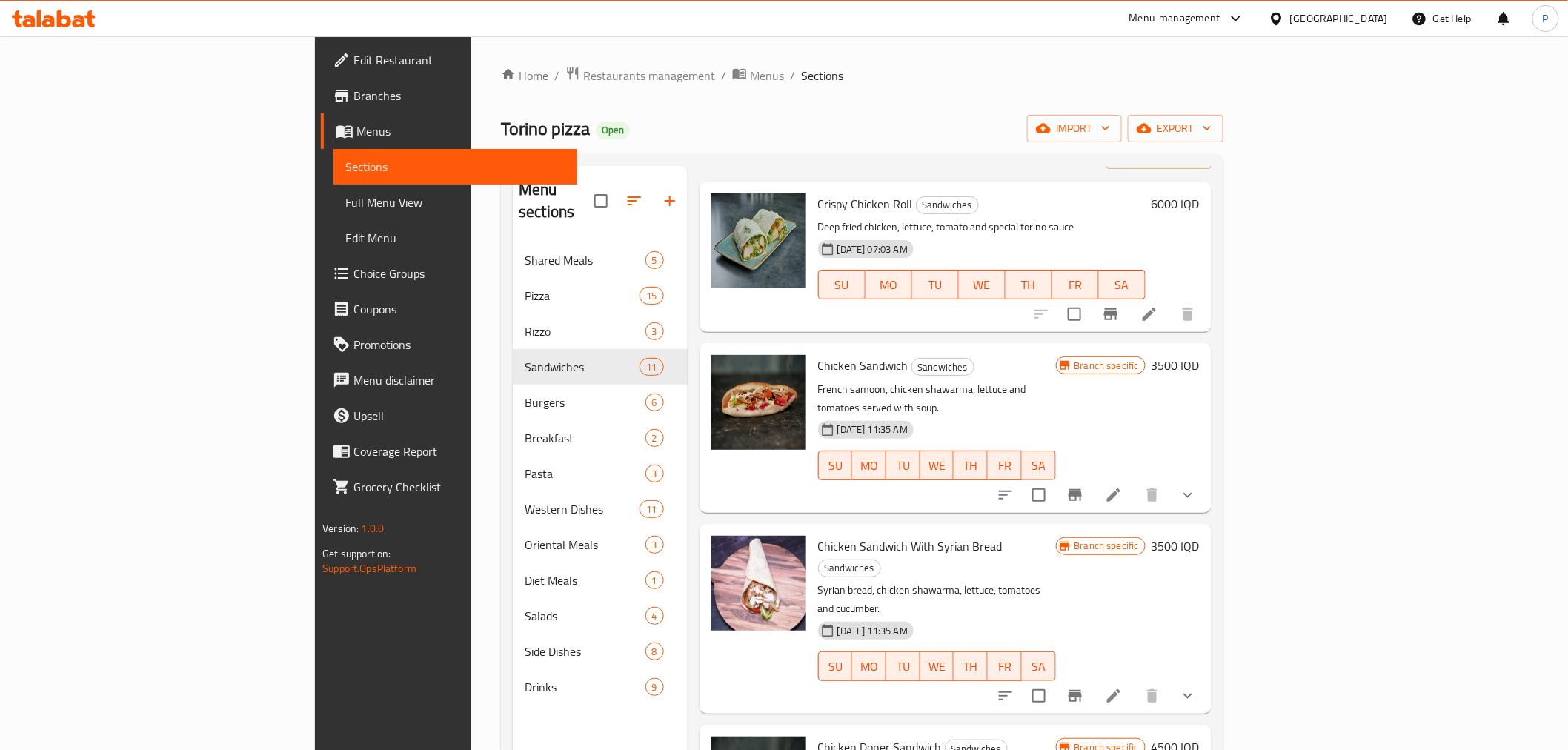
scroll to position [82, 0]
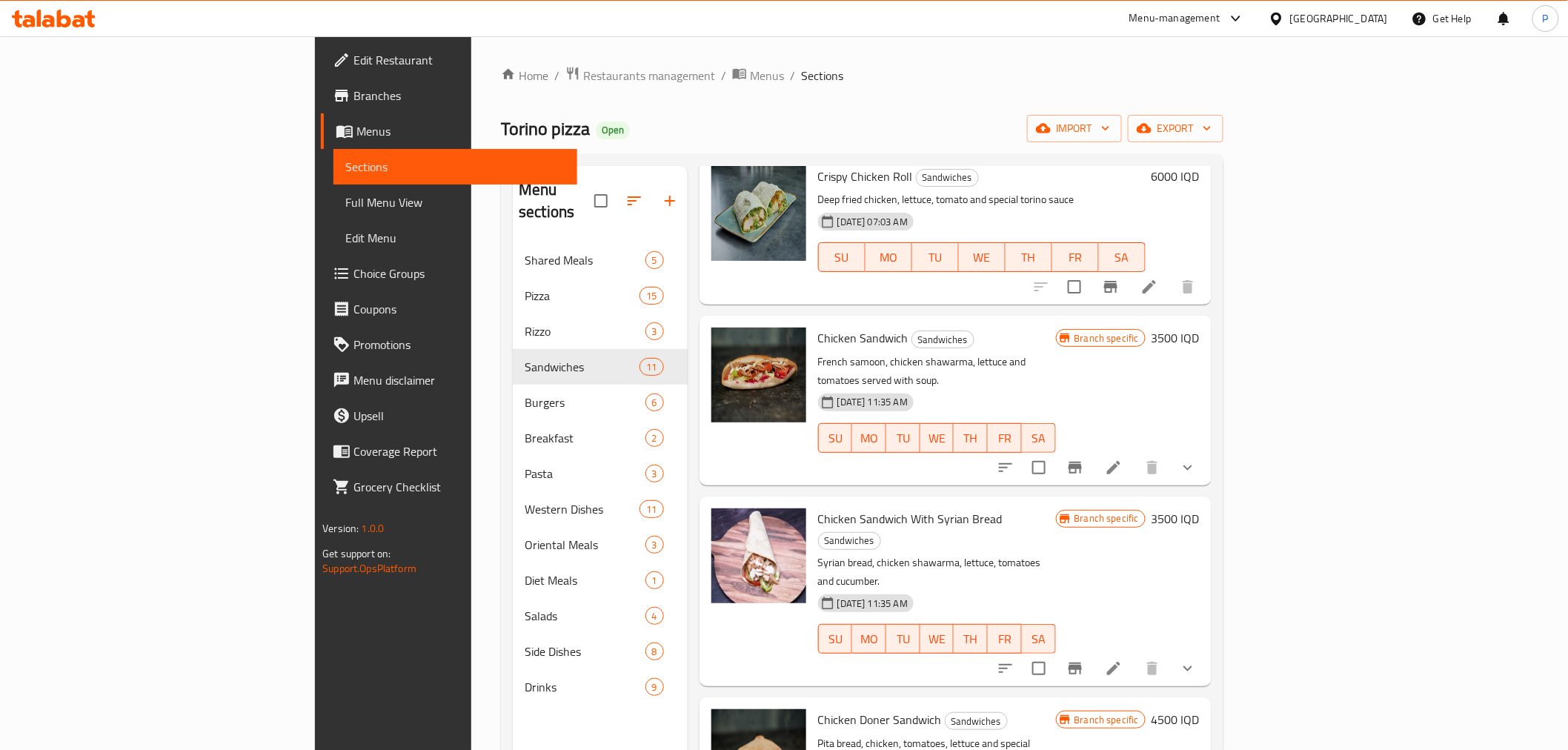
click at [1197, 458] on icon "show more" at bounding box center [1188, 467] width 17 height 17
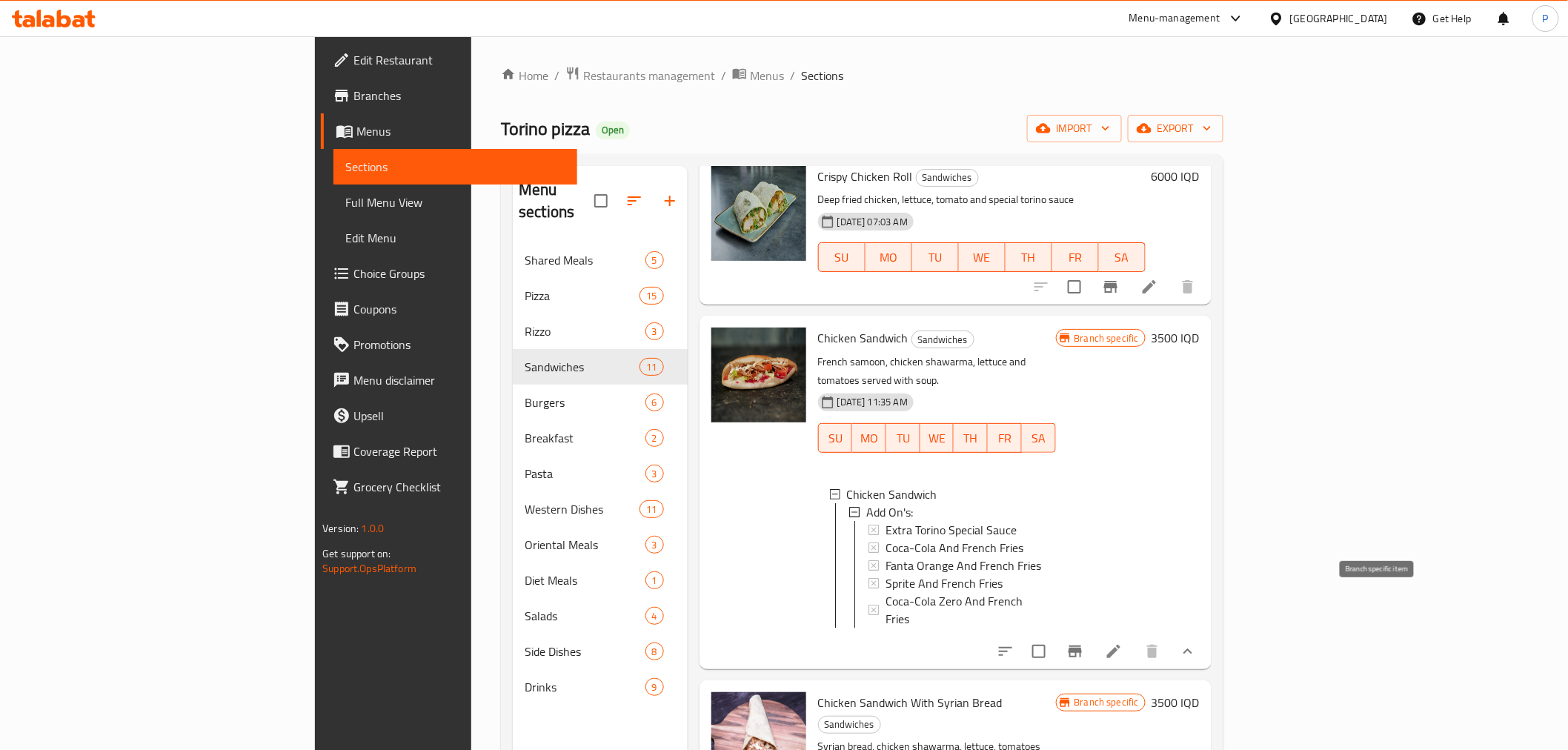
click at [1084, 642] on icon "Branch-specific-item" at bounding box center [1075, 651] width 17 height 17
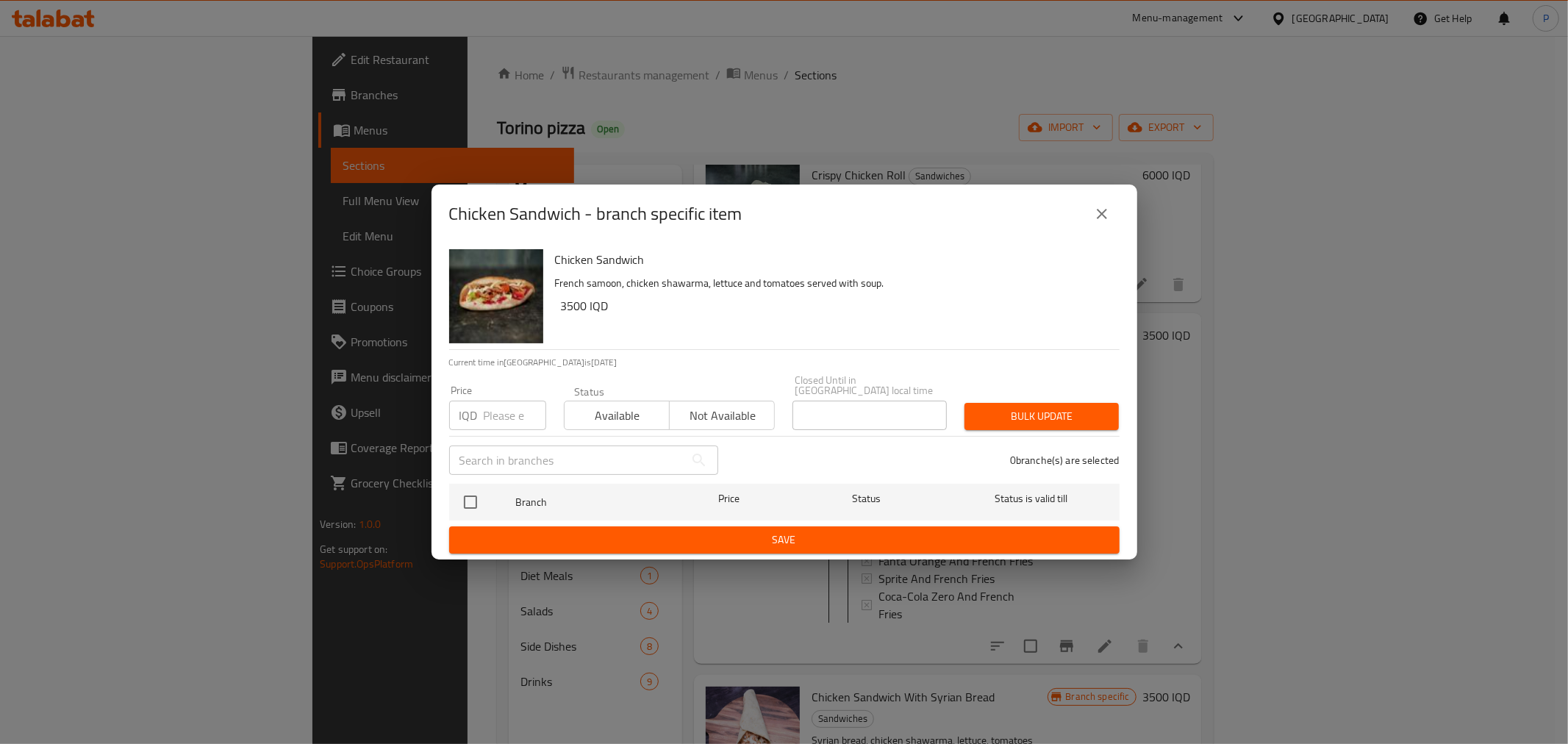
click at [1091, 217] on button "close" at bounding box center [1102, 213] width 36 height 36
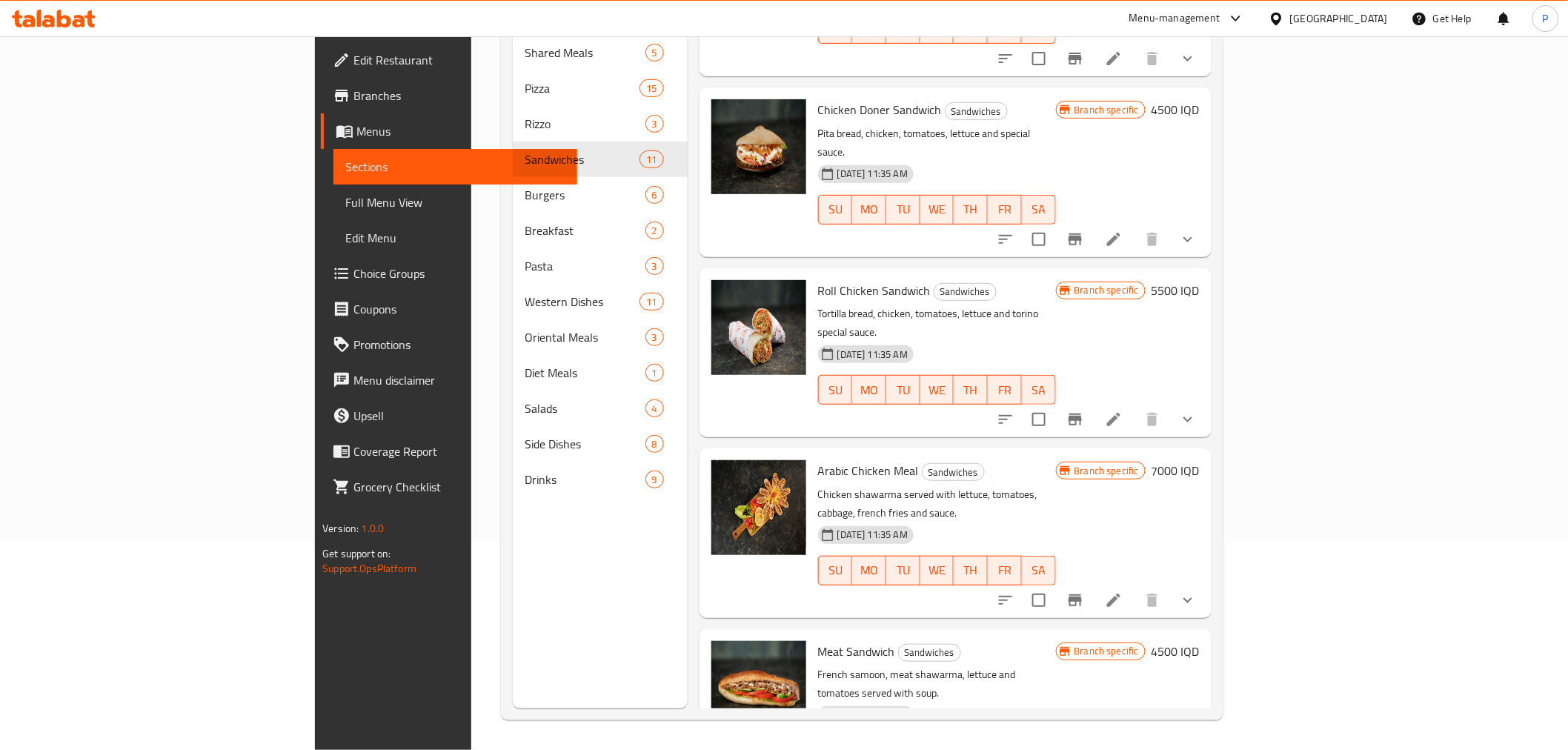
scroll to position [586, 0]
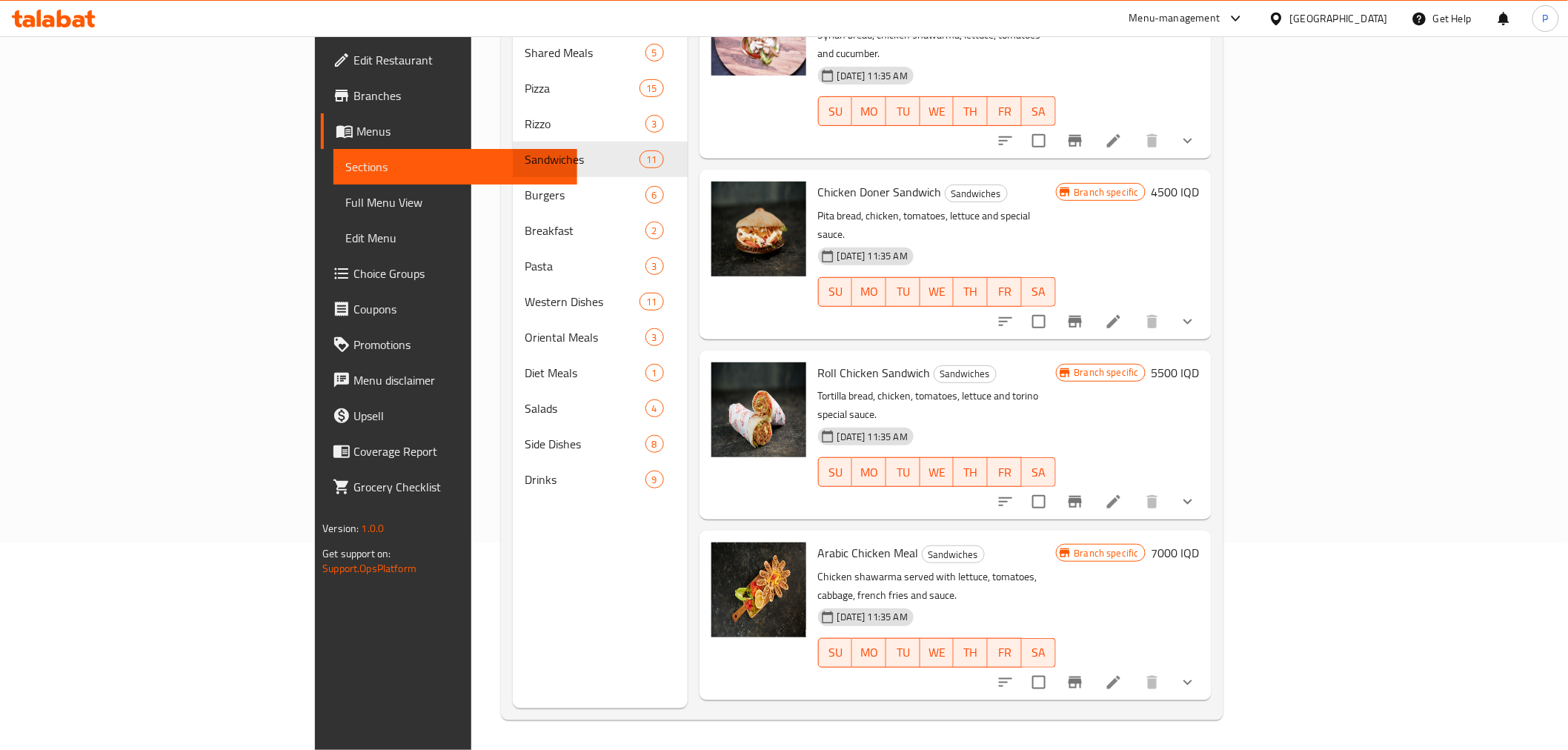
click at [1197, 493] on icon "show more" at bounding box center [1188, 502] width 17 height 17
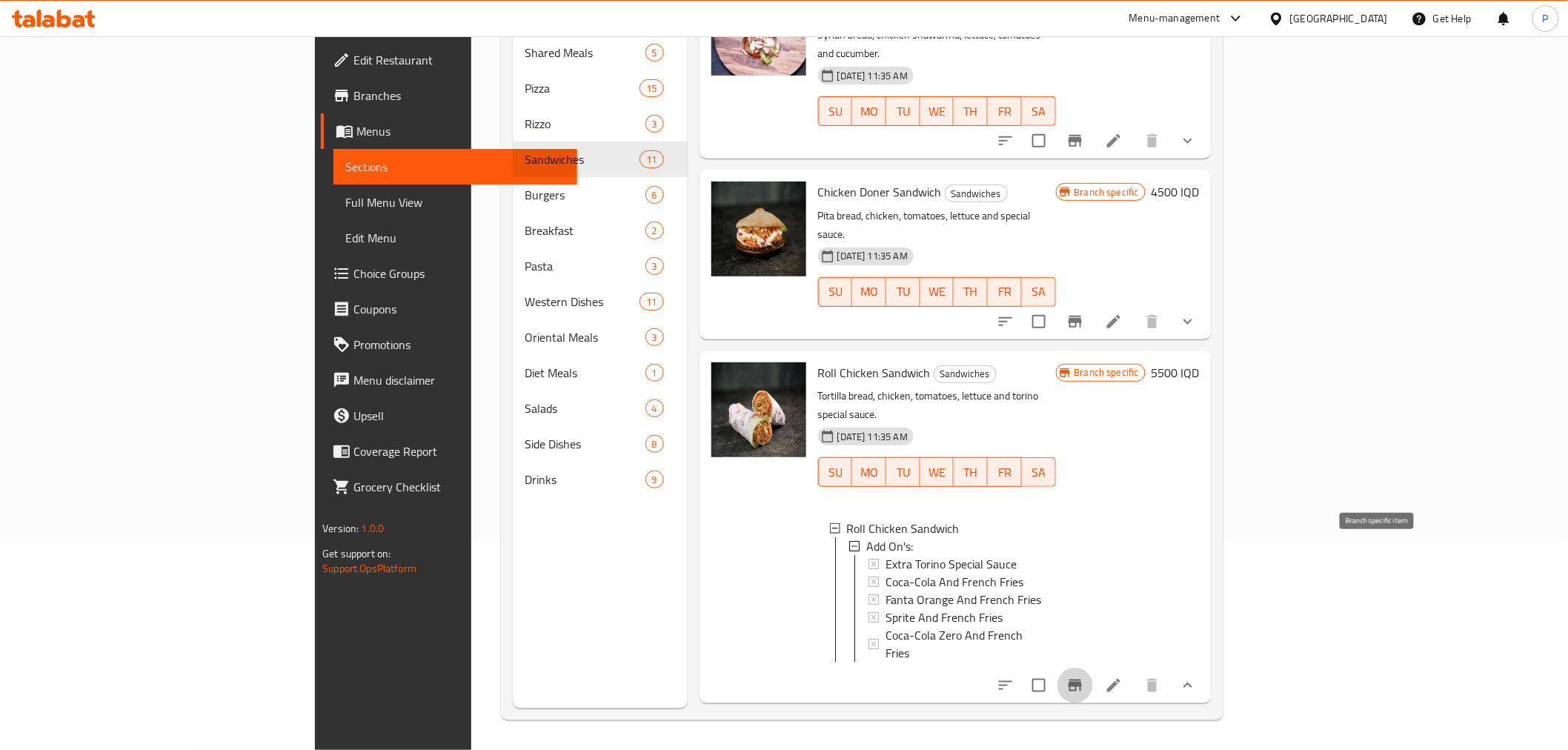
click at [1084, 676] on icon "Branch-specific-item" at bounding box center [1075, 685] width 17 height 17
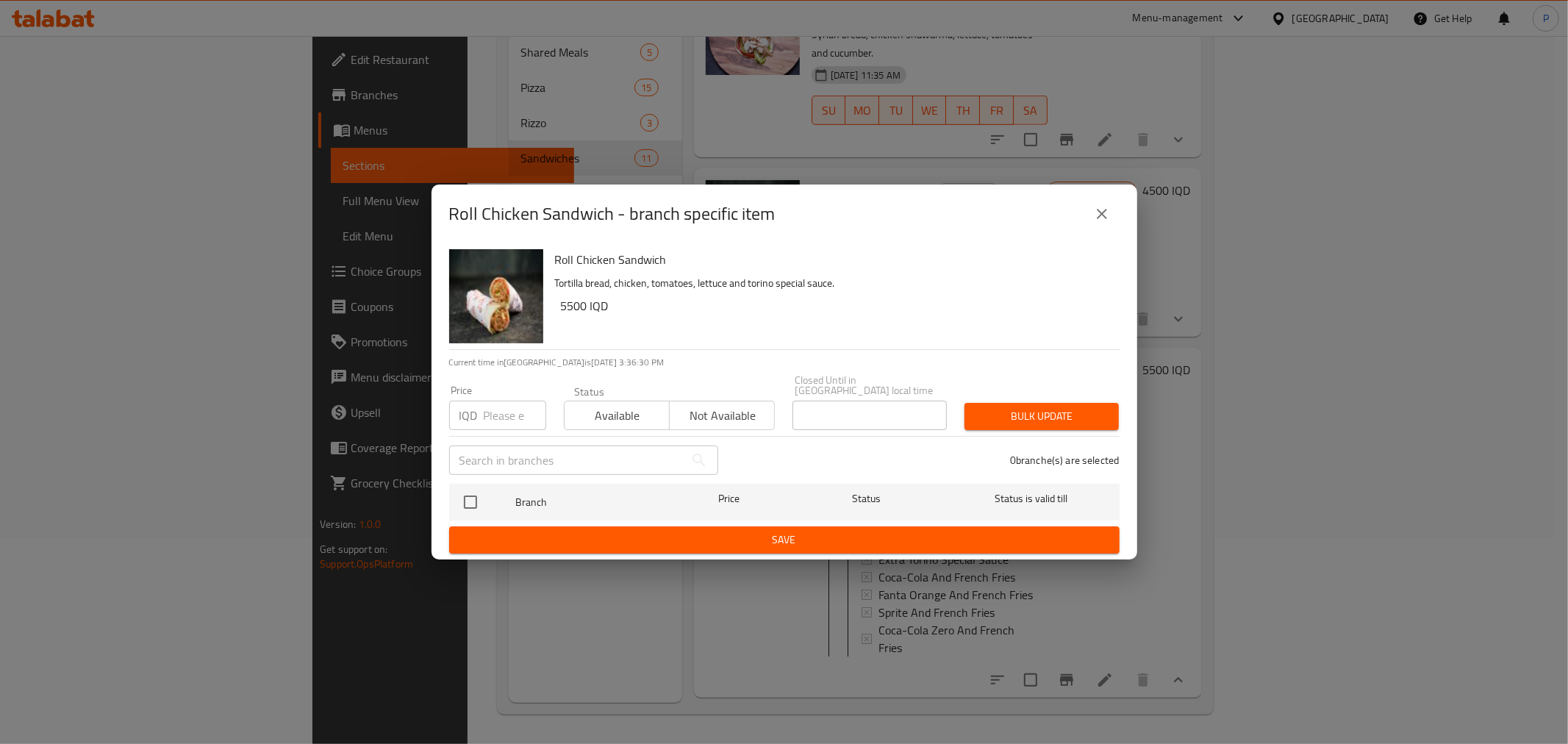
click at [1102, 217] on icon "close" at bounding box center [1102, 213] width 11 height 11
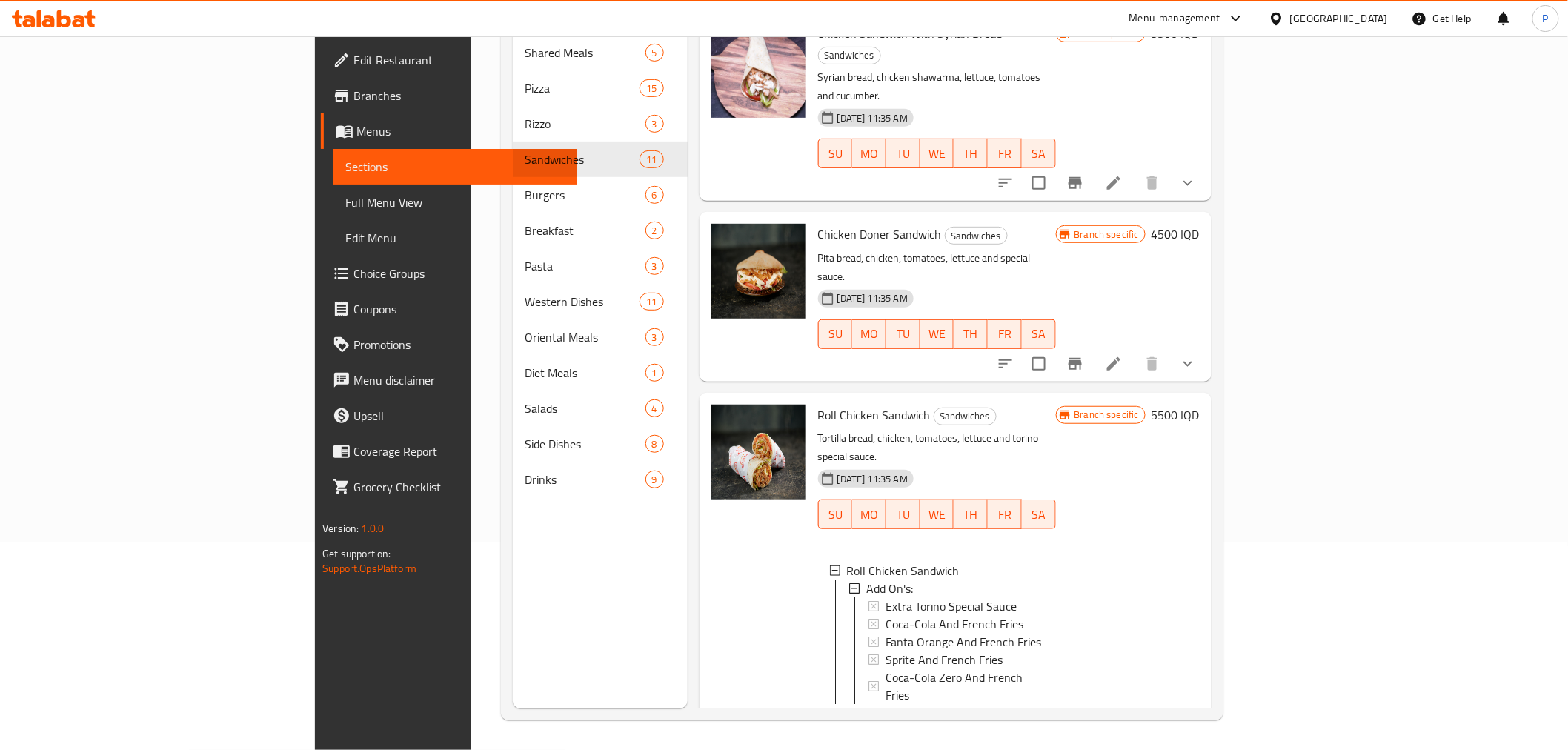
scroll to position [504, 0]
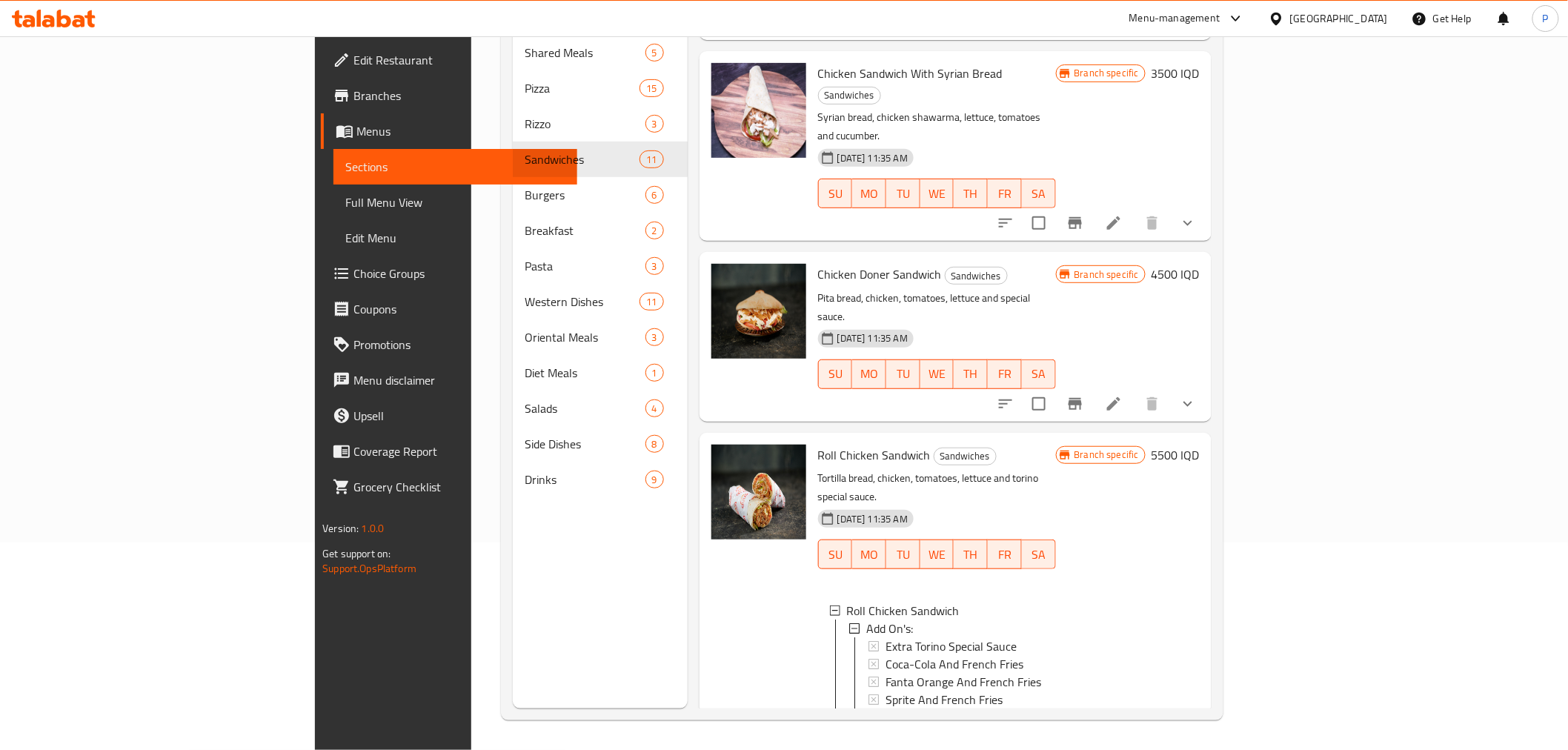
click at [988, 433] on div "Roll Chicken Sandwich Sandwiches Tortilla bread, chicken, tomatoes, lettuce and…" at bounding box center [956, 609] width 512 height 353
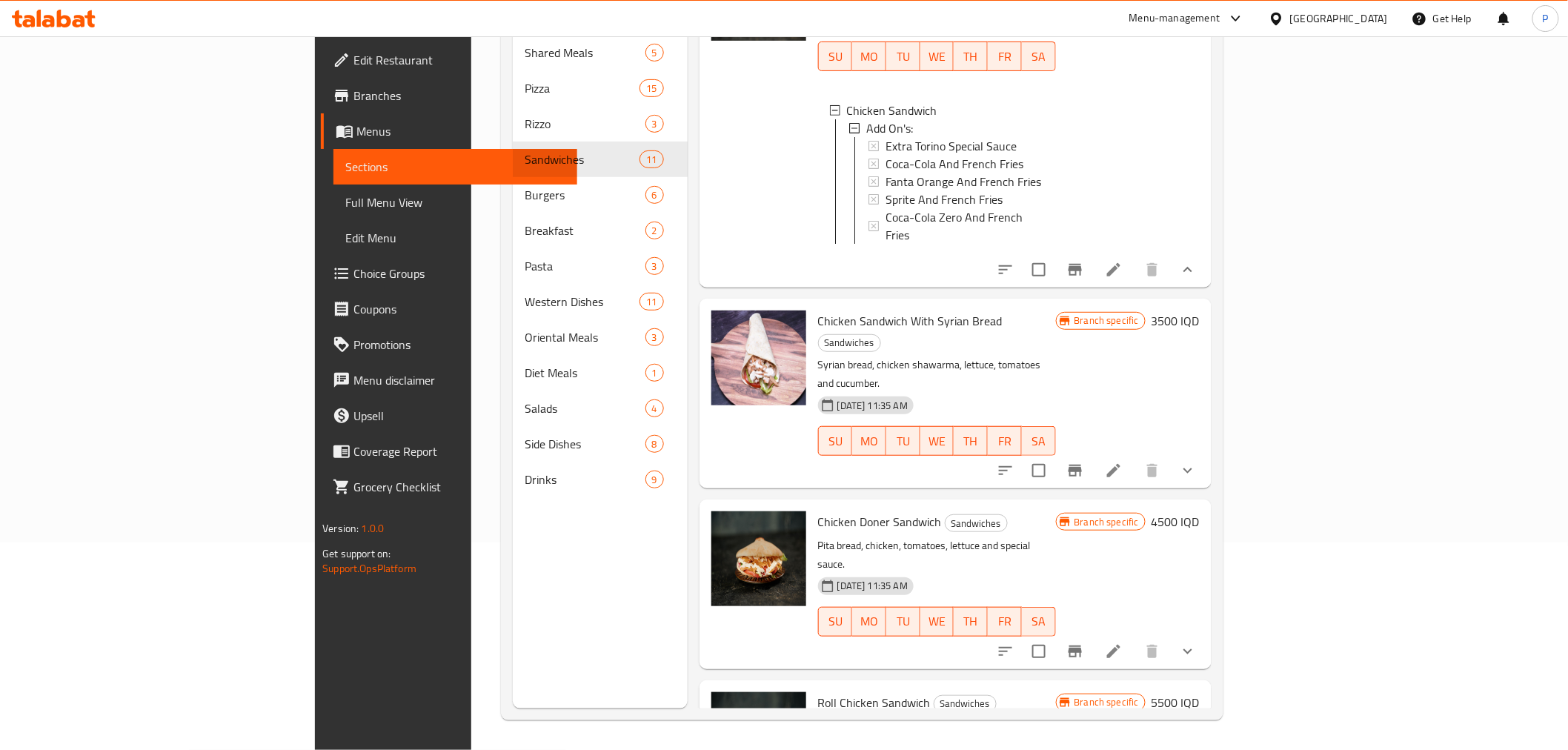
scroll to position [92, 0]
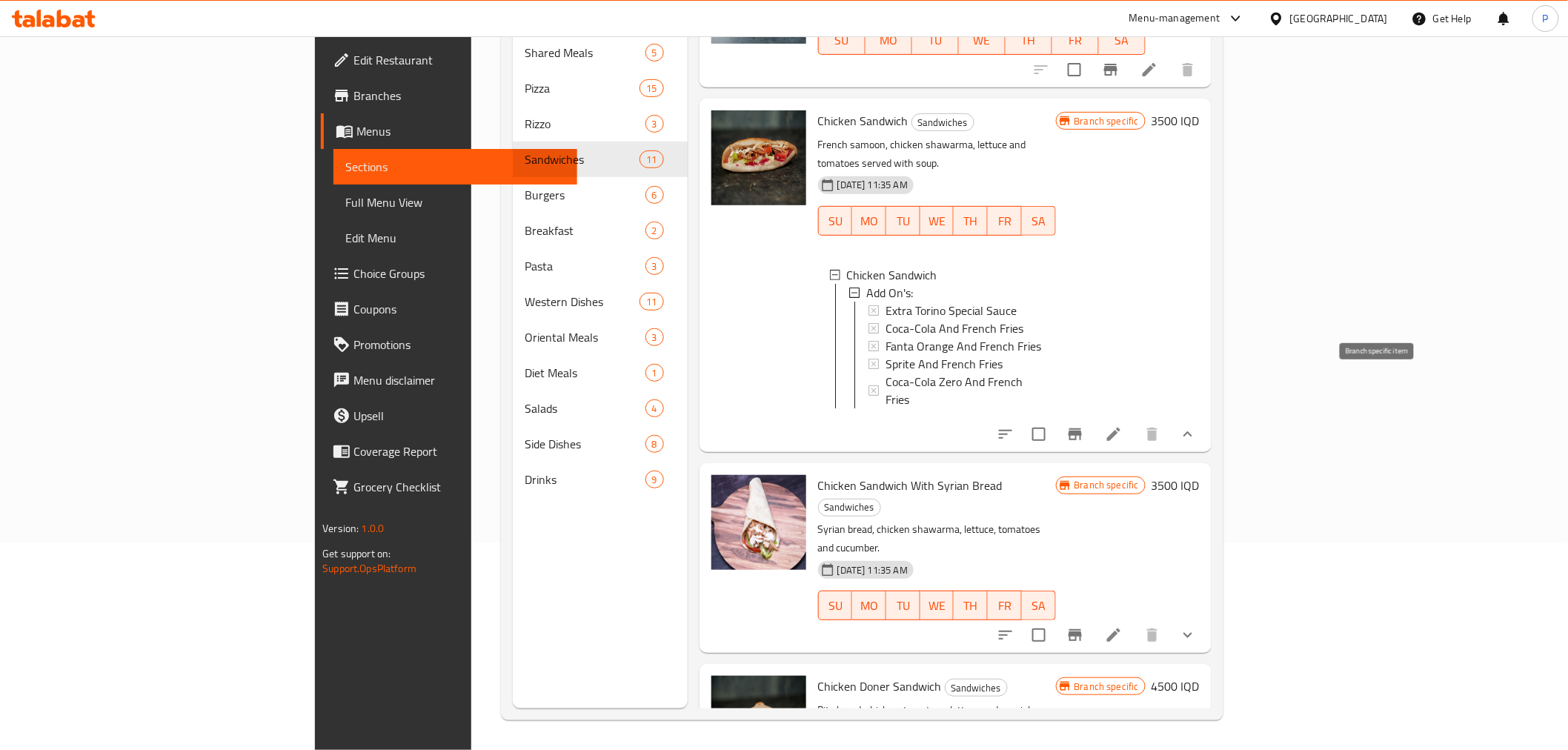
click at [1084, 425] on icon "Branch-specific-item" at bounding box center [1075, 434] width 17 height 17
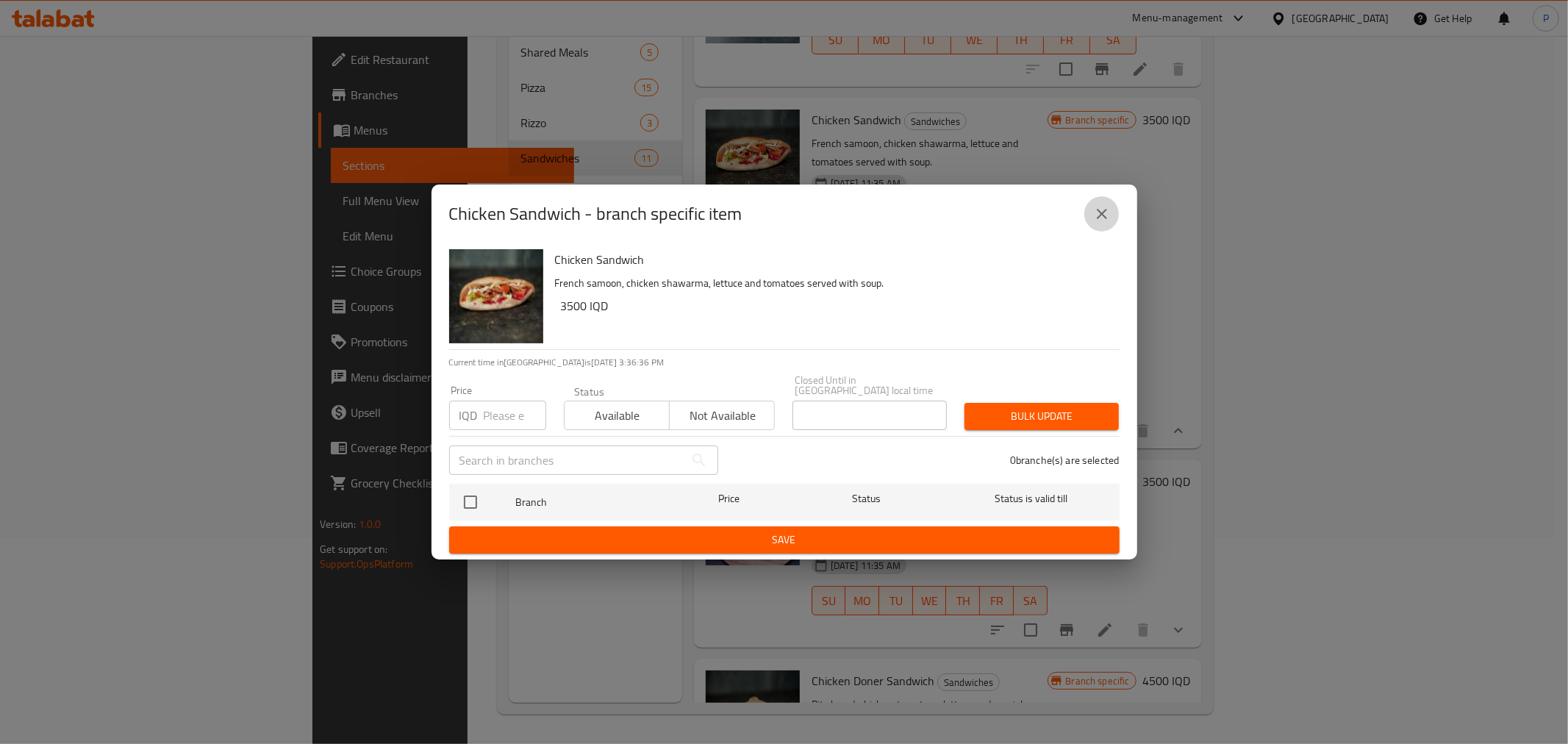
click at [1093, 222] on icon "close" at bounding box center [1102, 213] width 17 height 17
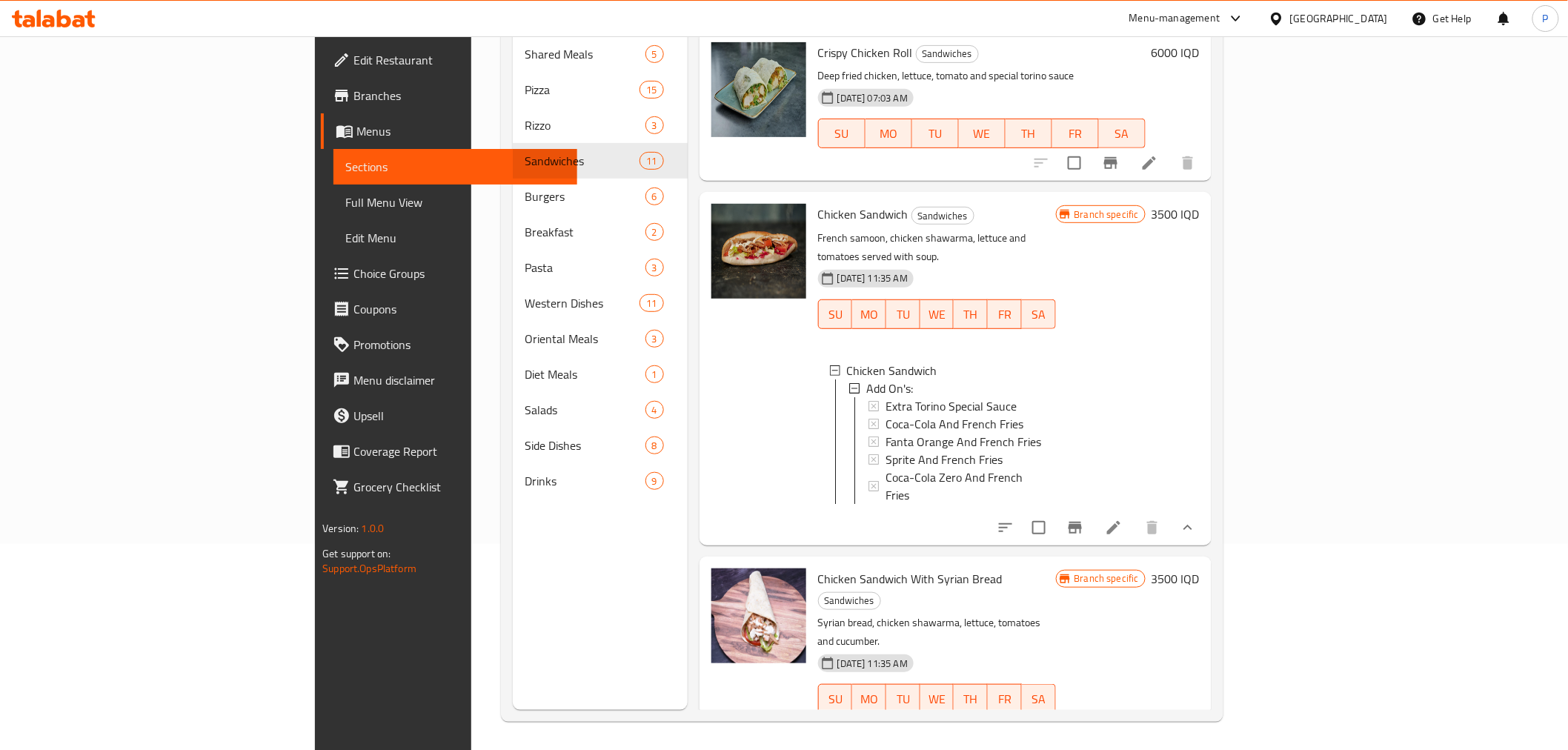
scroll to position [0, 0]
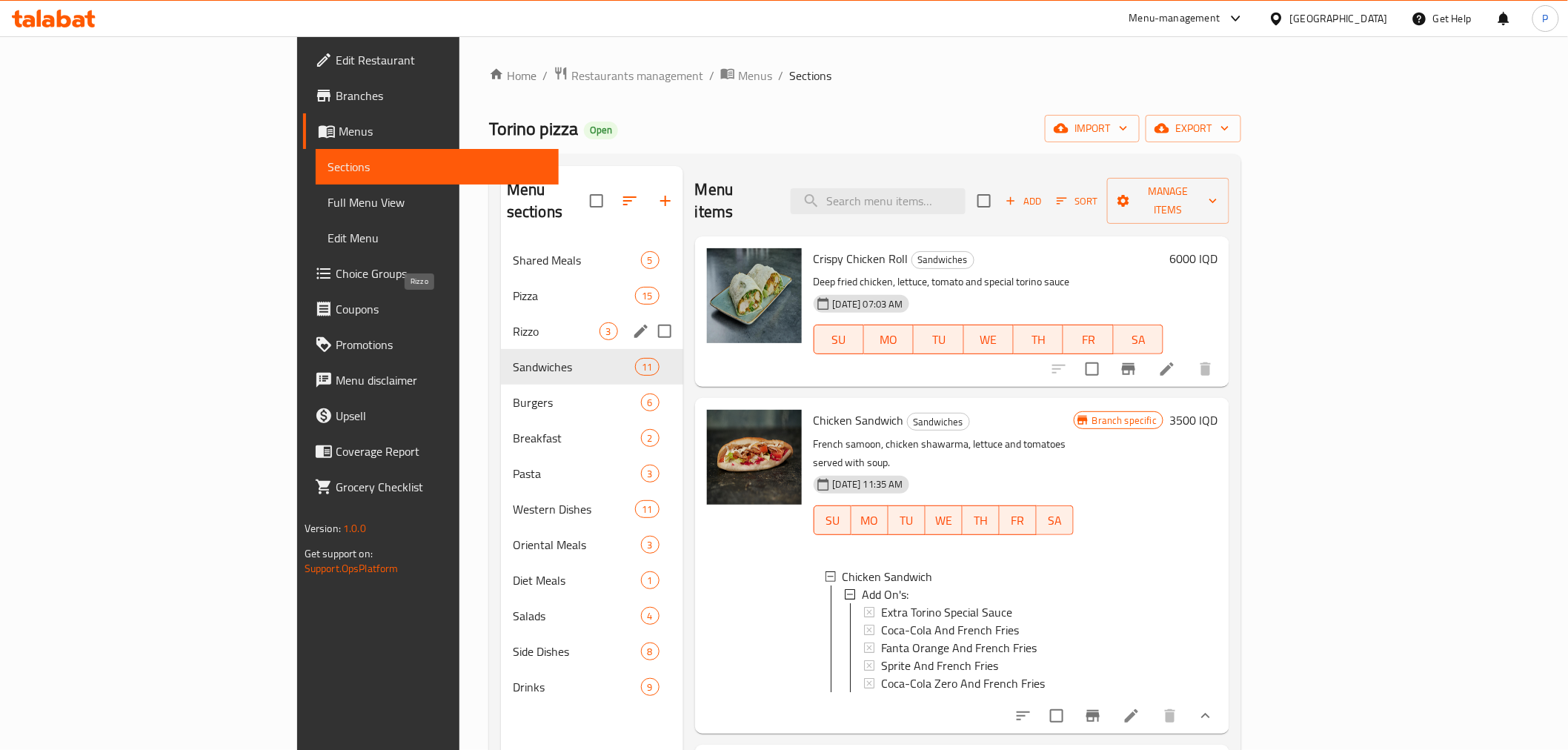
click at [501, 313] on div "[PERSON_NAME] 3" at bounding box center [592, 330] width 182 height 36
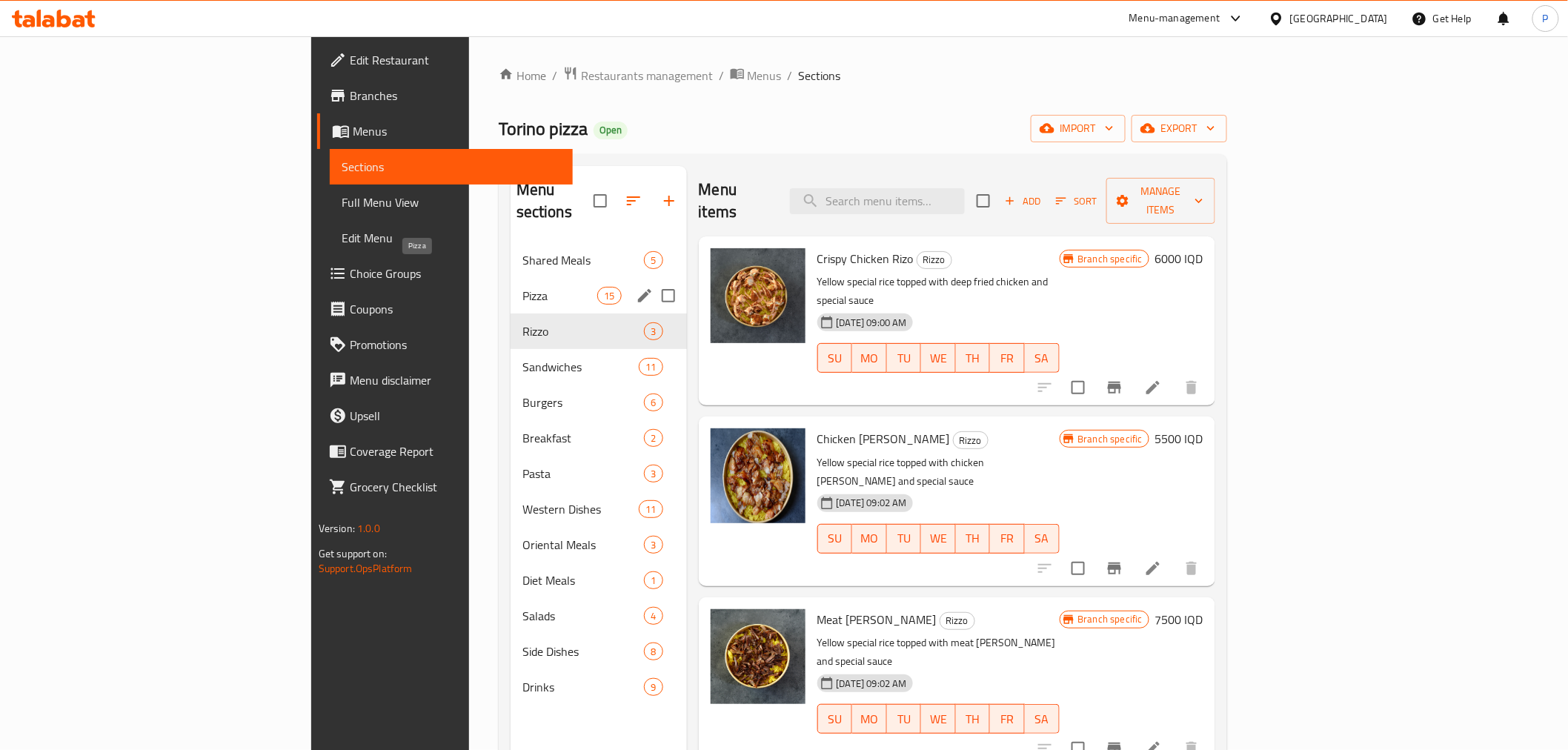
click at [522, 287] on span "Pizza" at bounding box center [559, 296] width 75 height 17
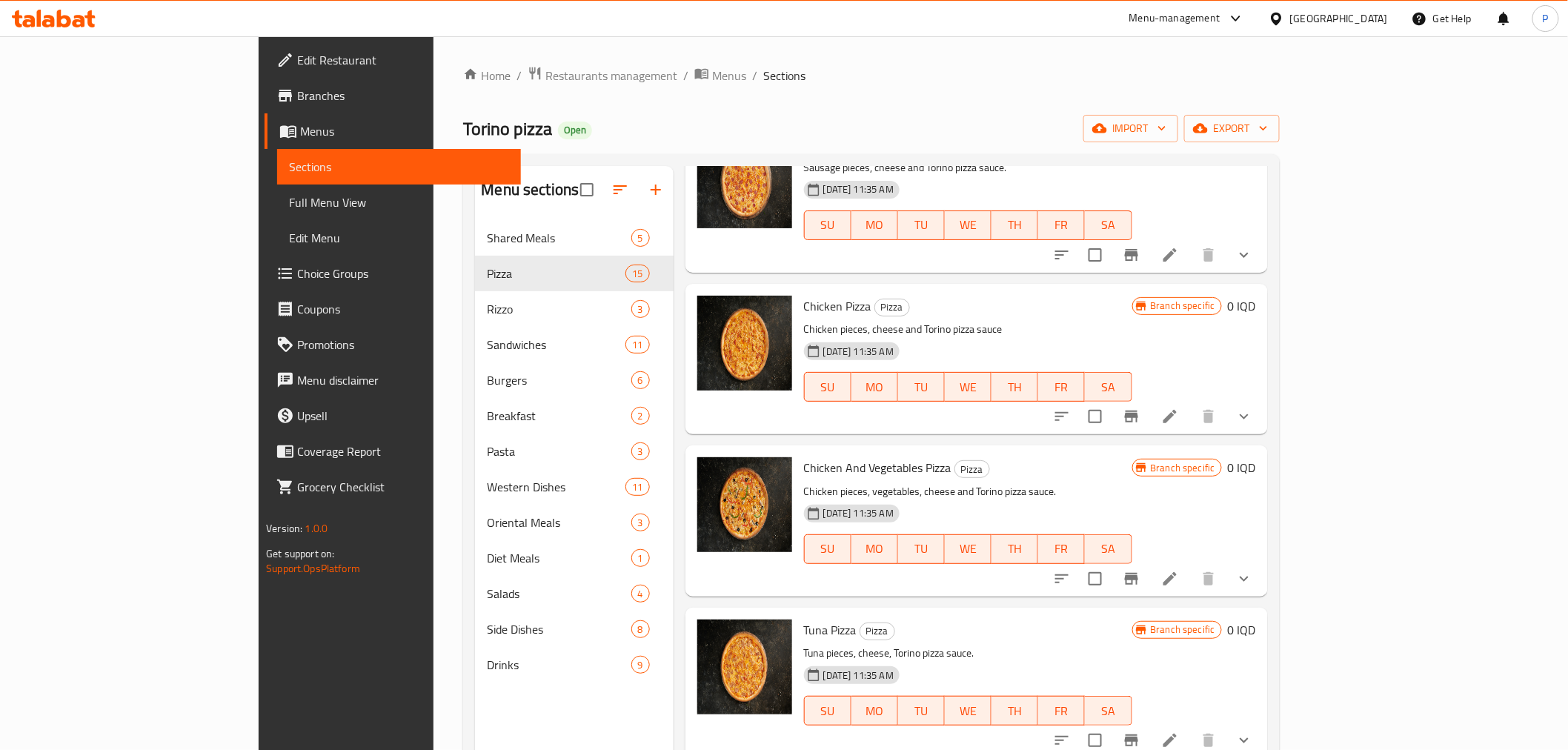
scroll to position [576, 0]
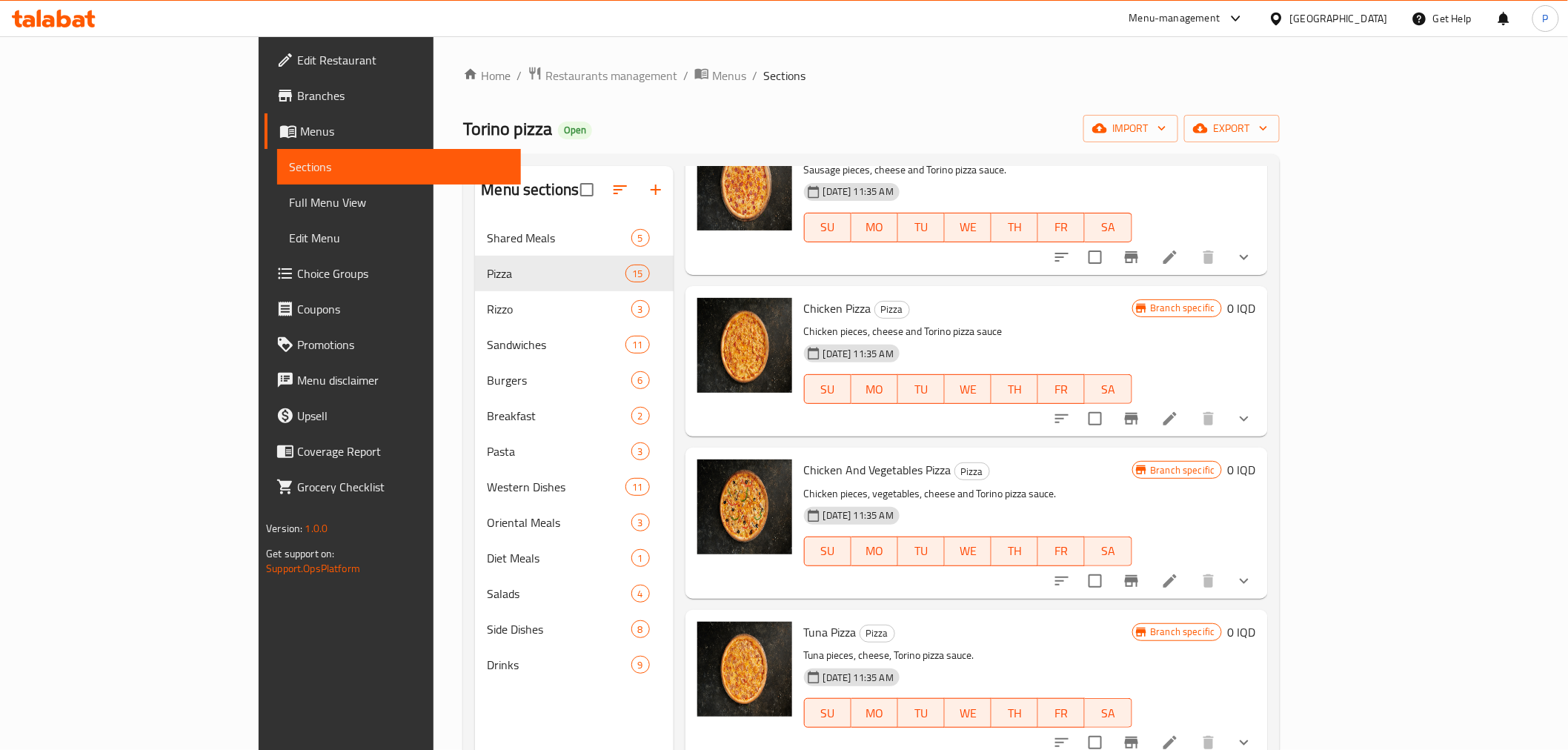
click at [1141, 575] on icon "Branch-specific-item" at bounding box center [1132, 580] width 17 height 17
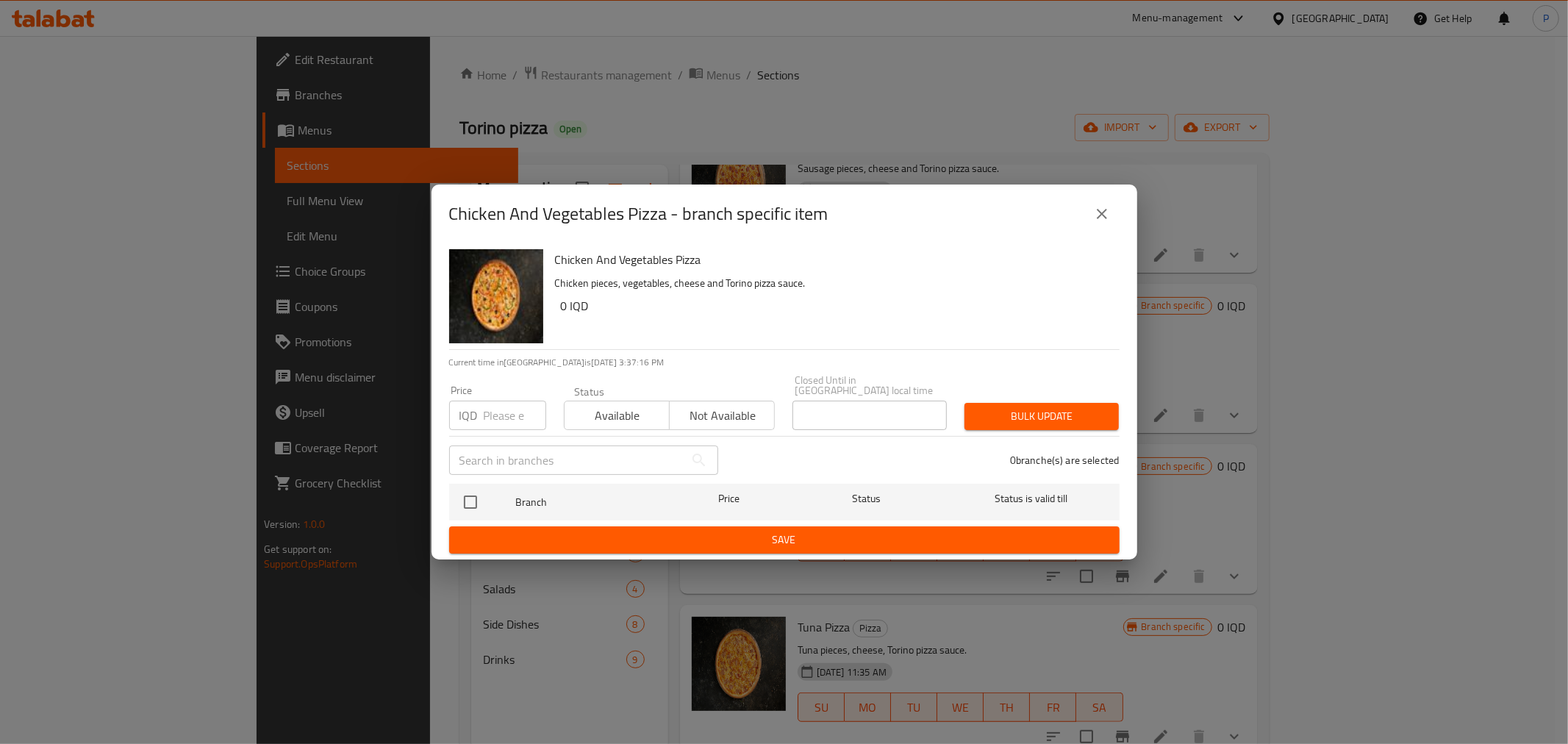
click at [1091, 223] on button "close" at bounding box center [1102, 213] width 36 height 36
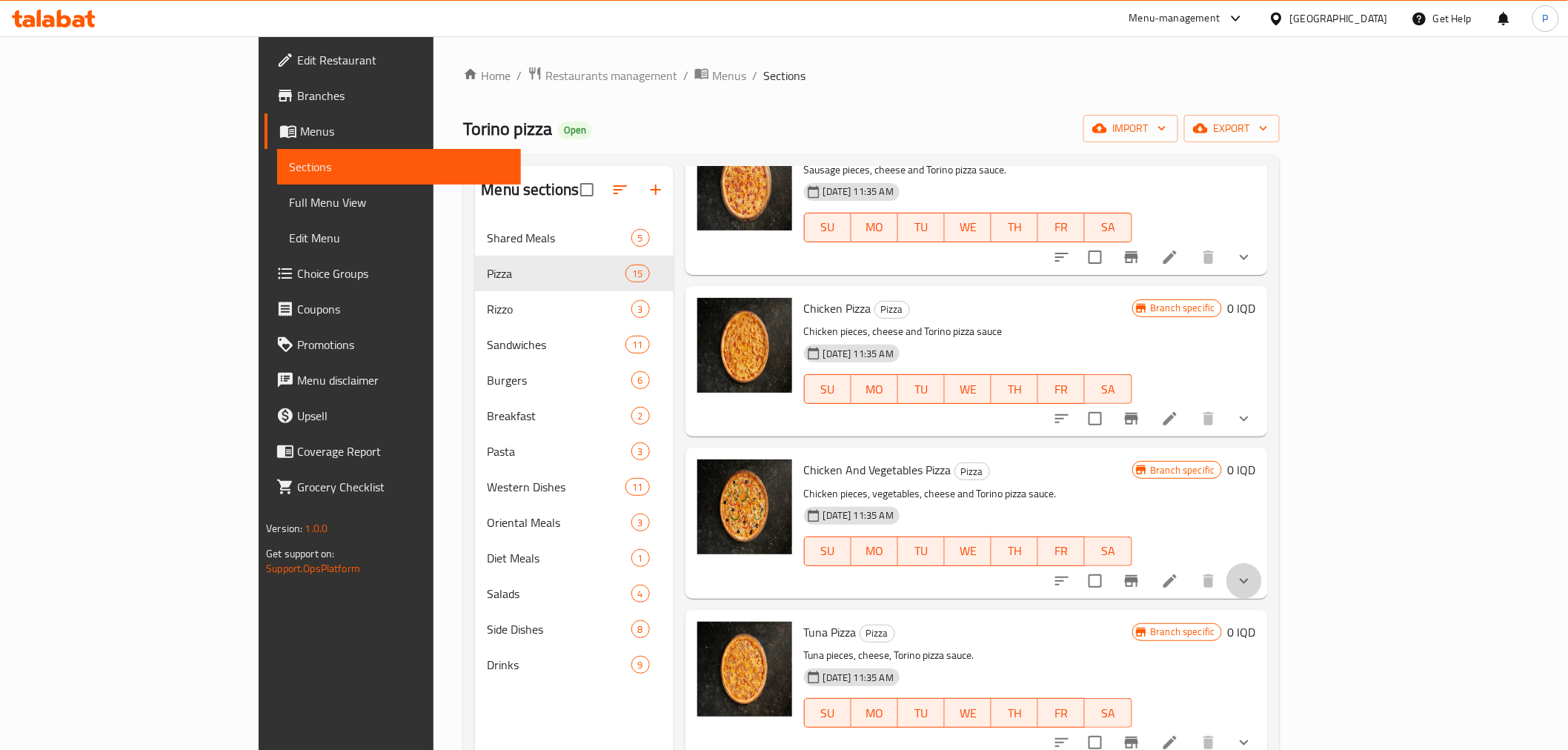
click at [1262, 579] on button "show more" at bounding box center [1244, 580] width 36 height 36
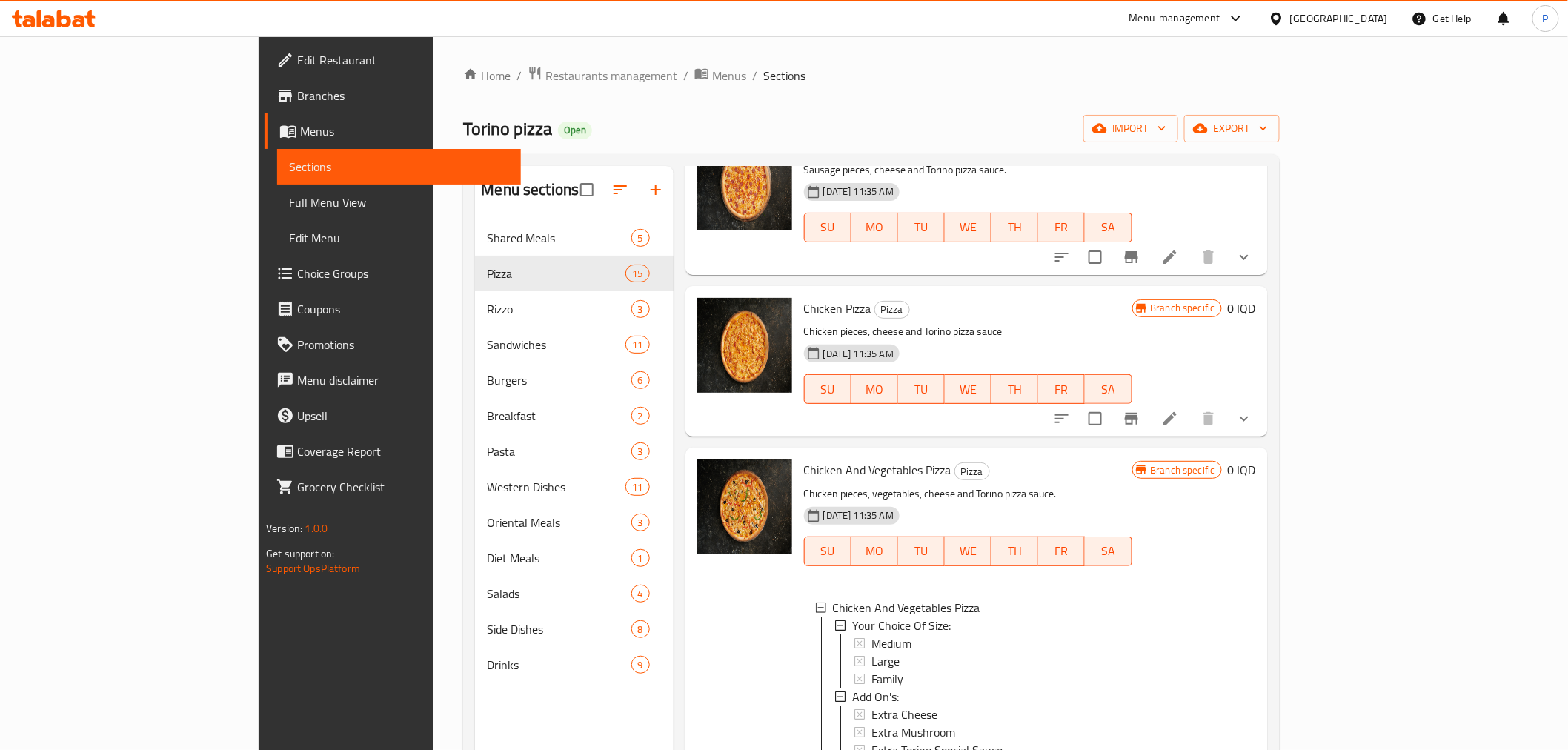
scroll to position [2, 0]
click at [880, 633] on div "Medium" at bounding box center [995, 641] width 249 height 17
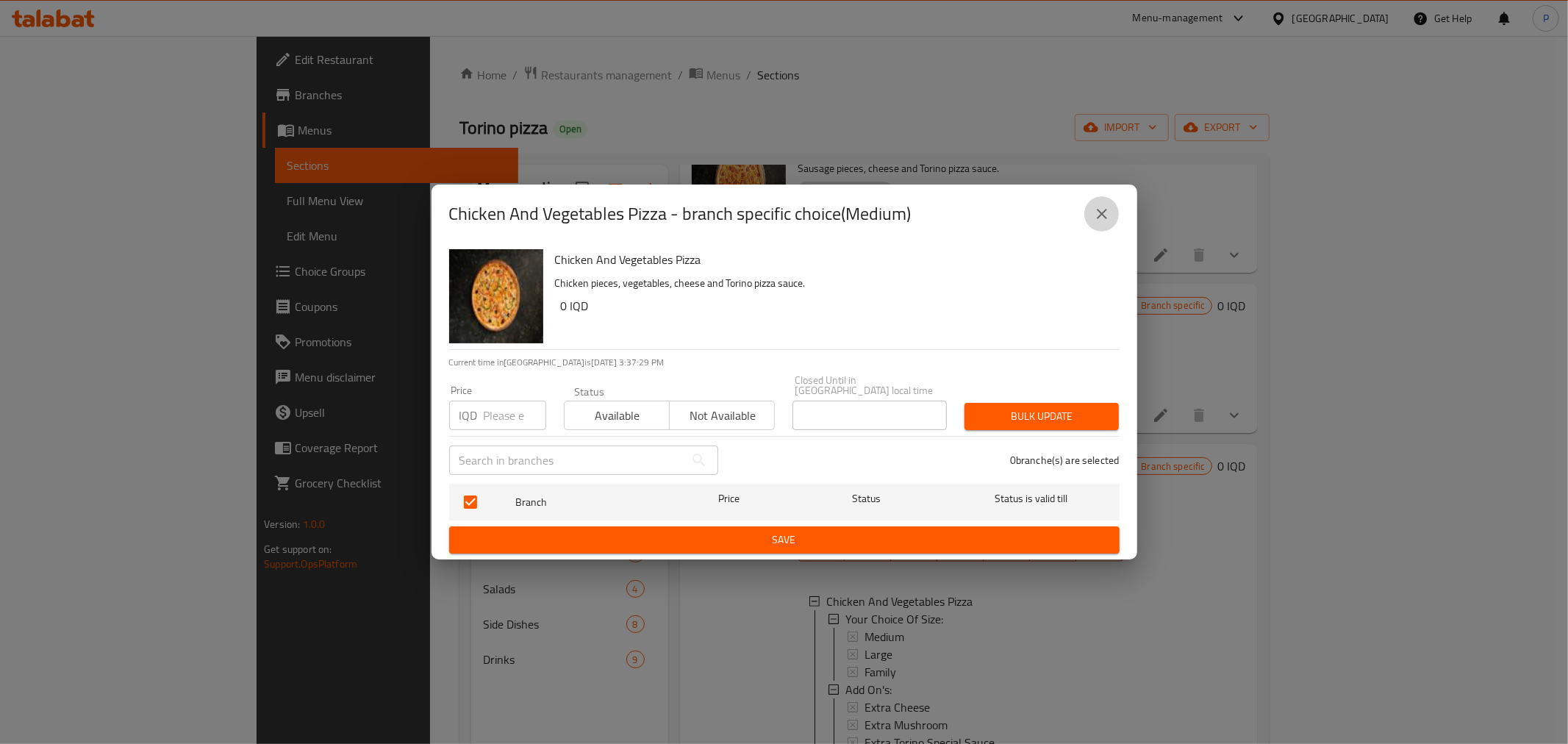
click at [1104, 223] on icon "close" at bounding box center [1102, 213] width 17 height 17
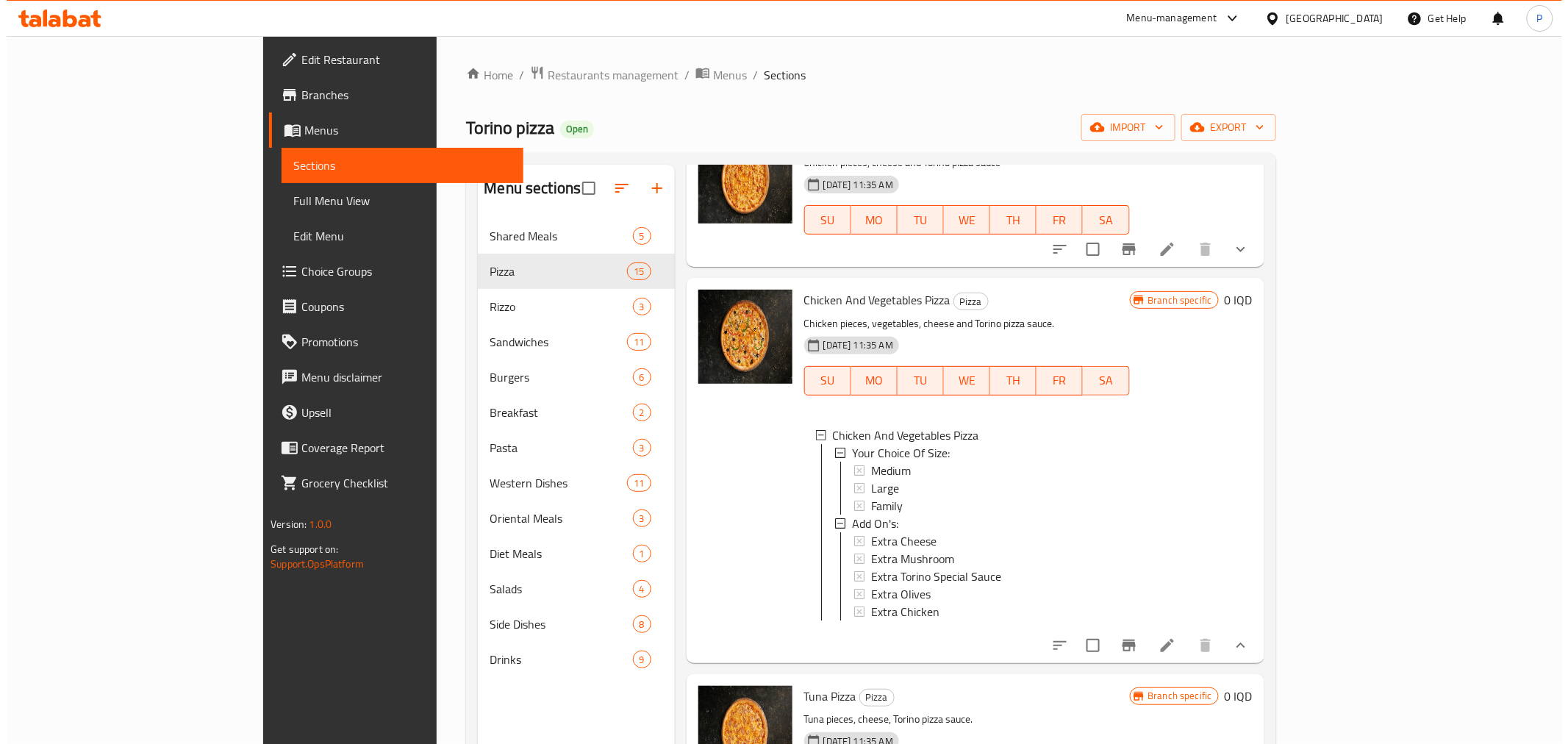
scroll to position [817, 0]
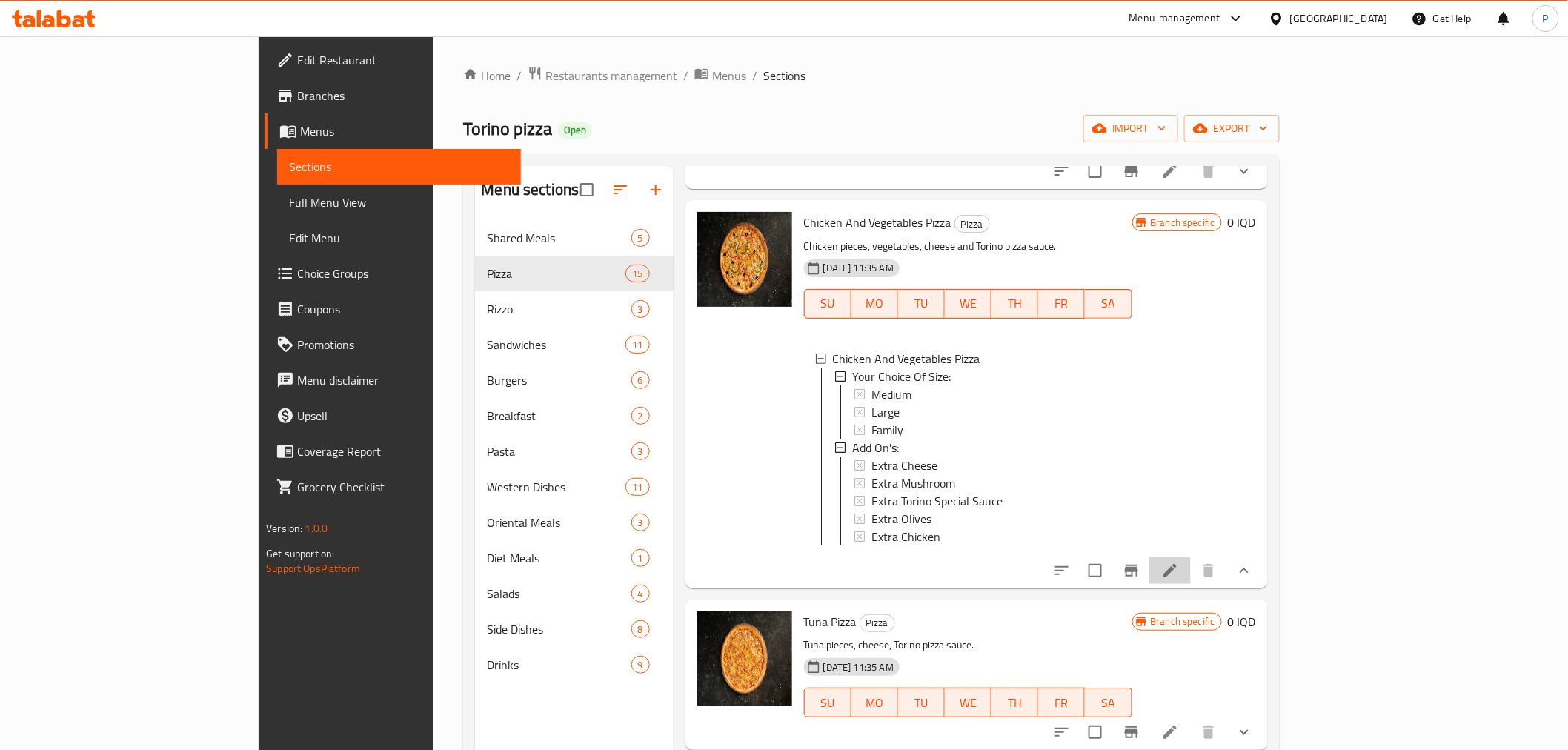
click at [1191, 578] on li at bounding box center [1170, 571] width 42 height 27
